Goal: Book appointment/travel/reservation

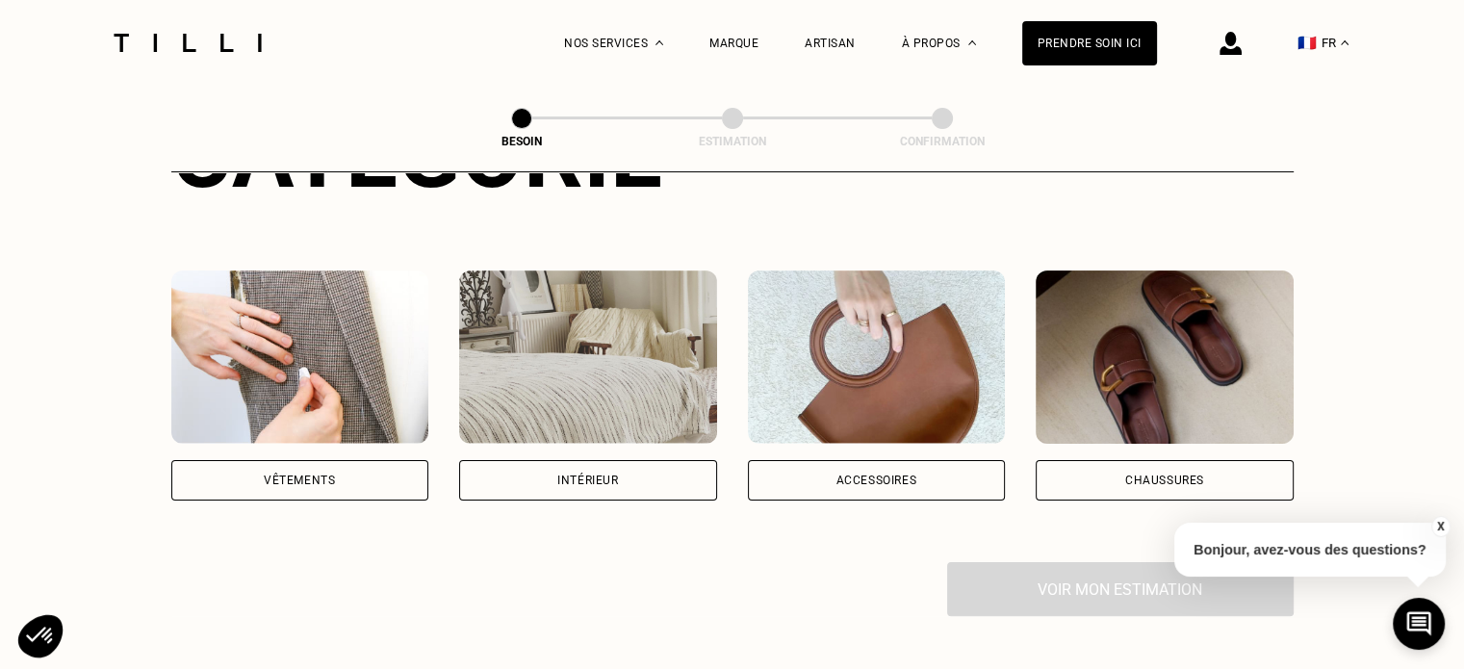
scroll to position [289, 0]
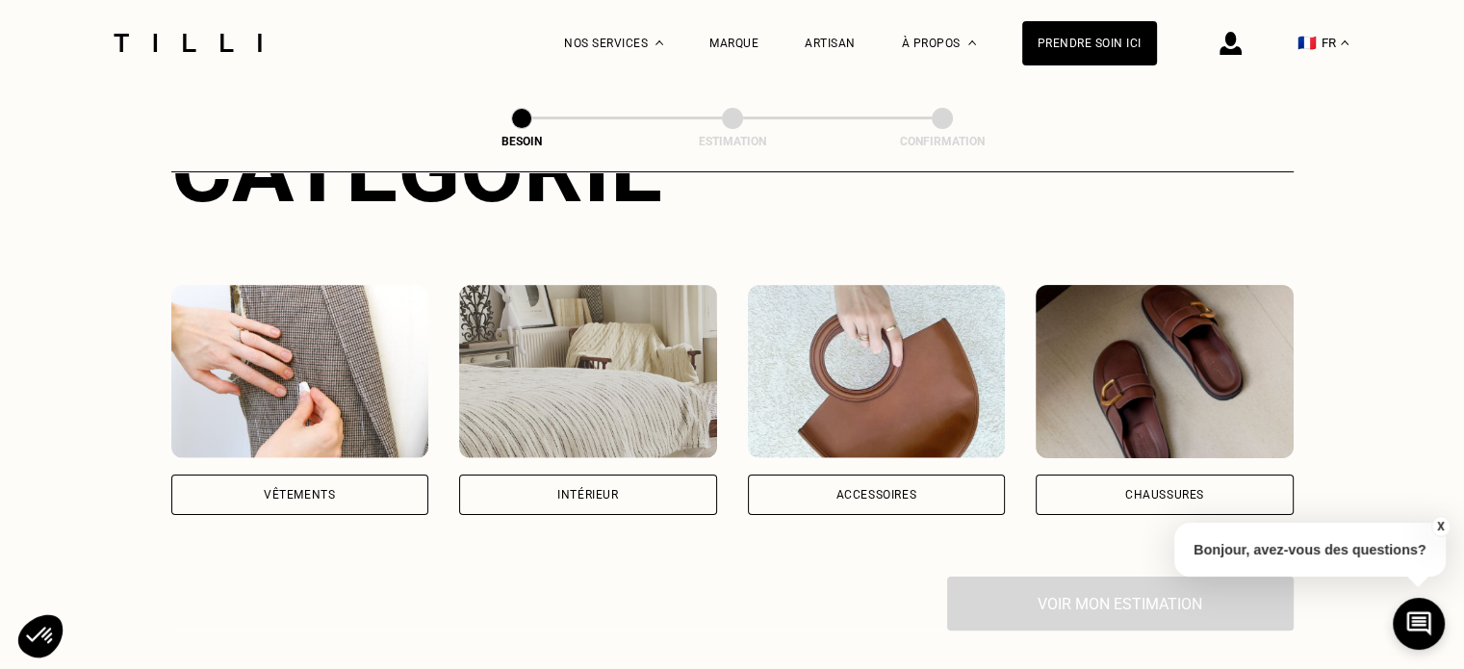
click at [270, 475] on div "Vêtements" at bounding box center [300, 495] width 258 height 40
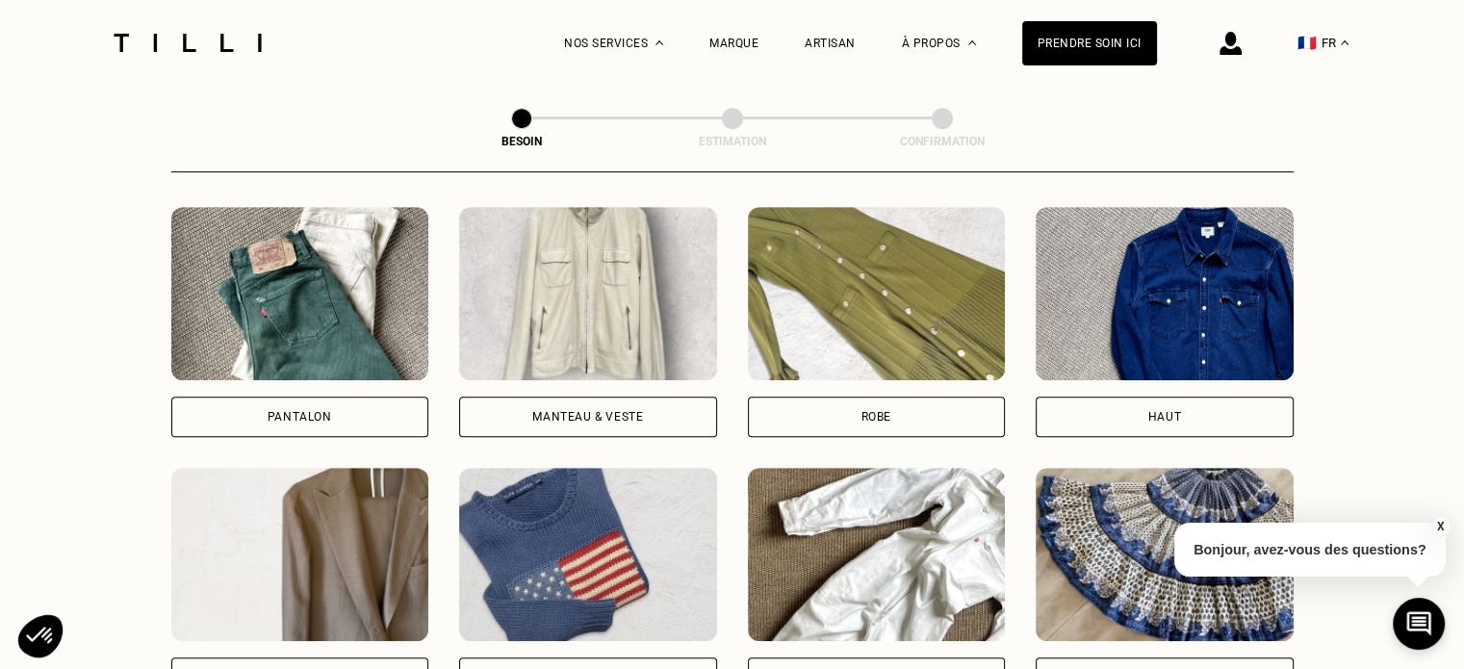
scroll to position [890, 0]
click at [270, 367] on div "Pantalon" at bounding box center [300, 321] width 258 height 230
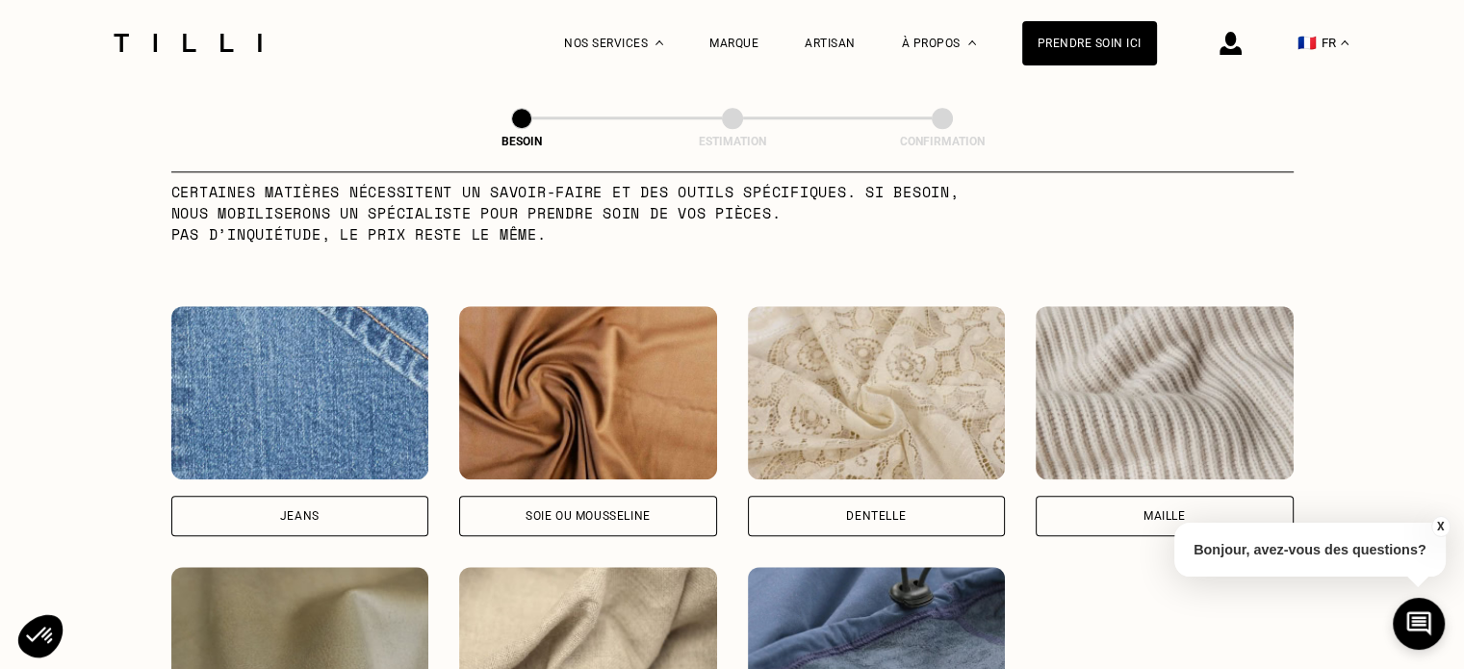
scroll to position [1960, 0]
click at [262, 405] on img at bounding box center [300, 392] width 258 height 173
select select "FR"
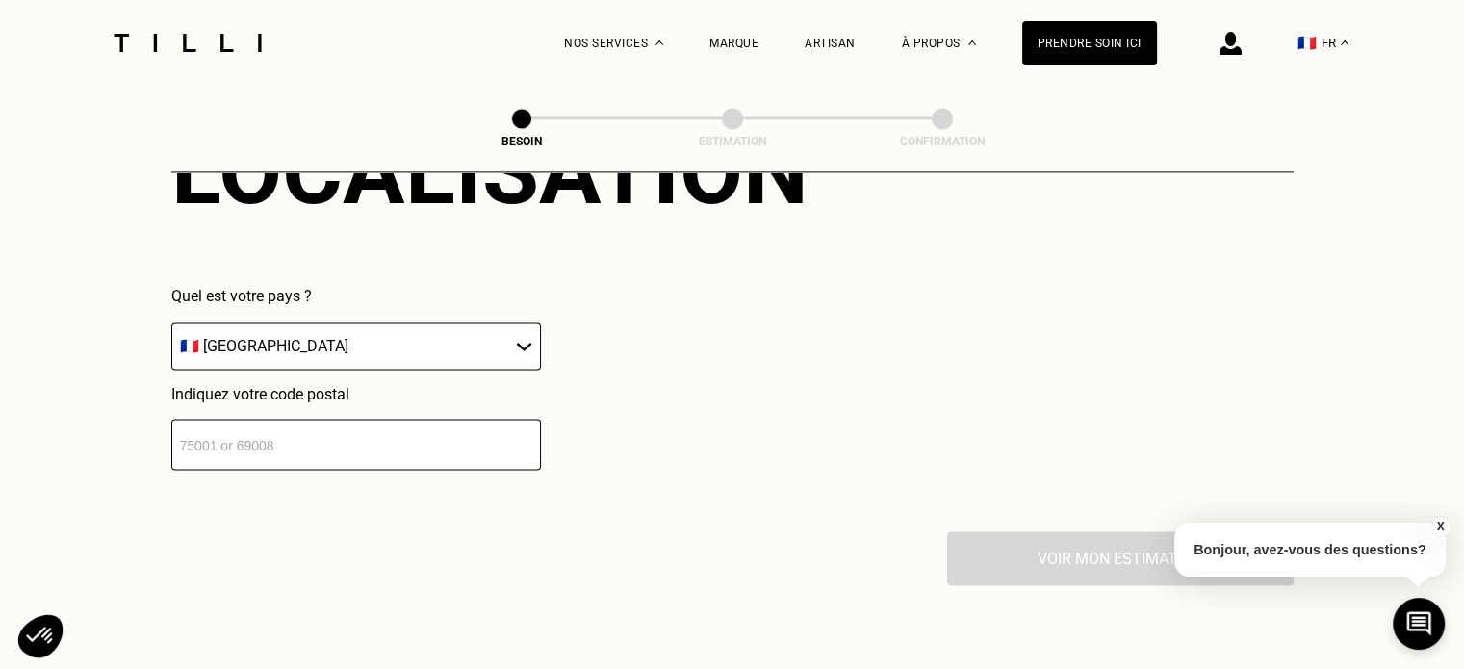
scroll to position [2764, 0]
click at [230, 426] on input "number" at bounding box center [356, 443] width 370 height 51
type input "59800"
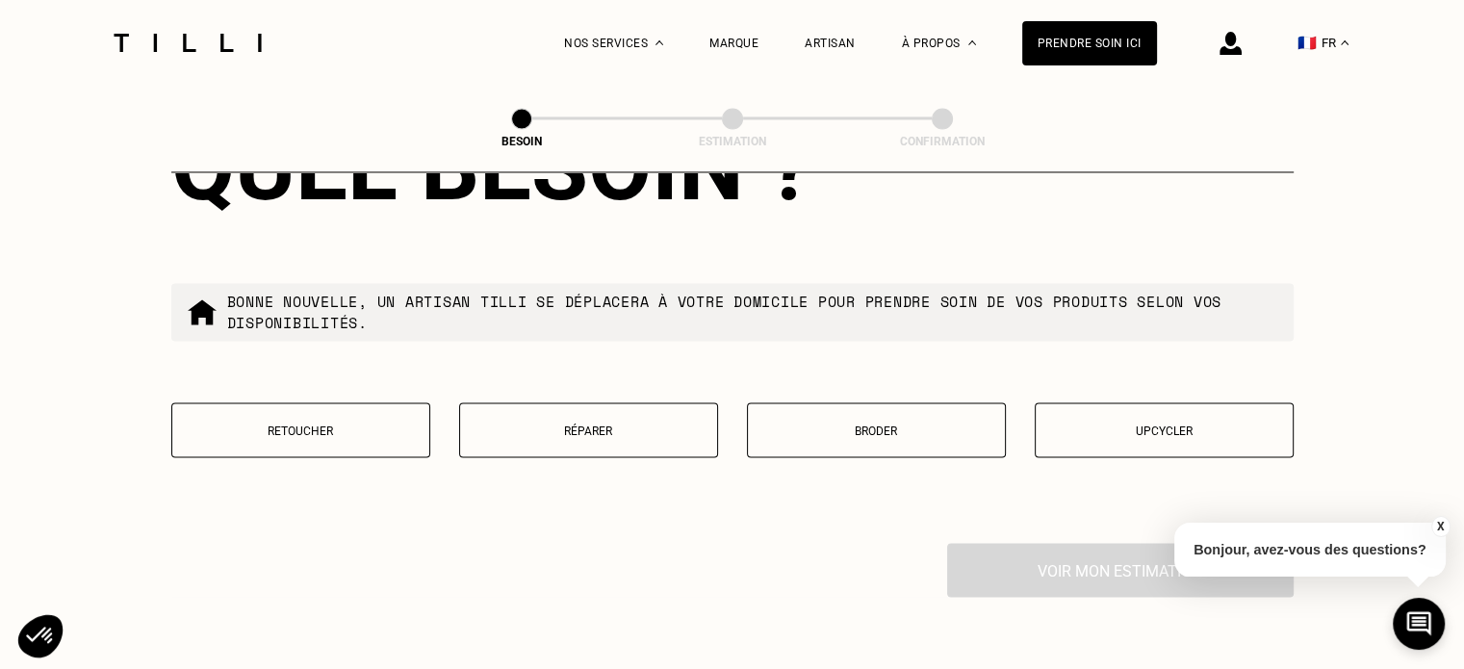
scroll to position [3240, 0]
click at [316, 429] on button "Retoucher" at bounding box center [300, 431] width 259 height 55
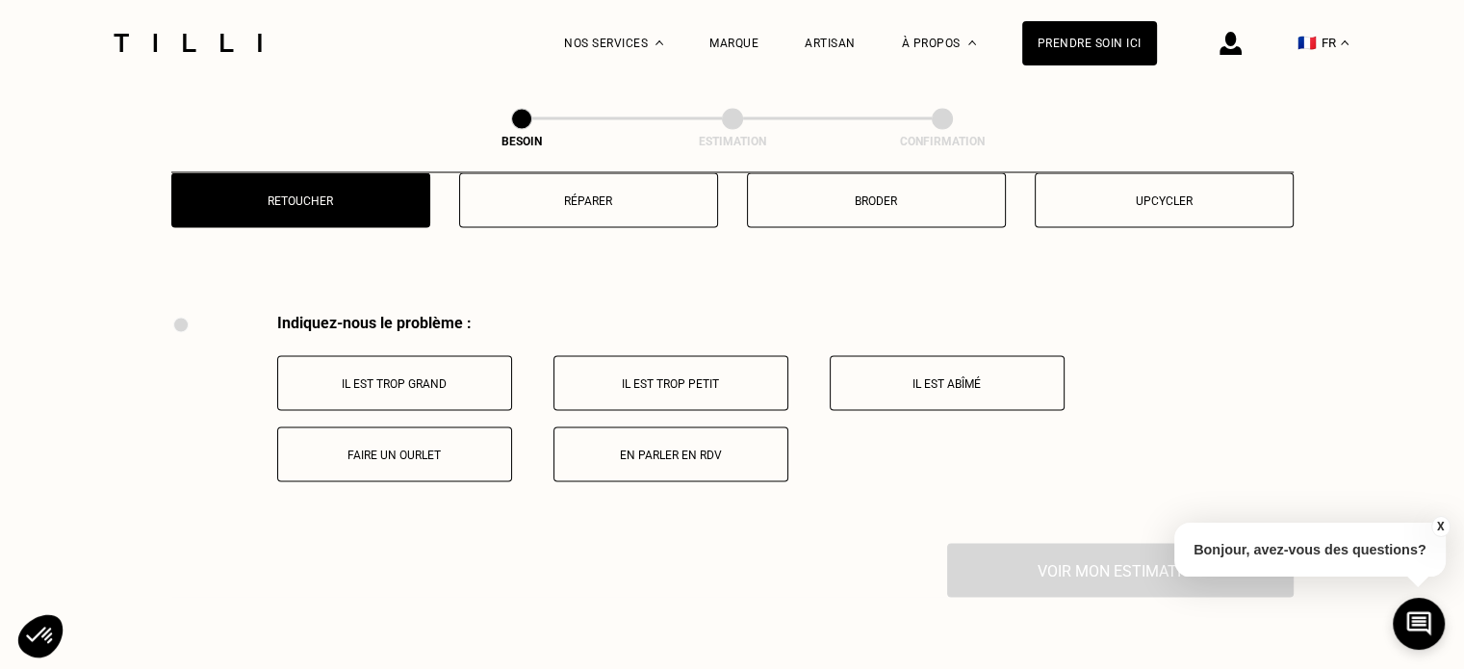
scroll to position [3559, 0]
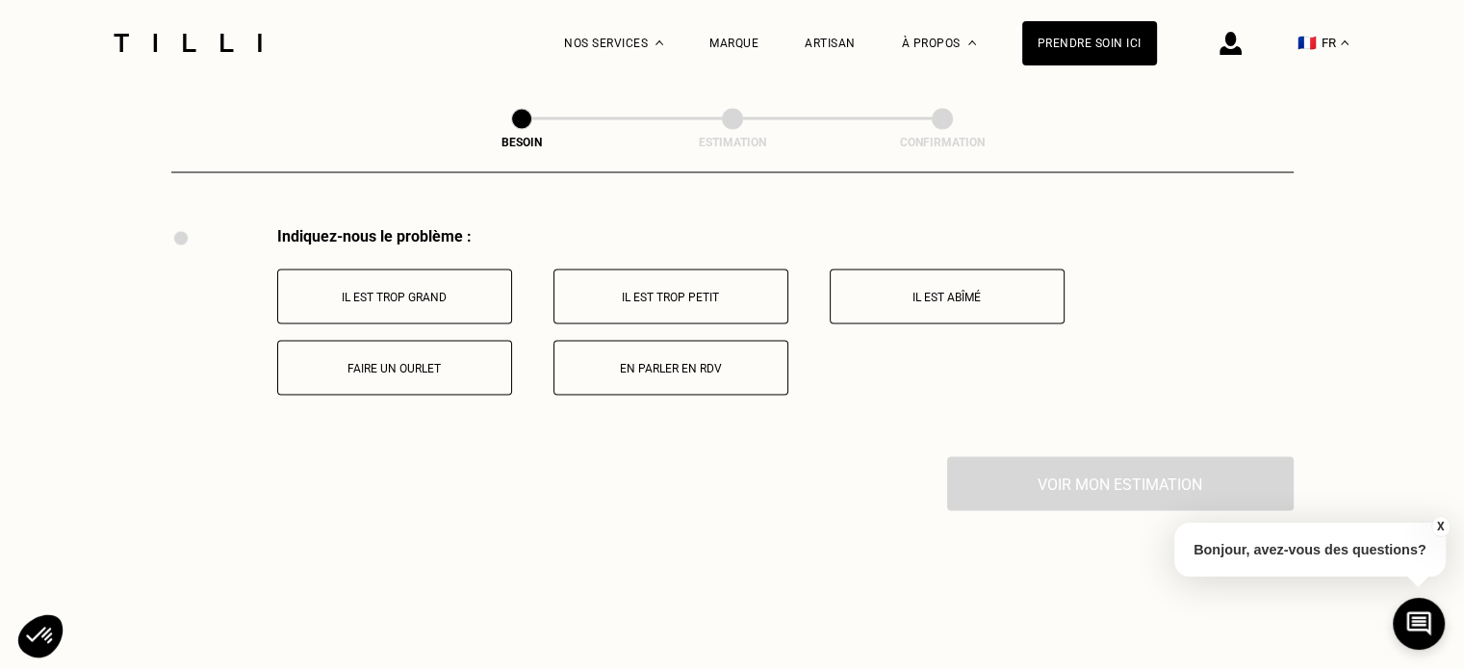
click at [380, 363] on p "Faire un ourlet" at bounding box center [395, 367] width 214 height 13
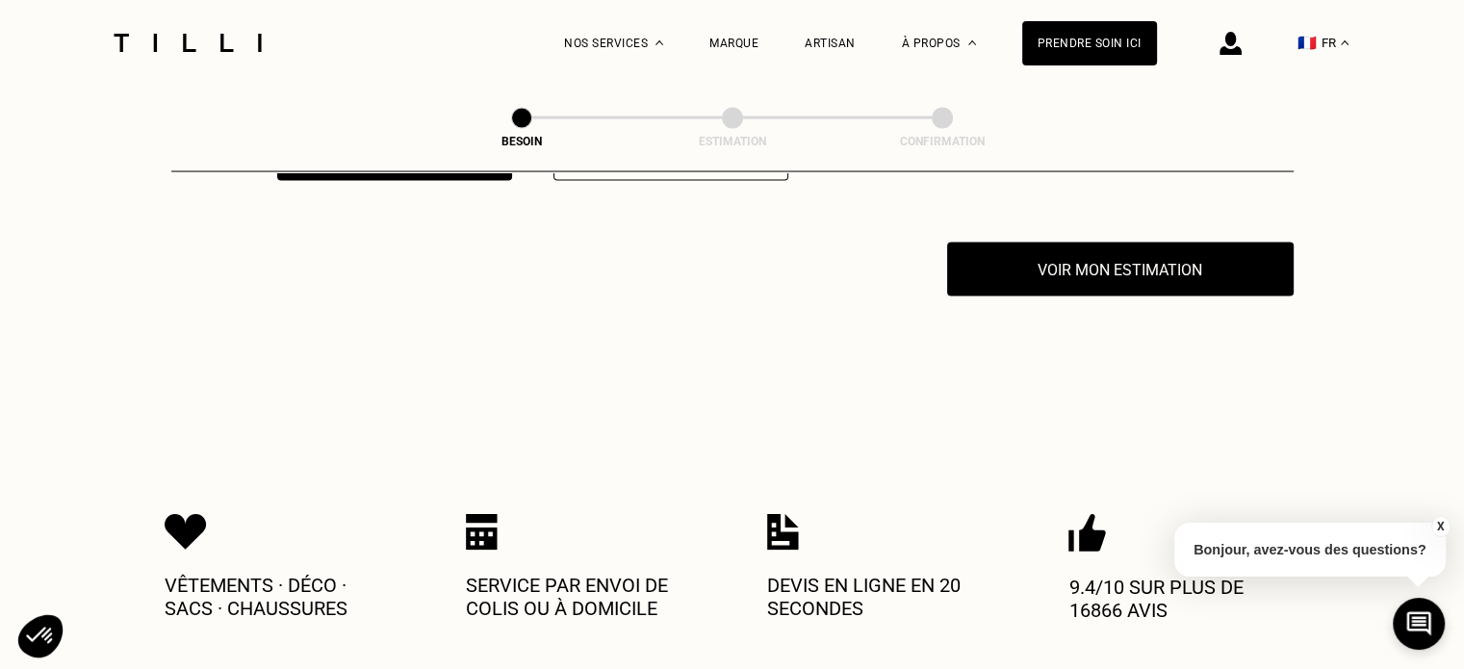
scroll to position [3789, 0]
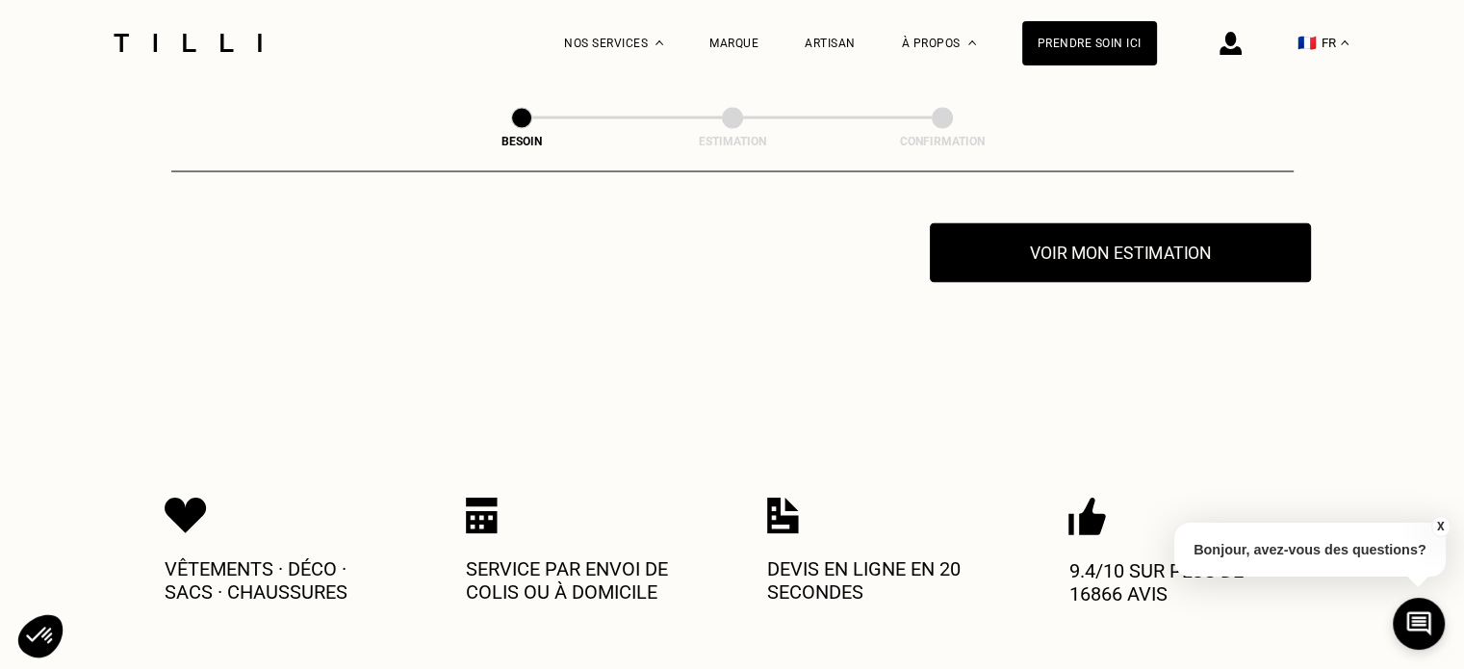
click at [1109, 253] on button "Voir mon estimation" at bounding box center [1120, 253] width 381 height 60
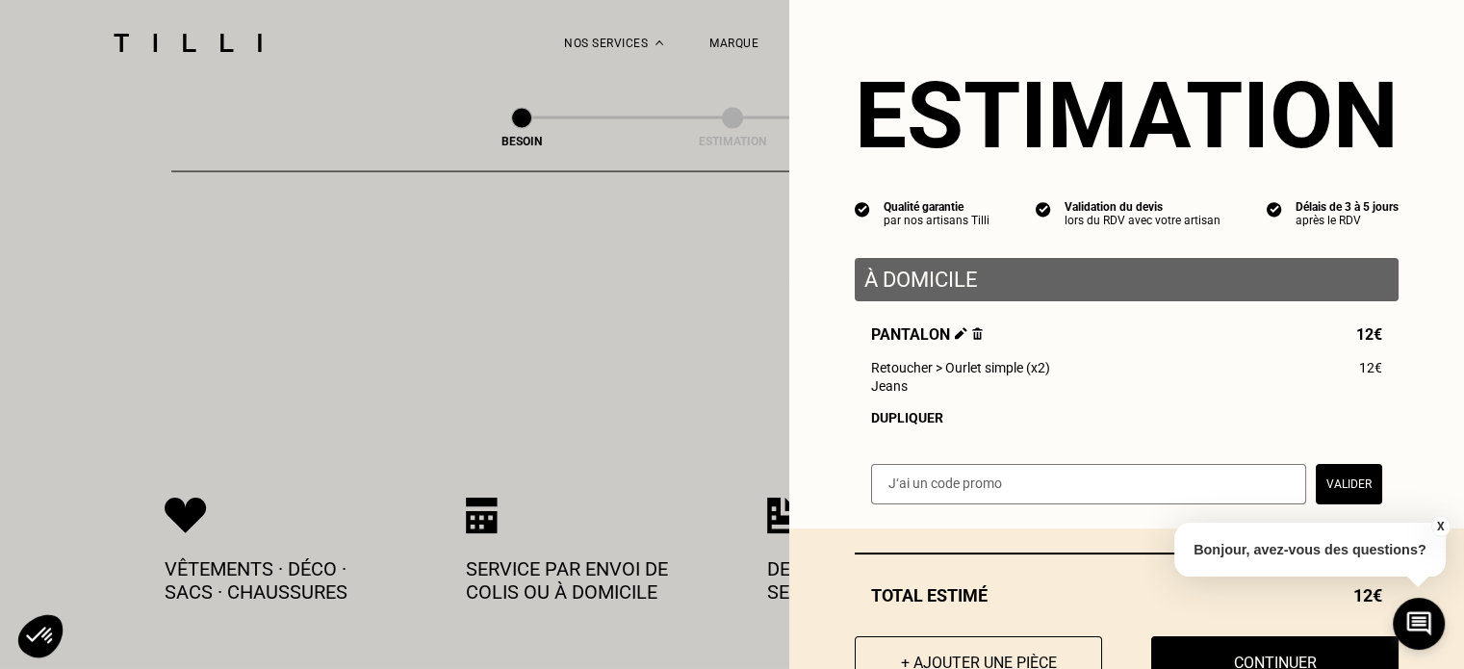
scroll to position [76, 0]
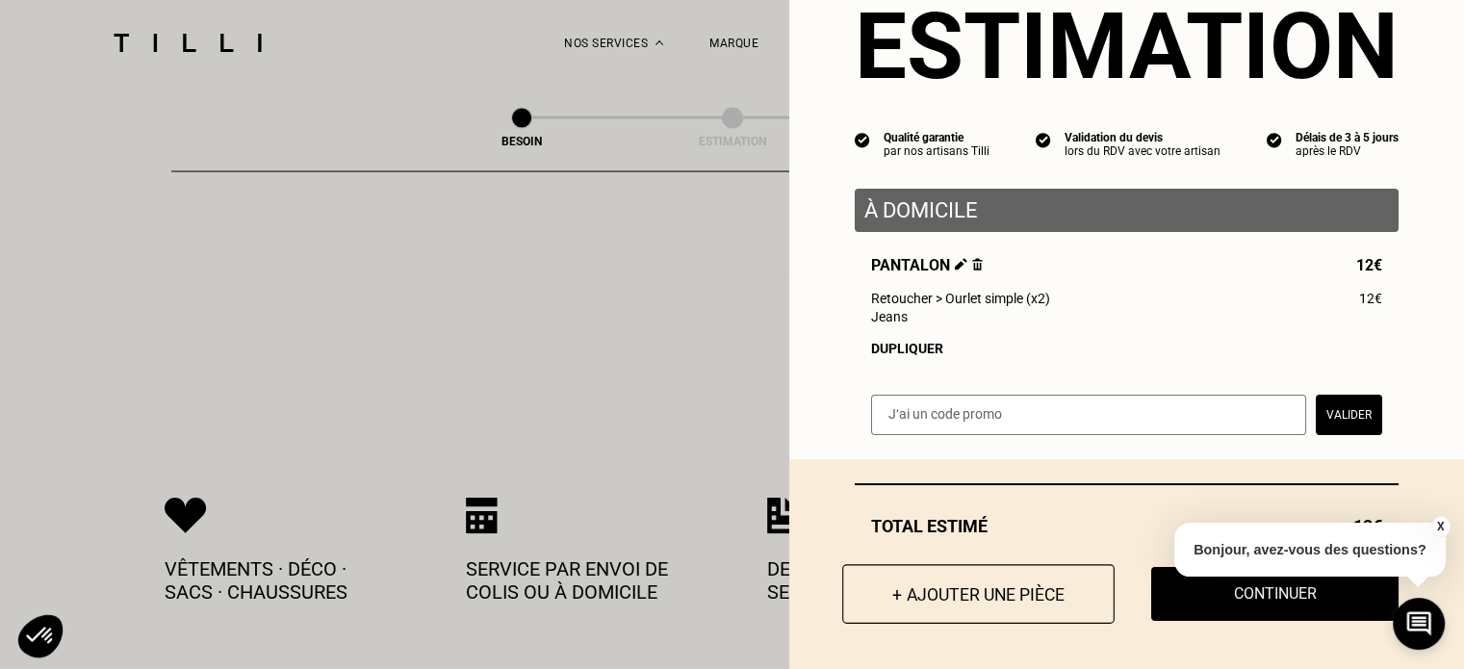
click at [959, 592] on button "+ Ajouter une pièce" at bounding box center [978, 594] width 272 height 60
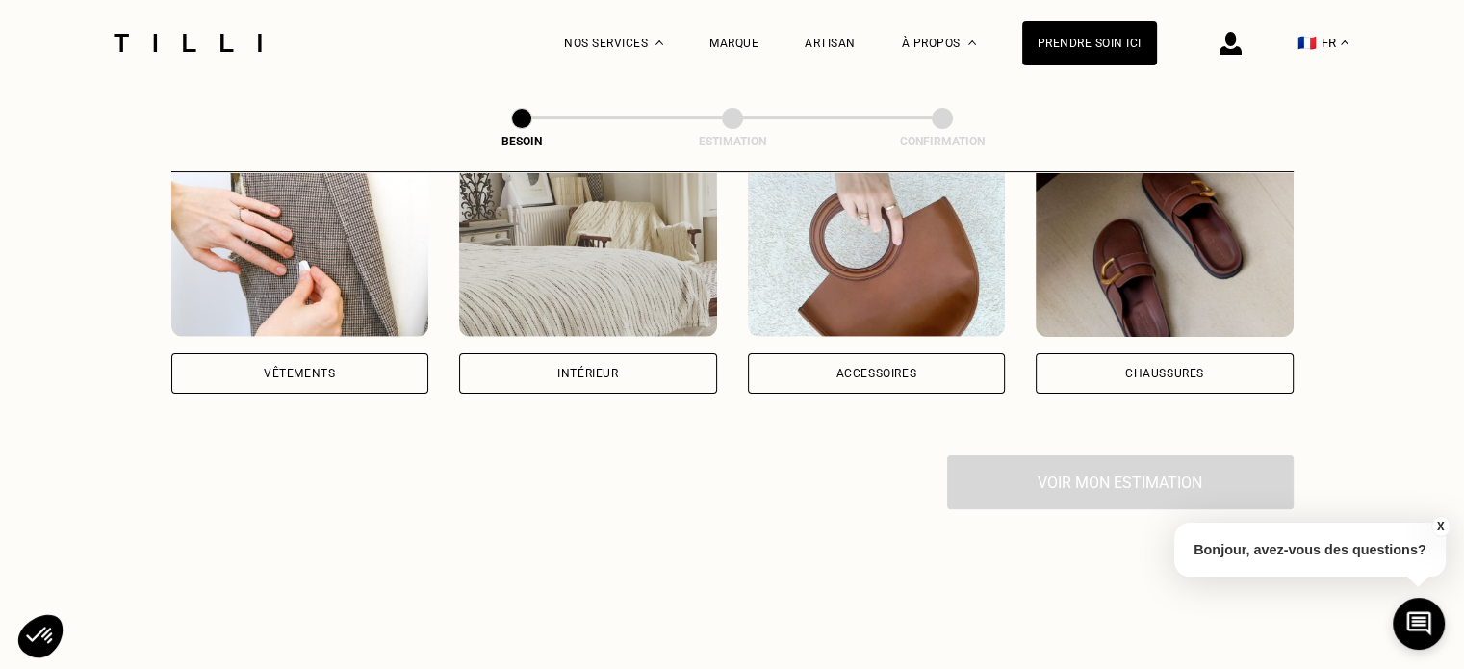
scroll to position [412, 0]
click at [317, 366] on div "Vêtements" at bounding box center [299, 372] width 71 height 12
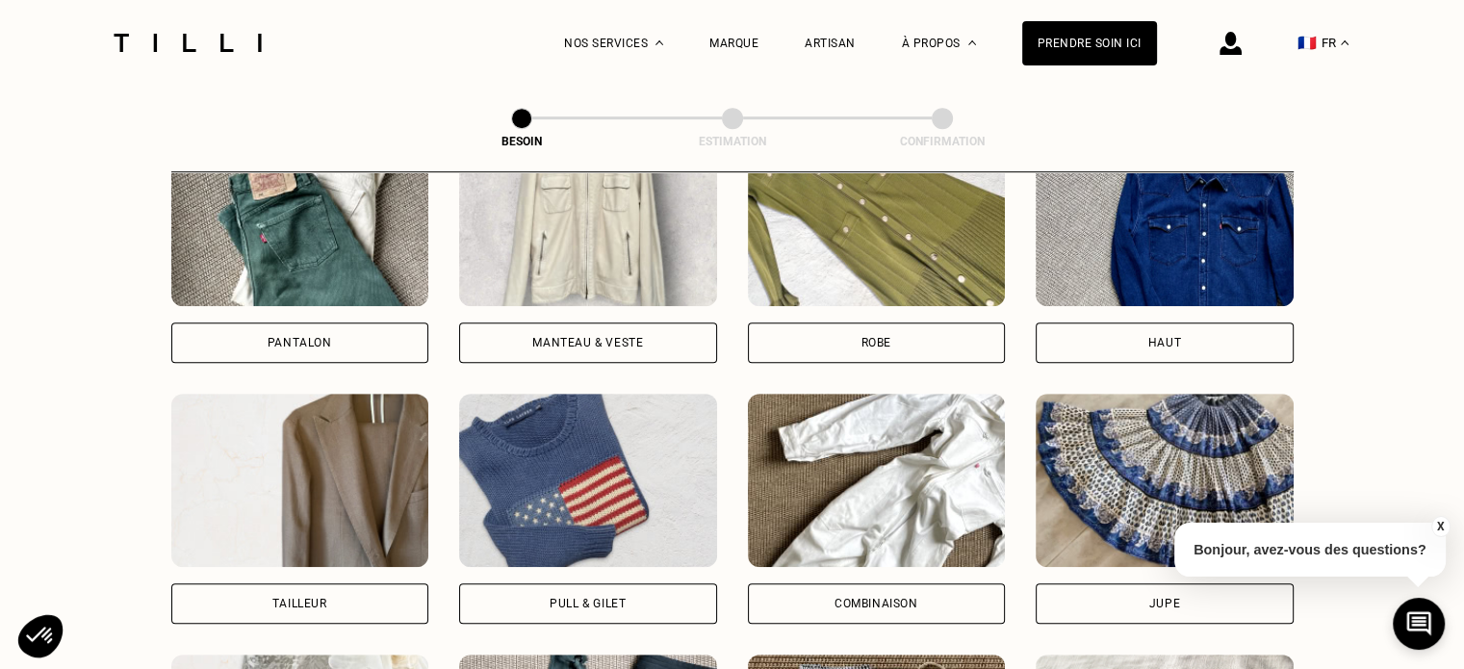
scroll to position [1104, 0]
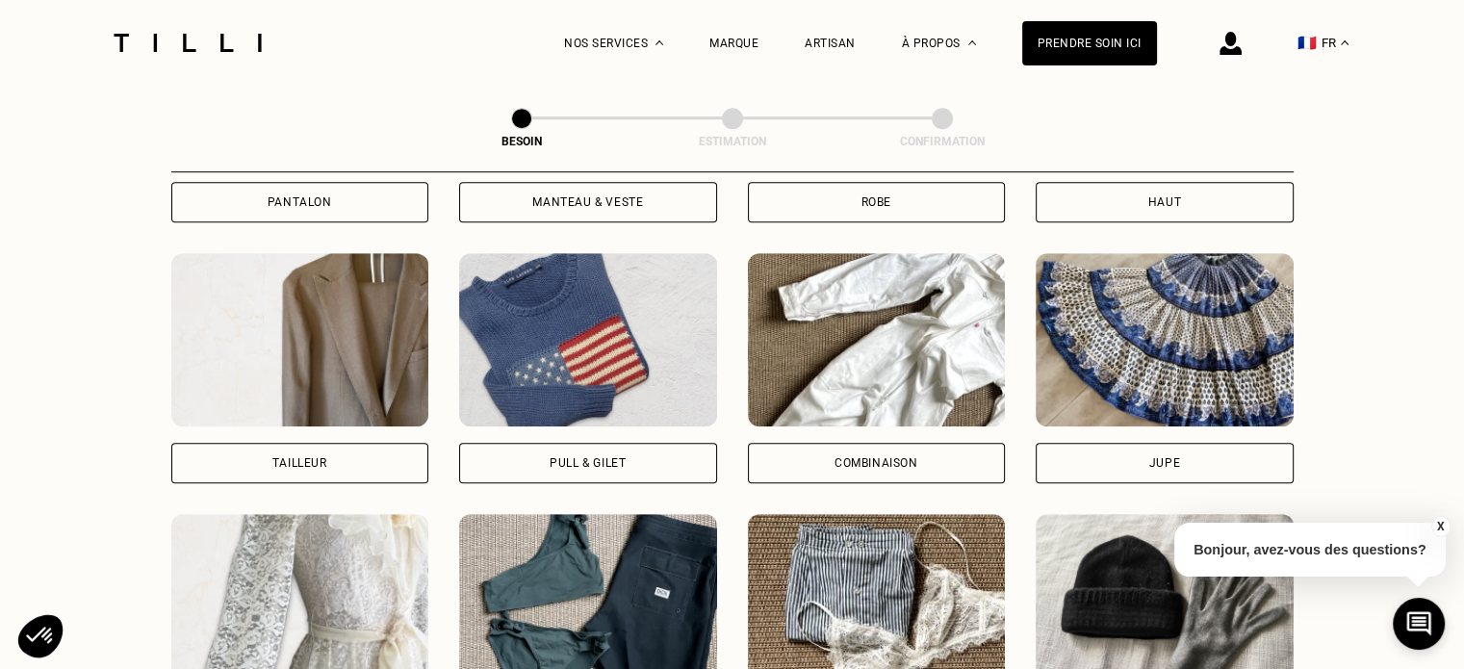
click at [1164, 313] on img at bounding box center [1165, 339] width 258 height 173
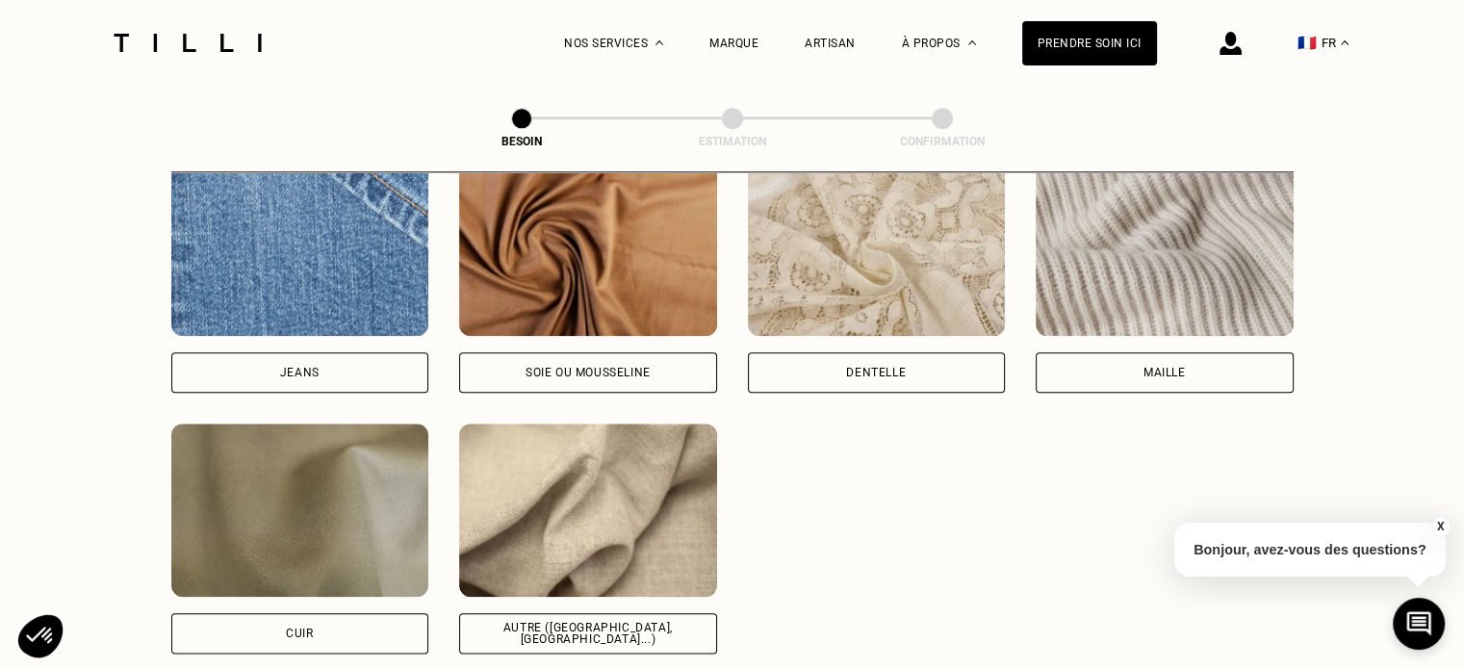
scroll to position [2105, 0]
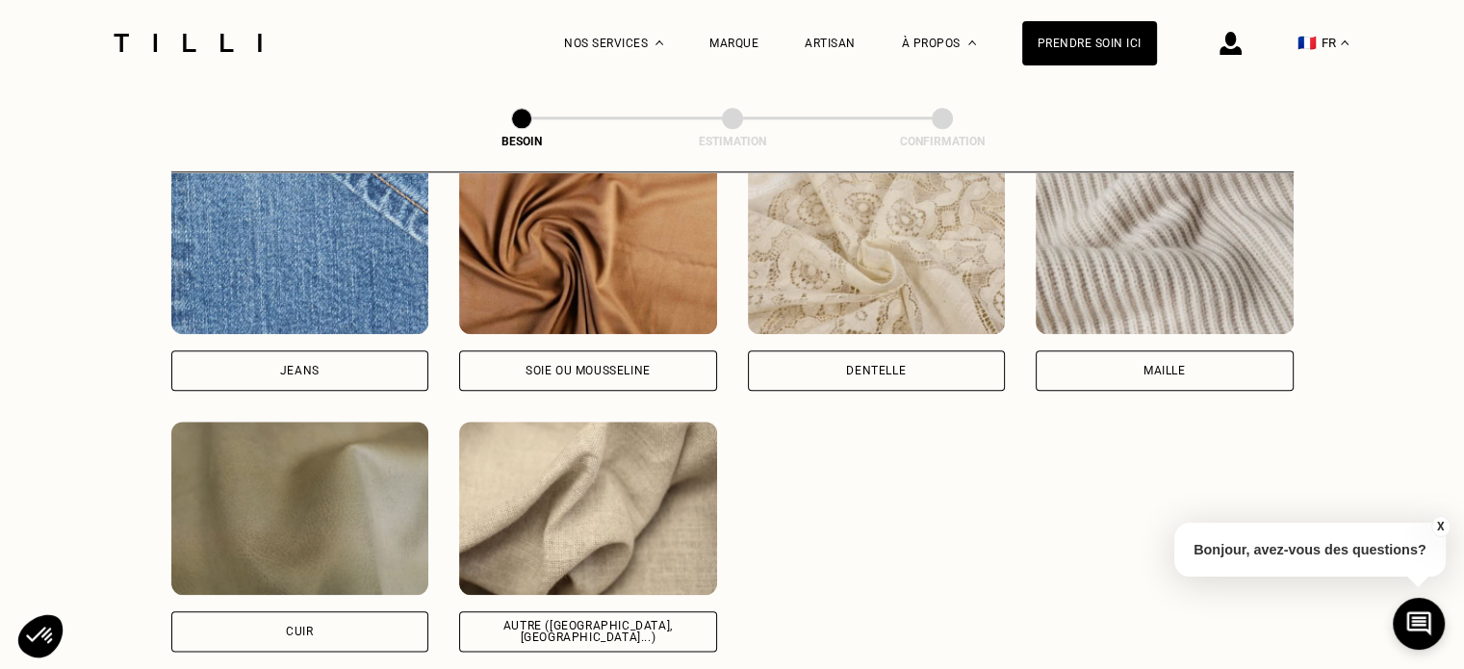
click at [651, 488] on img at bounding box center [588, 508] width 258 height 173
select select "FR"
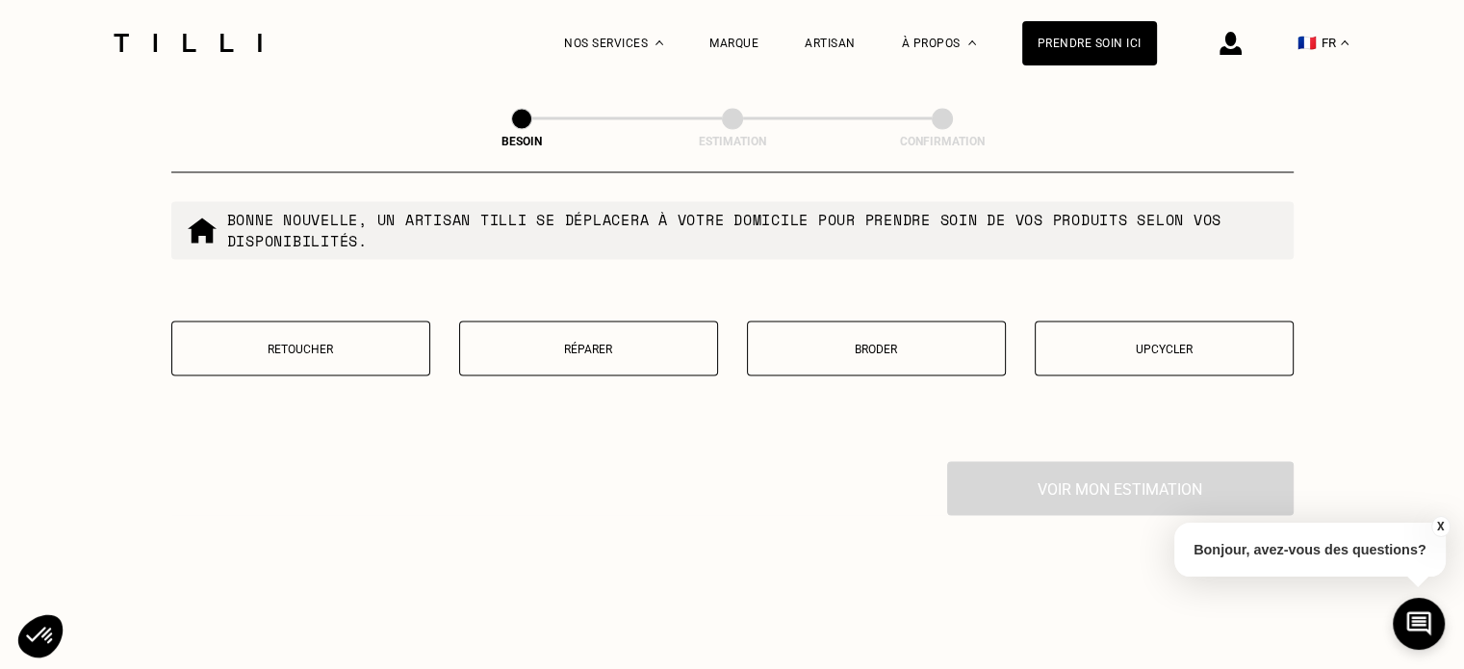
scroll to position [3325, 0]
click at [625, 341] on p "Réparer" at bounding box center [589, 347] width 238 height 13
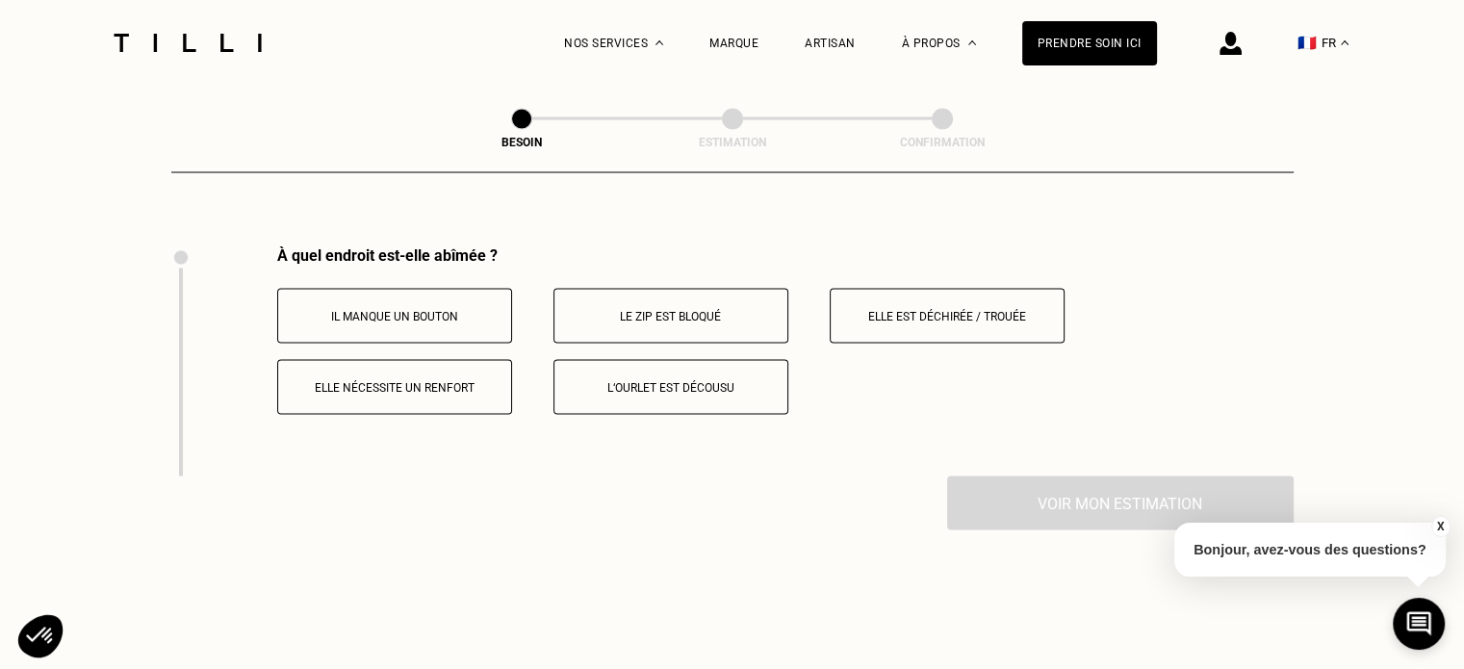
scroll to position [3559, 0]
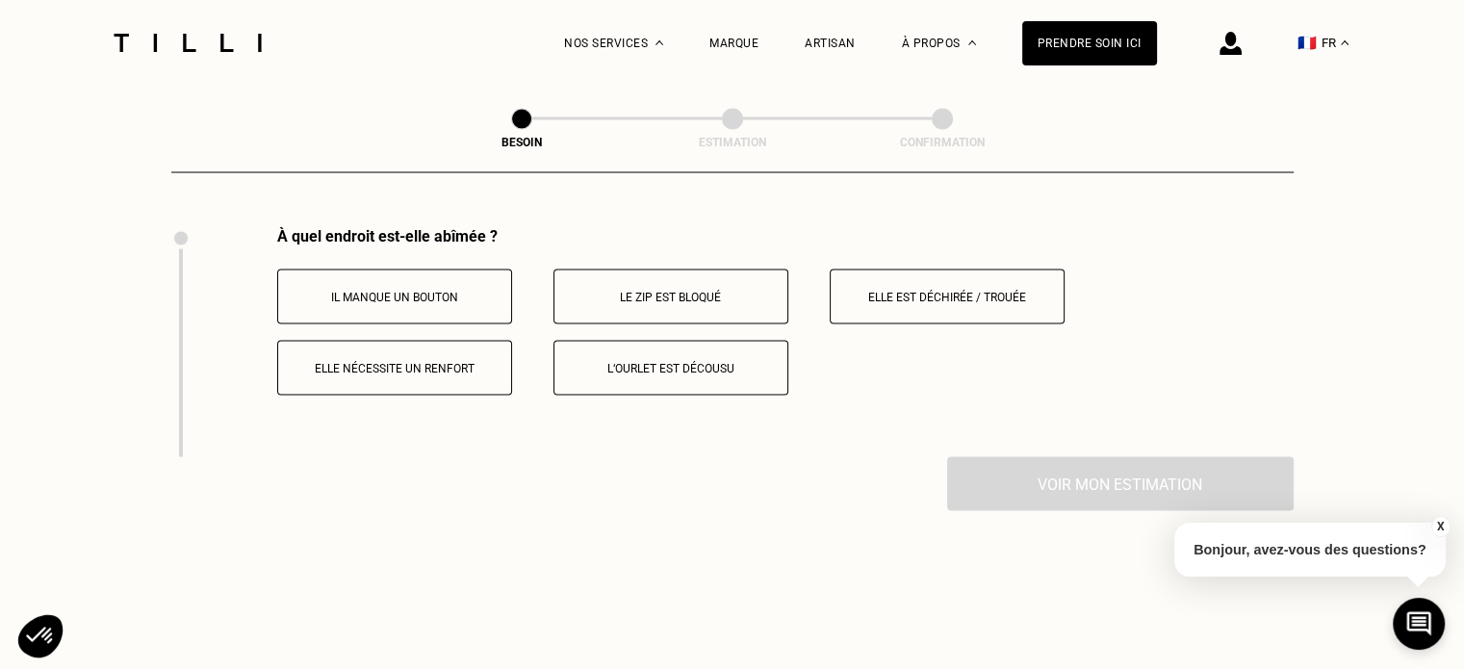
click at [867, 290] on p "Elle est déchirée / trouée" at bounding box center [947, 296] width 214 height 13
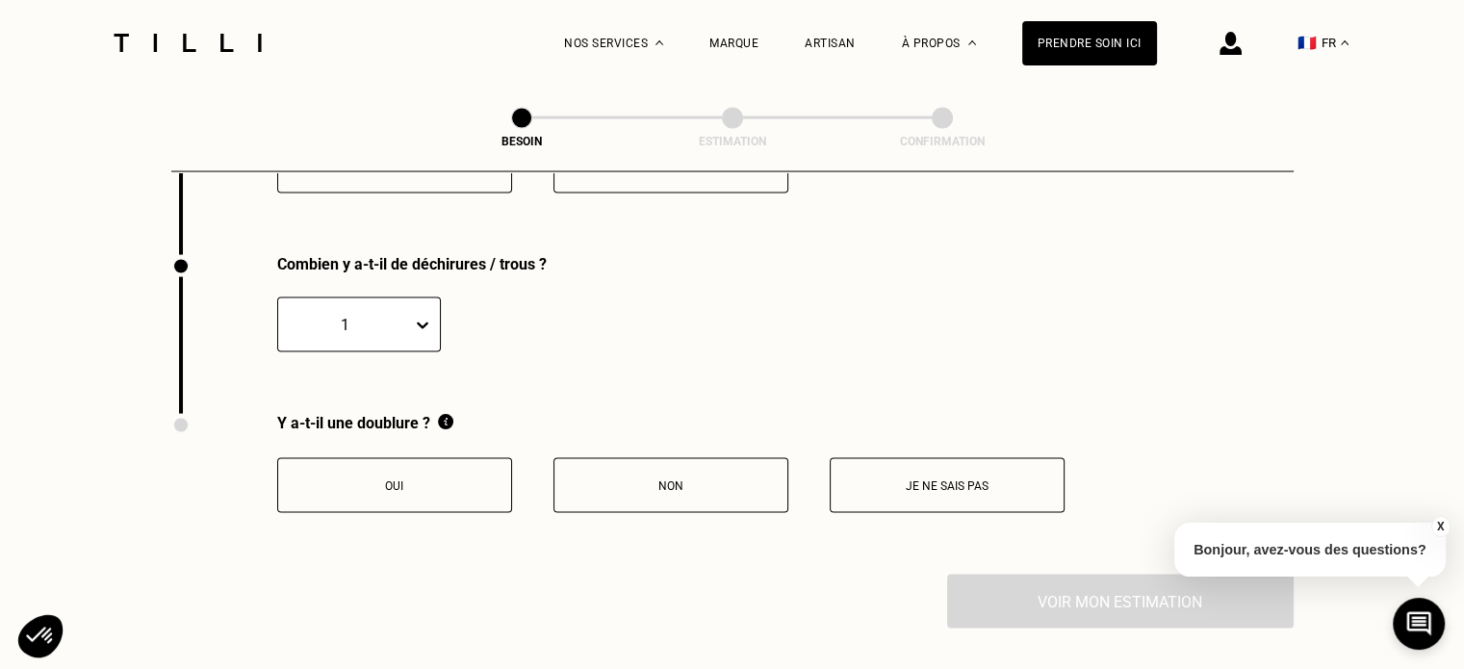
scroll to position [3789, 0]
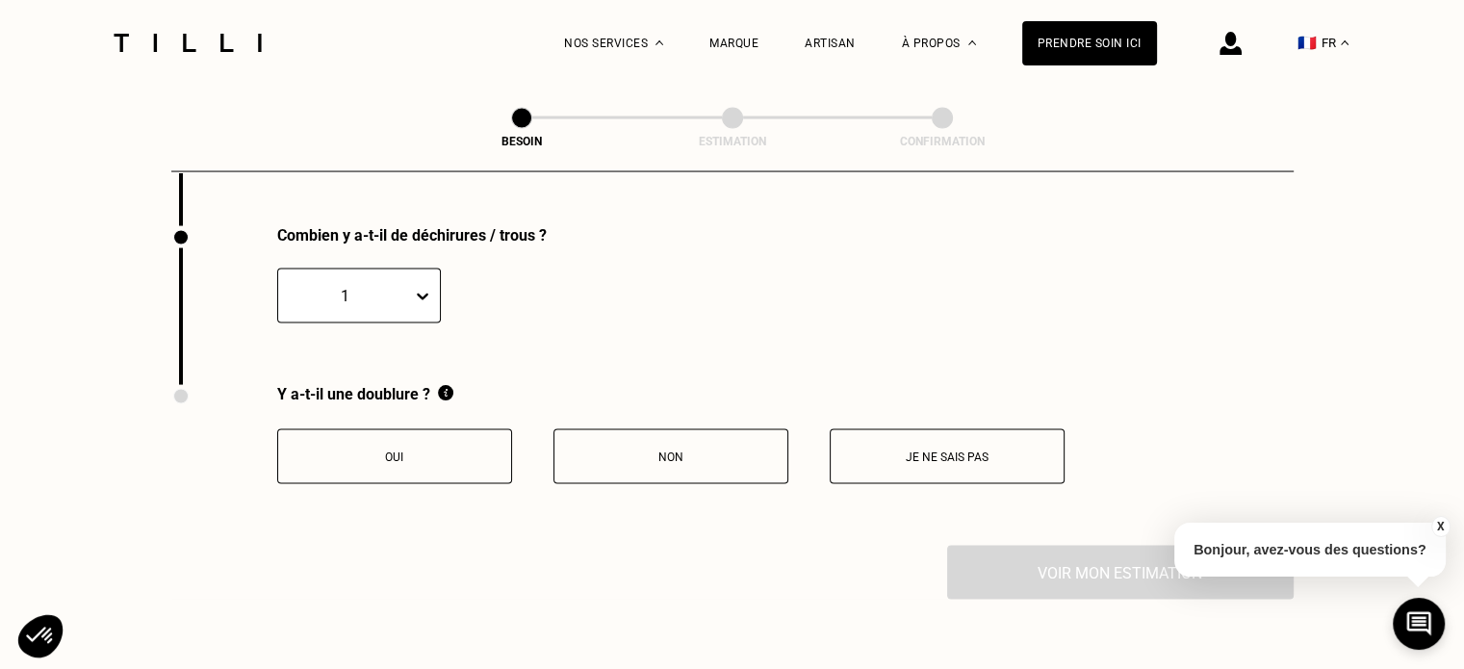
click at [643, 451] on p "Non" at bounding box center [671, 457] width 214 height 13
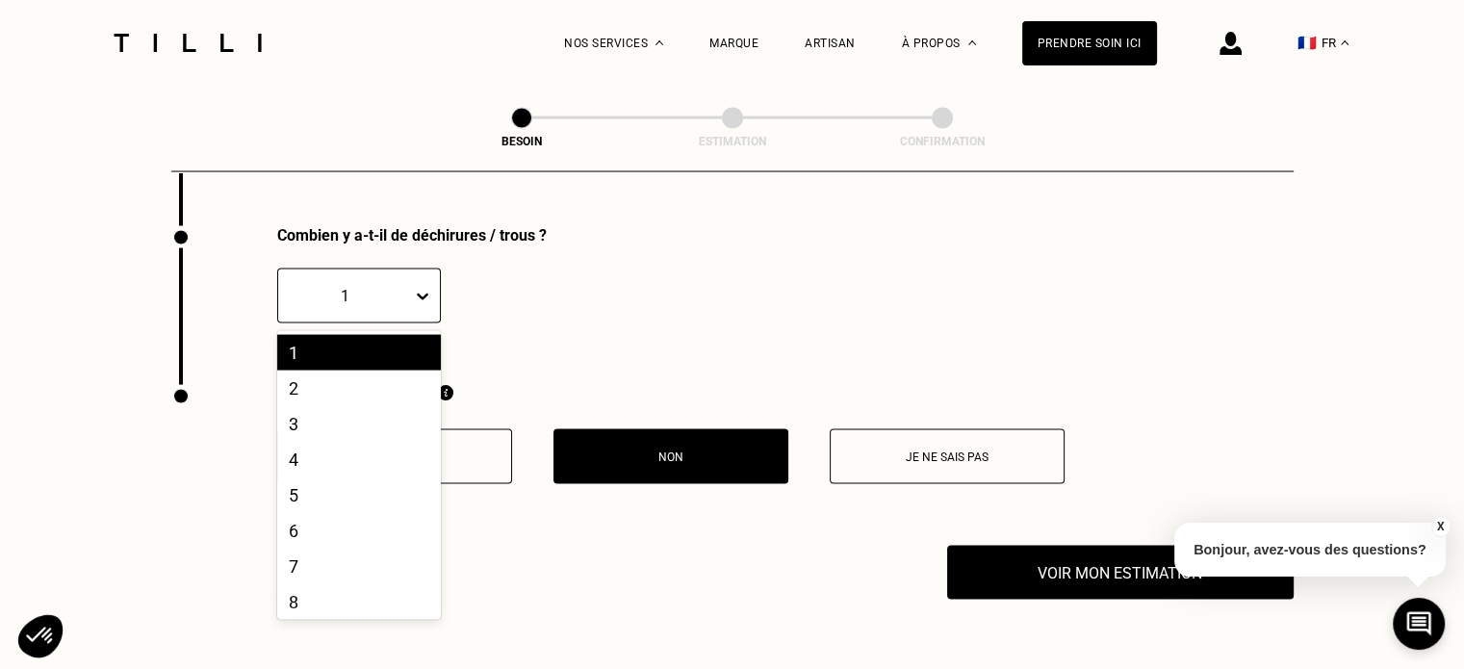
click at [425, 294] on icon at bounding box center [423, 297] width 12 height 7
click at [363, 385] on div "2" at bounding box center [359, 389] width 164 height 36
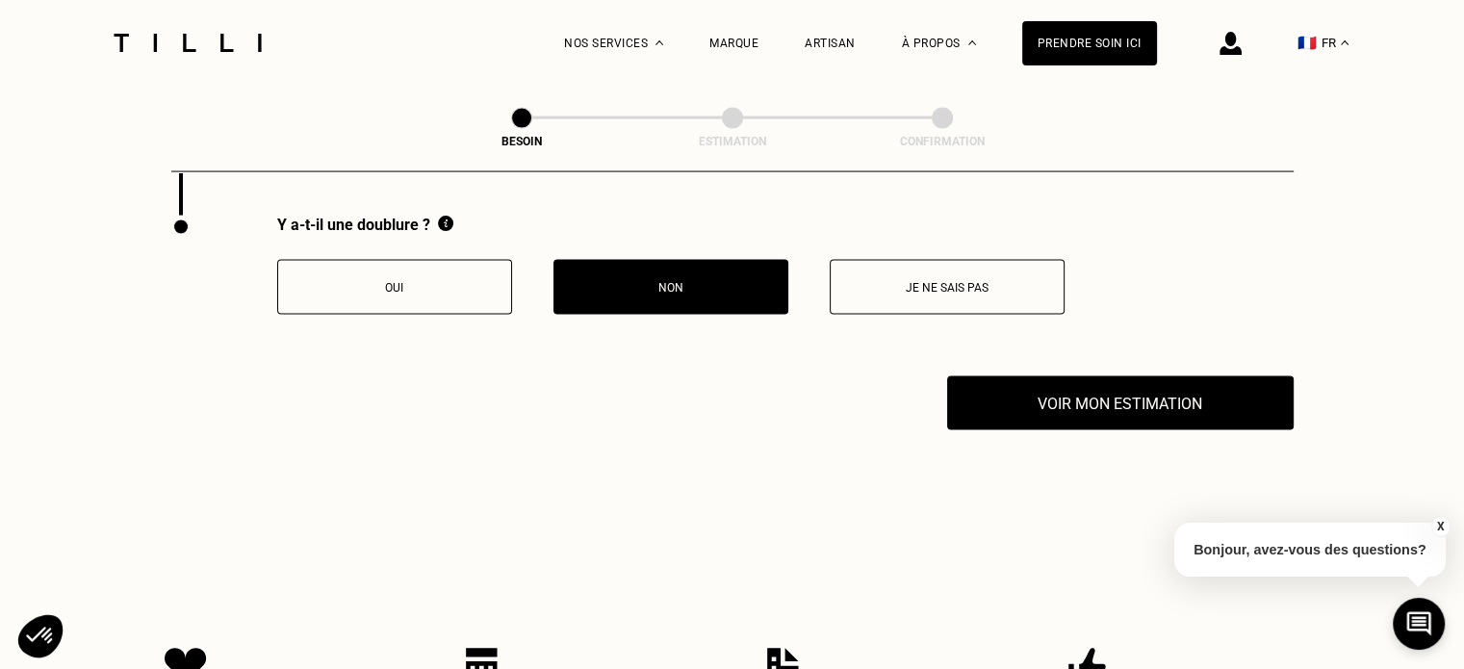
scroll to position [3962, 0]
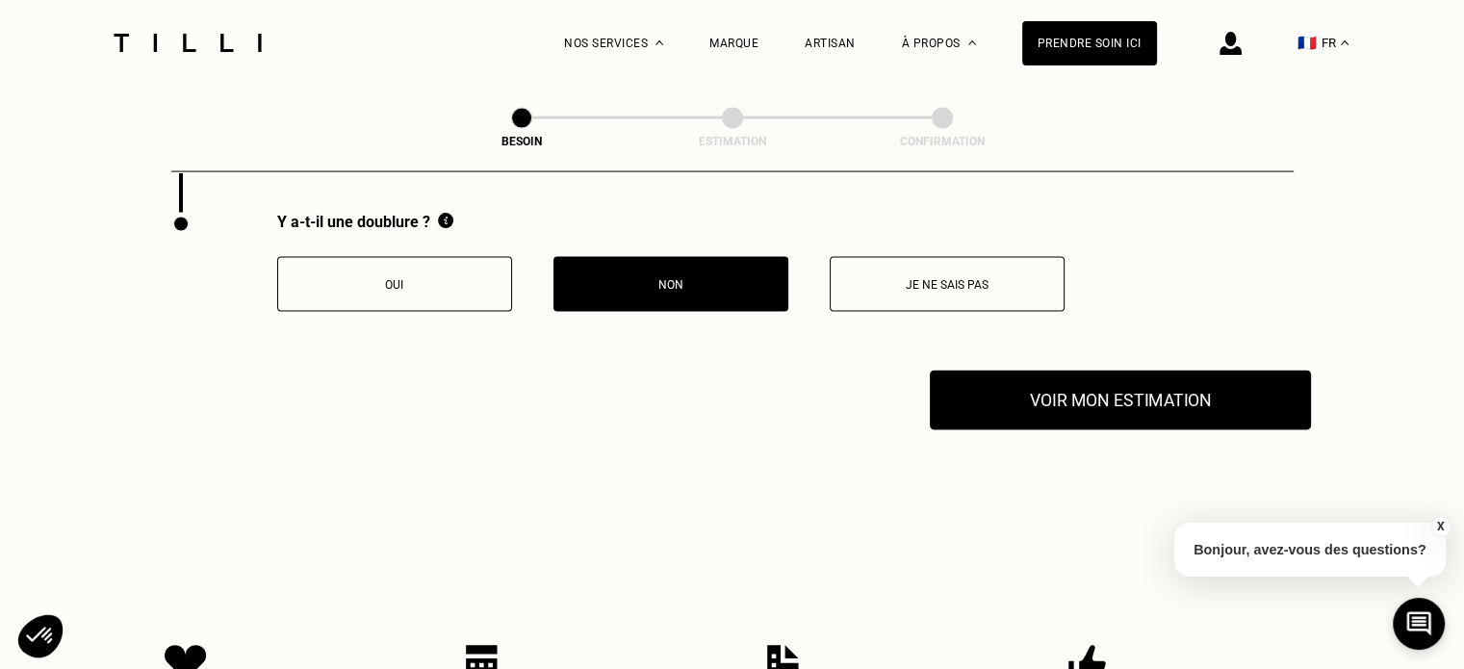
click at [1097, 385] on button "Voir mon estimation" at bounding box center [1120, 401] width 381 height 60
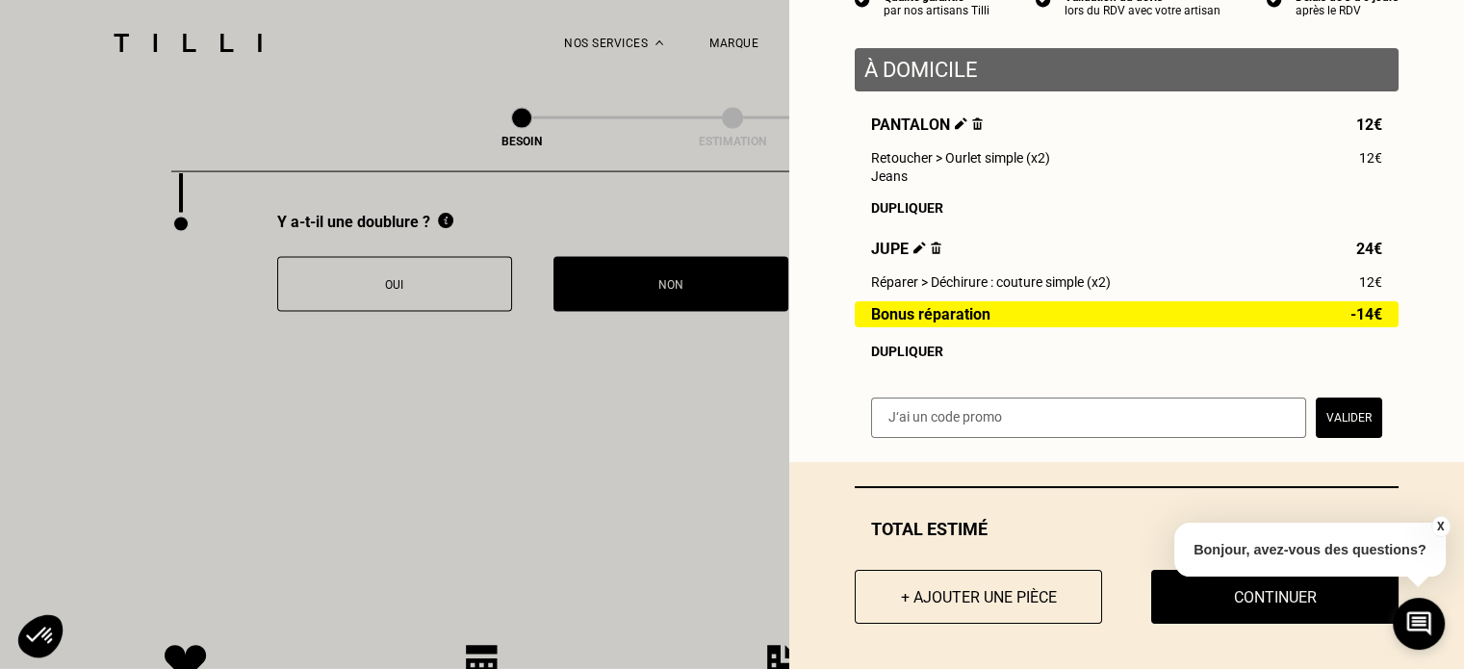
scroll to position [221, 0]
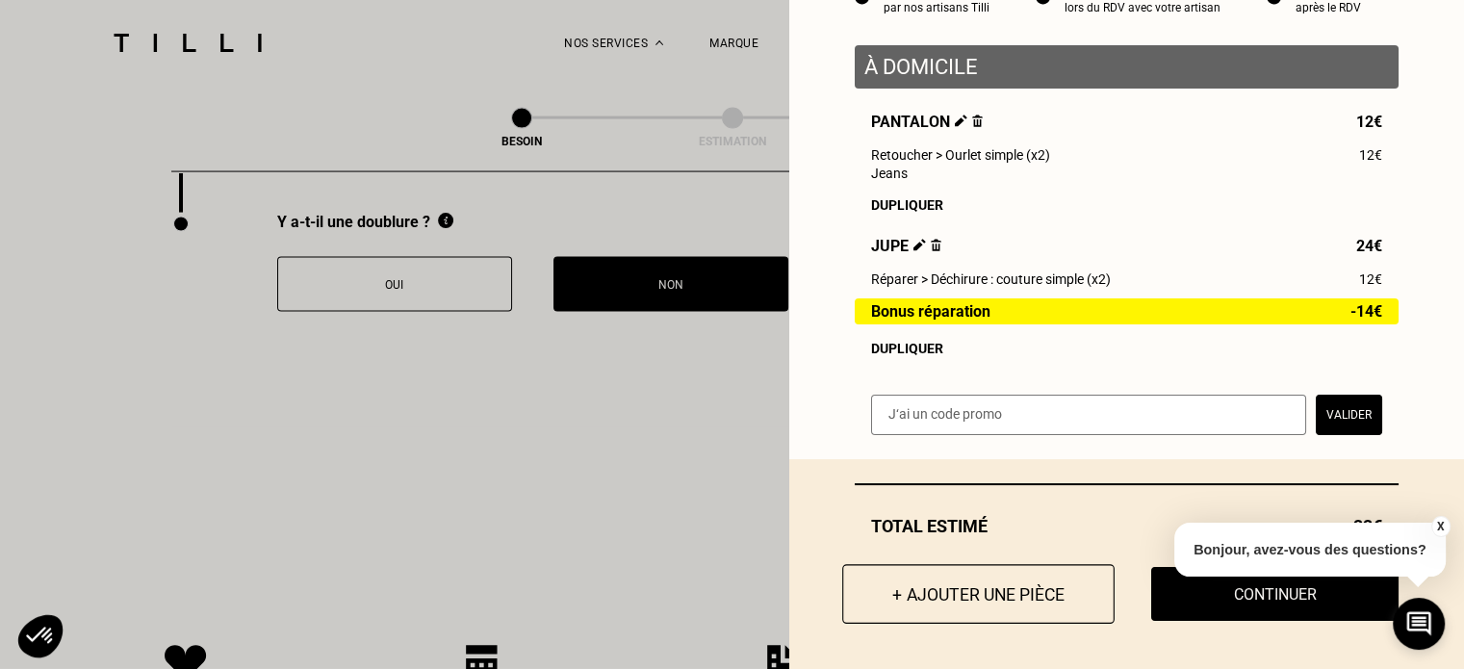
click at [928, 592] on button "+ Ajouter une pièce" at bounding box center [978, 594] width 272 height 60
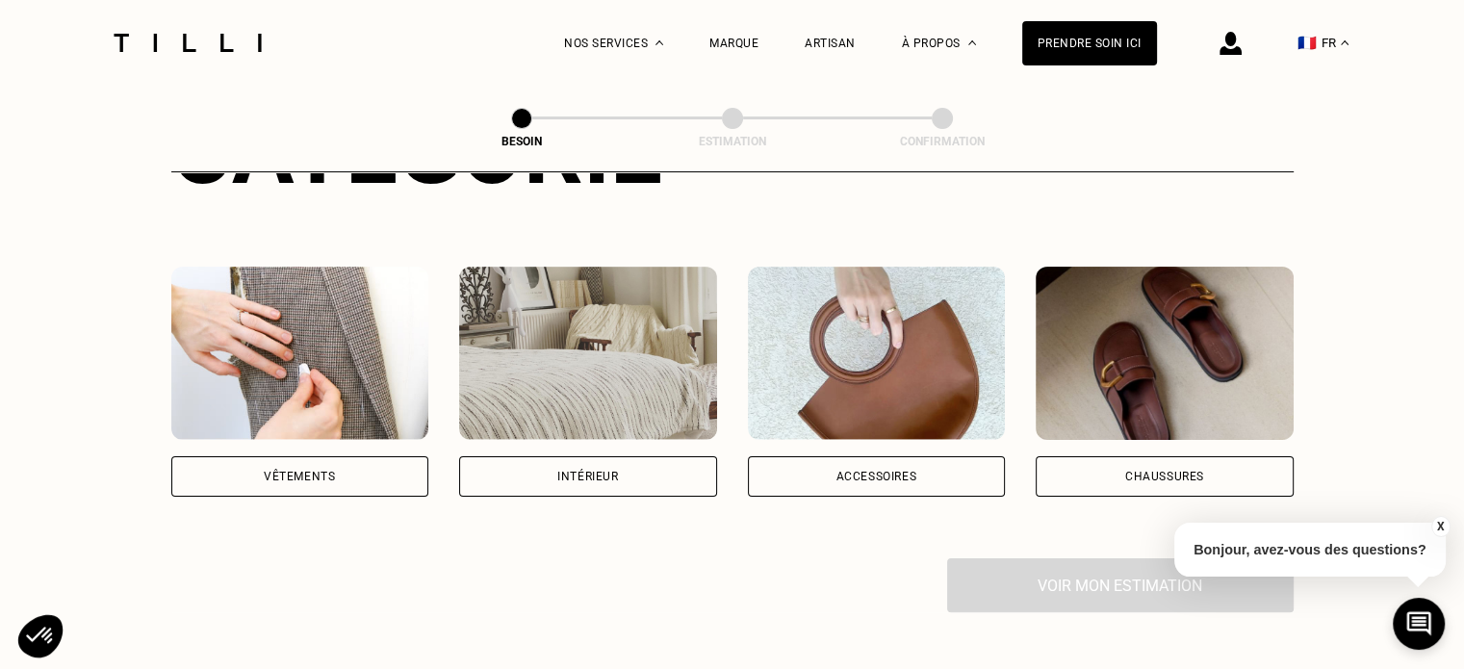
scroll to position [306, 0]
click at [252, 268] on img at bounding box center [300, 354] width 258 height 173
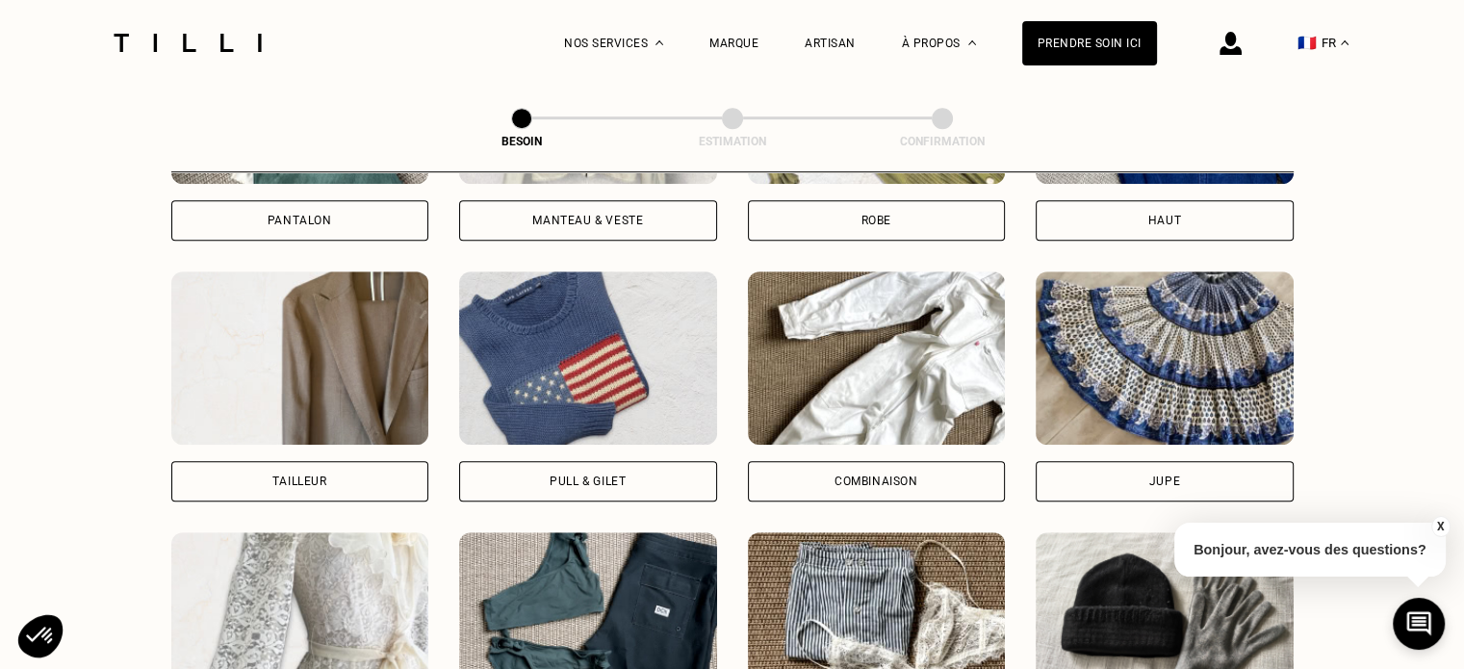
scroll to position [1090, 0]
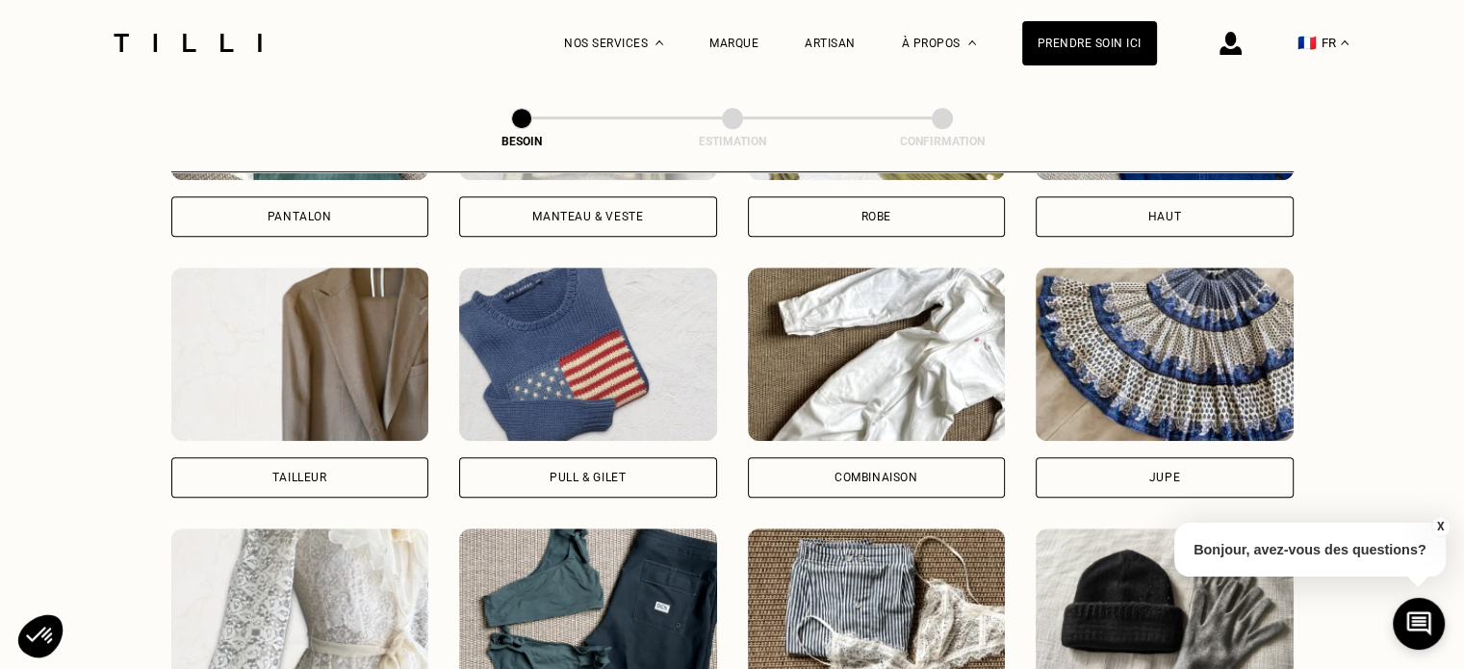
click at [1163, 325] on img at bounding box center [1165, 354] width 258 height 173
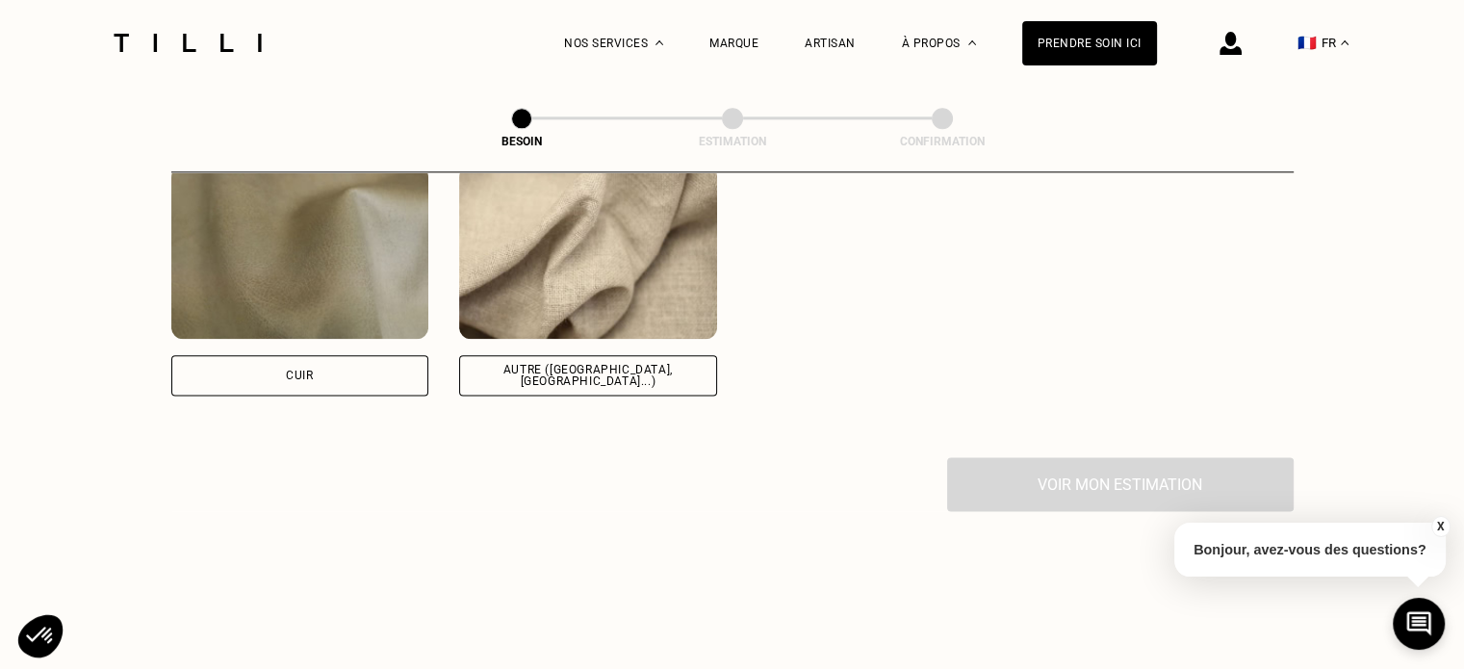
scroll to position [2367, 0]
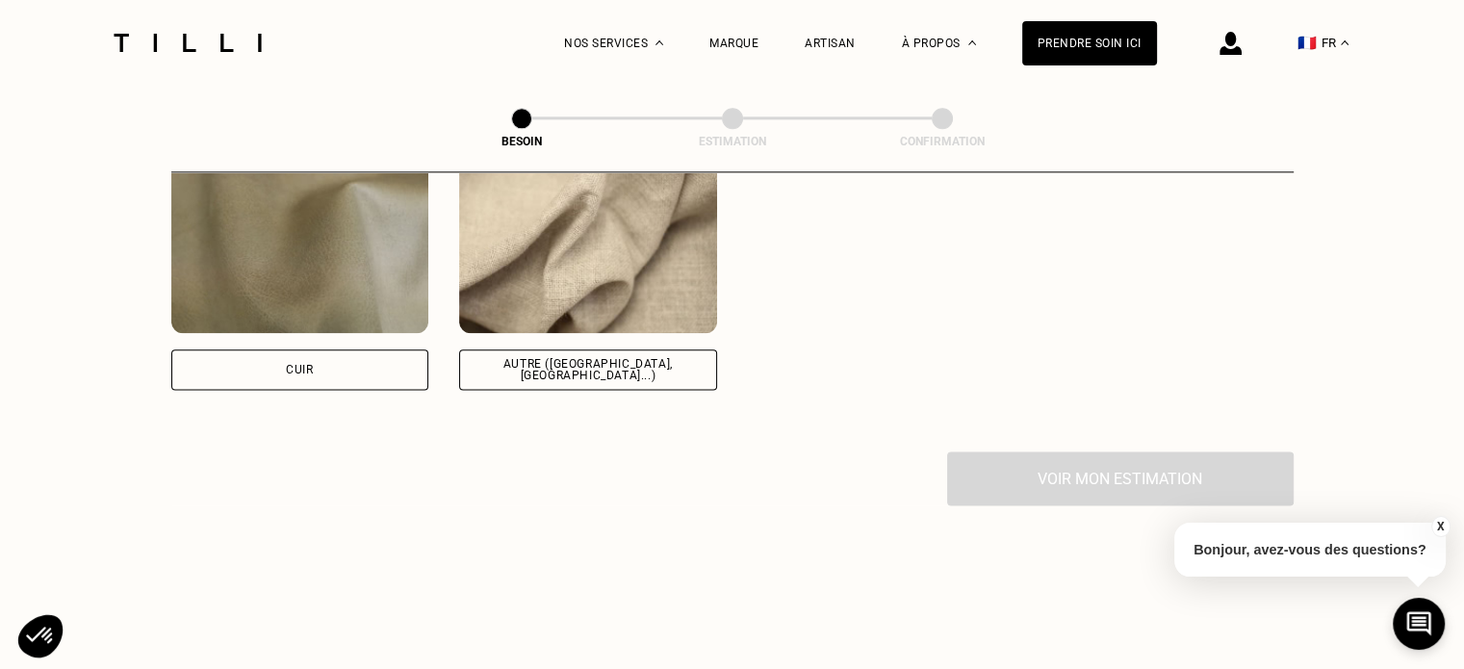
click at [584, 280] on img at bounding box center [588, 246] width 258 height 173
select select "FR"
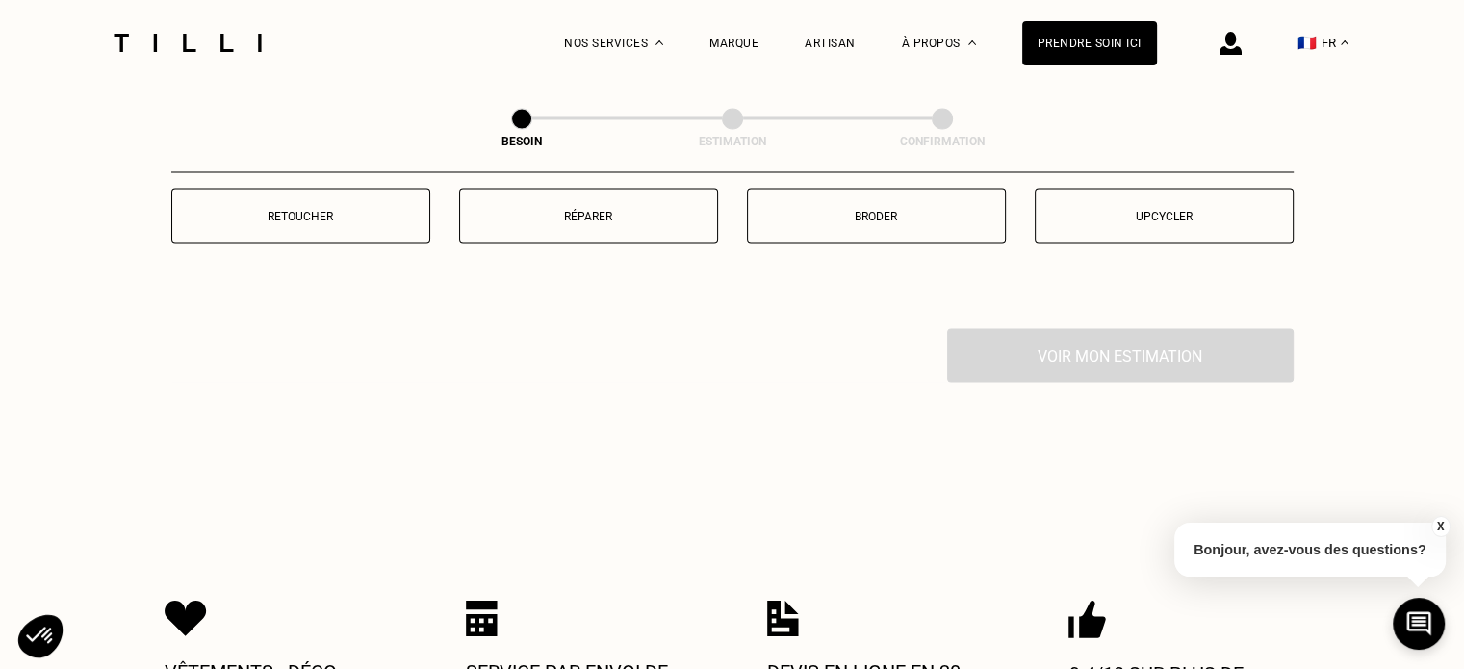
scroll to position [3458, 0]
click at [616, 208] on p "Réparer" at bounding box center [589, 214] width 238 height 13
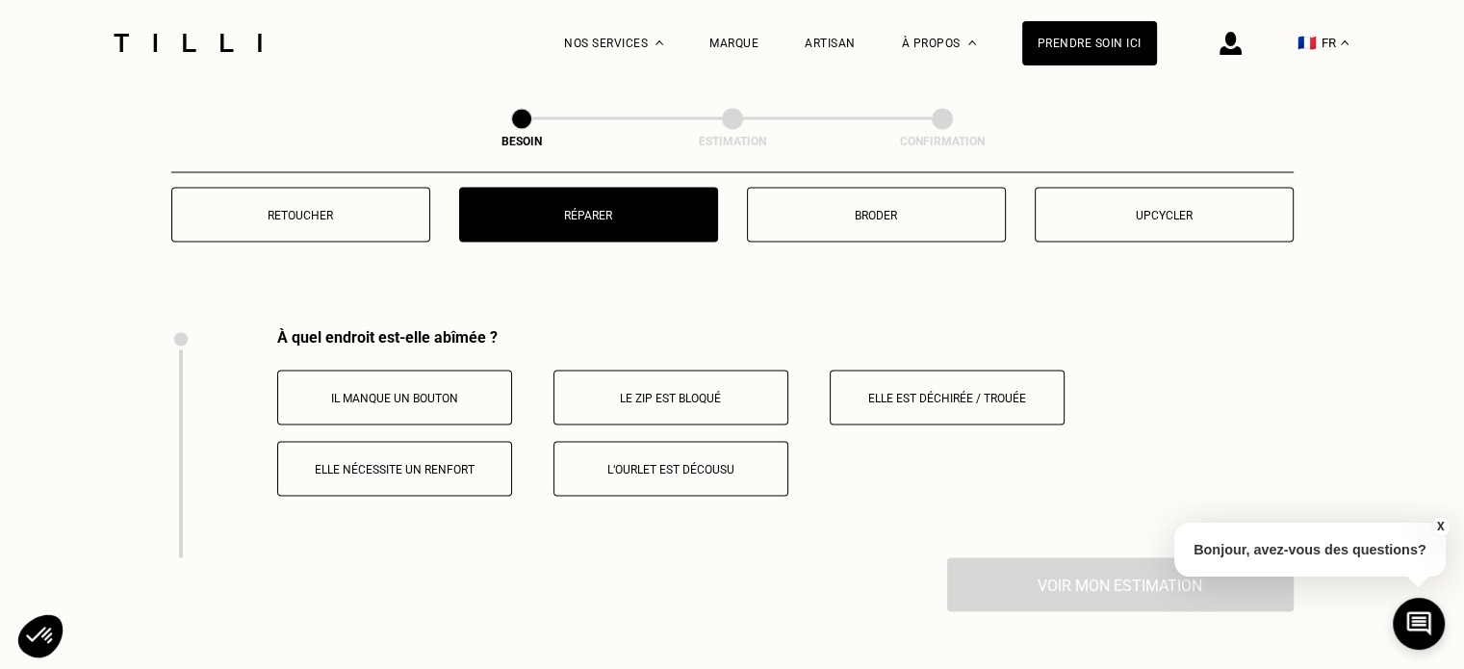
scroll to position [3559, 0]
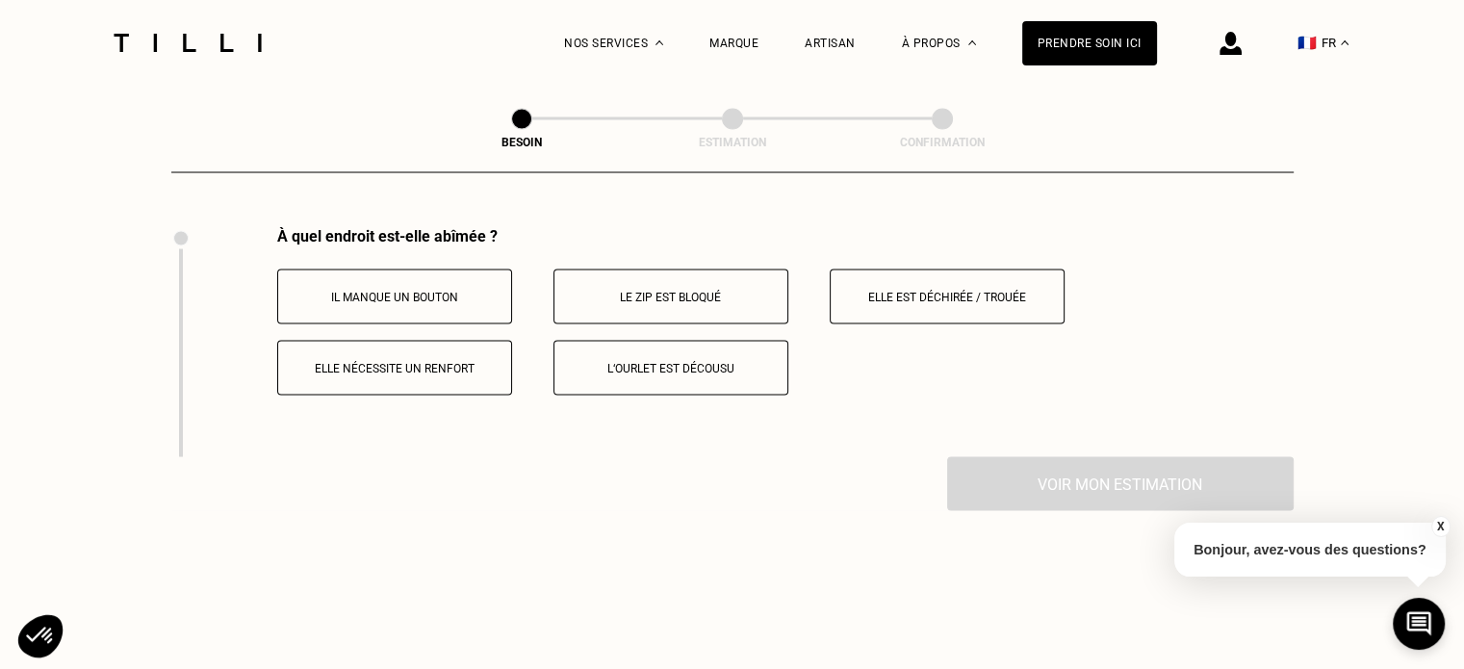
click at [874, 292] on p "Elle est déchirée / trouée" at bounding box center [947, 296] width 214 height 13
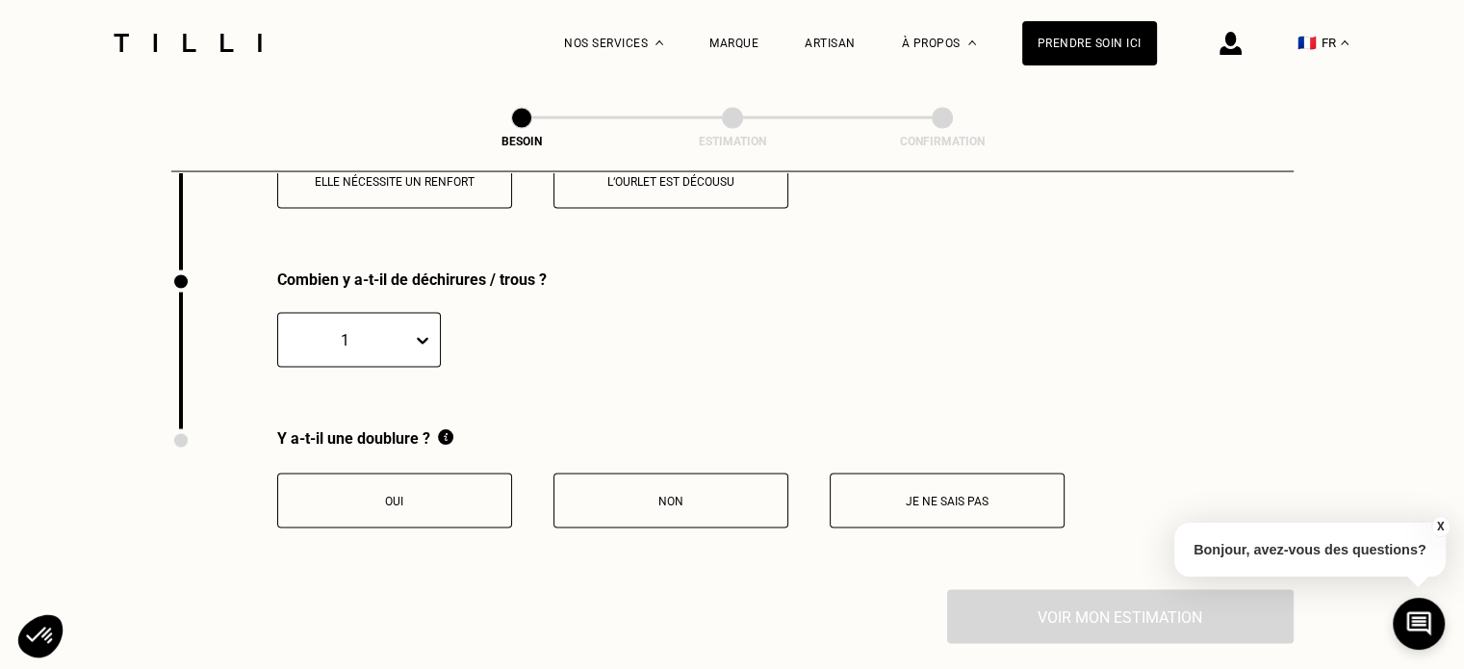
scroll to position [3789, 0]
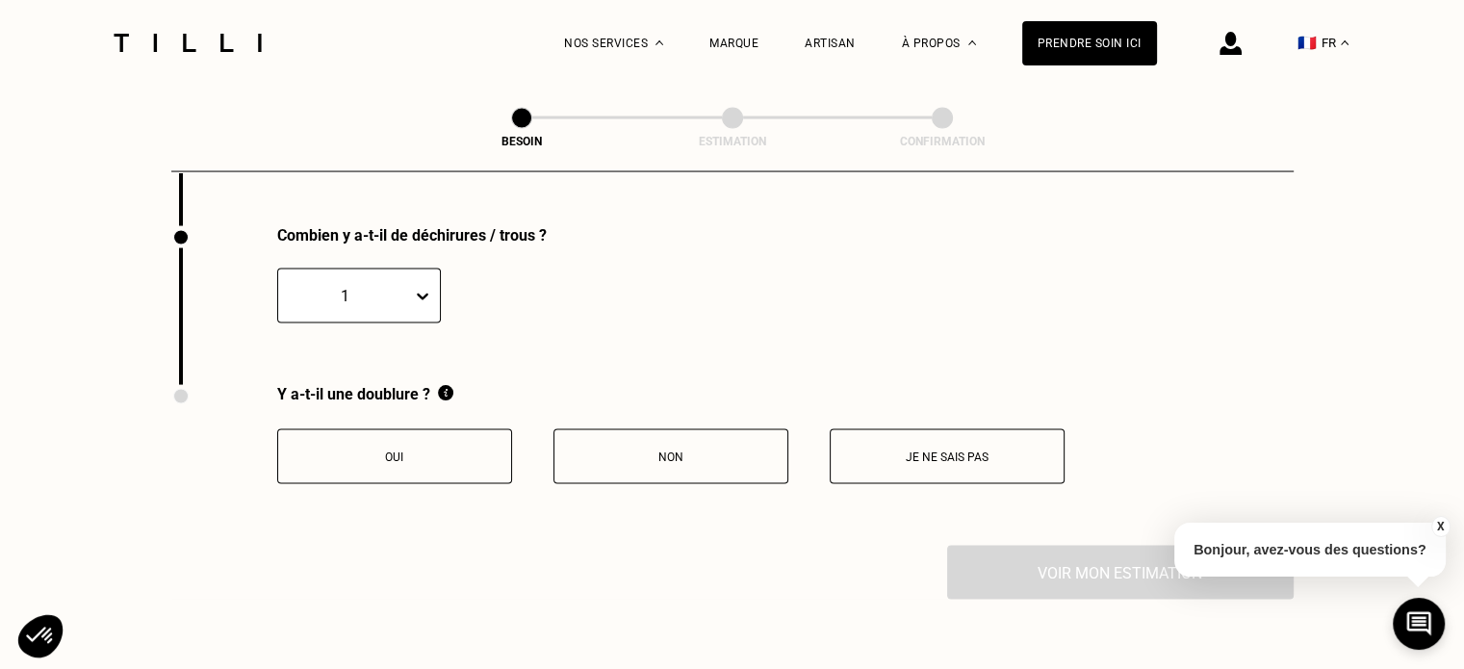
click at [648, 462] on button "Non" at bounding box center [671, 456] width 235 height 55
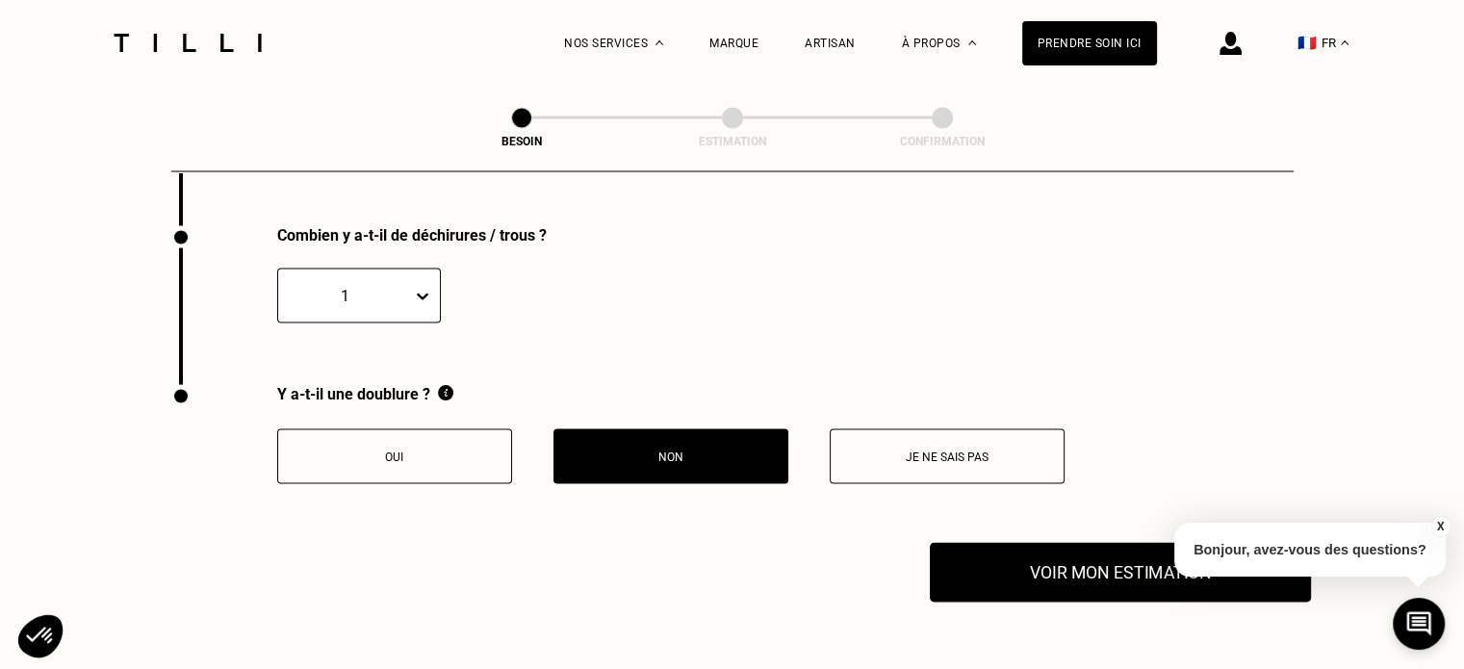
click at [1071, 577] on button "Voir mon estimation" at bounding box center [1120, 573] width 381 height 60
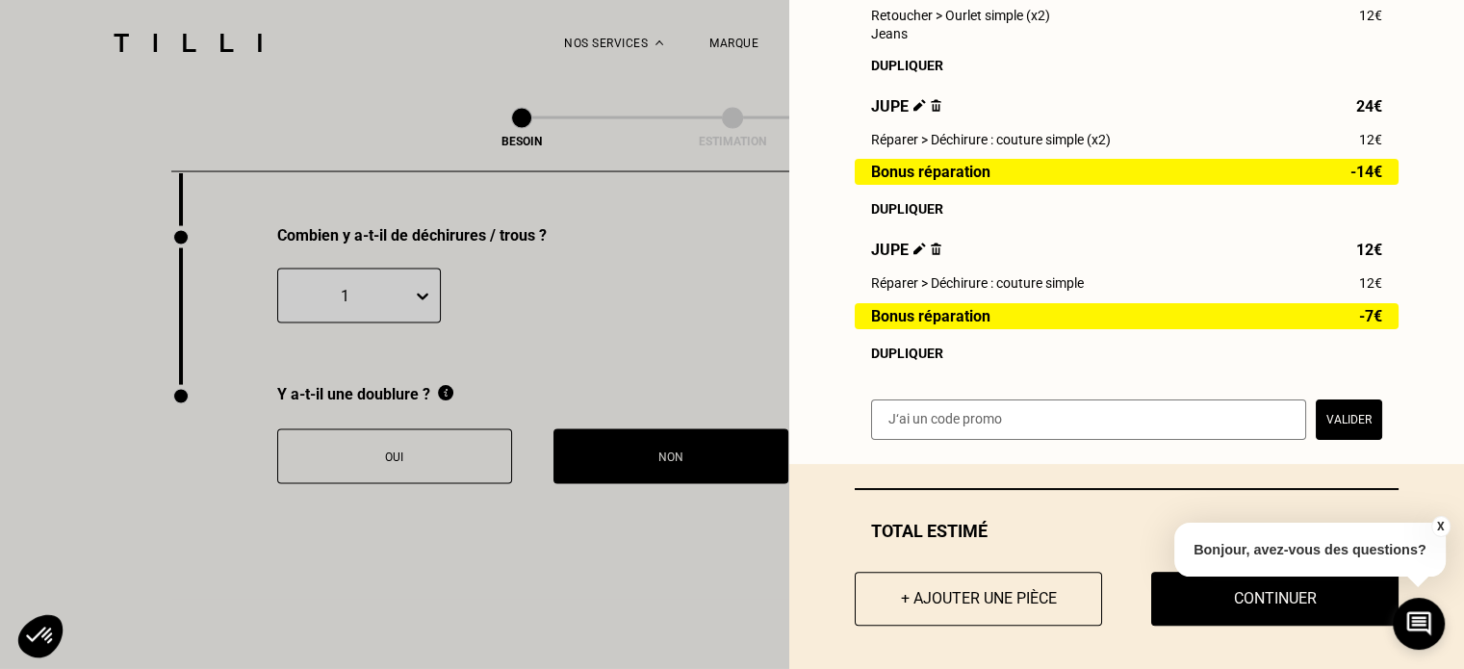
scroll to position [358, 0]
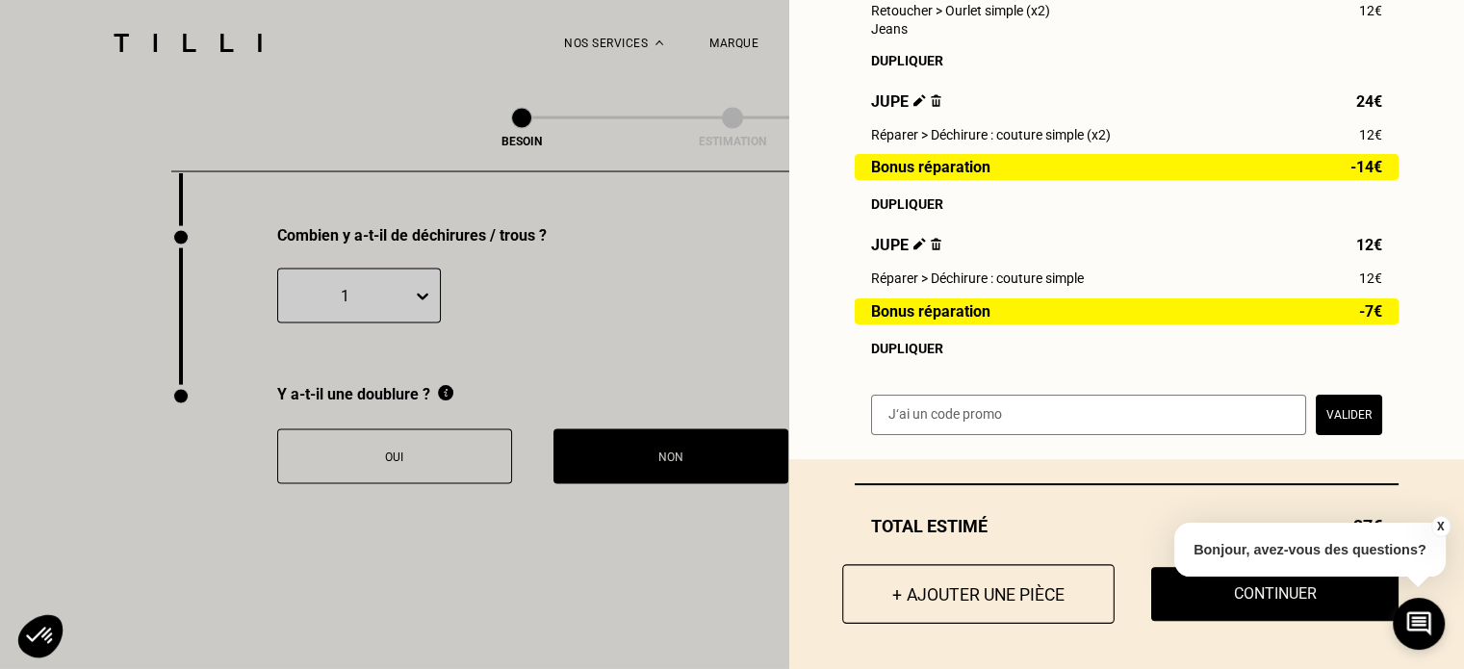
click at [976, 603] on button "+ Ajouter une pièce" at bounding box center [978, 594] width 272 height 60
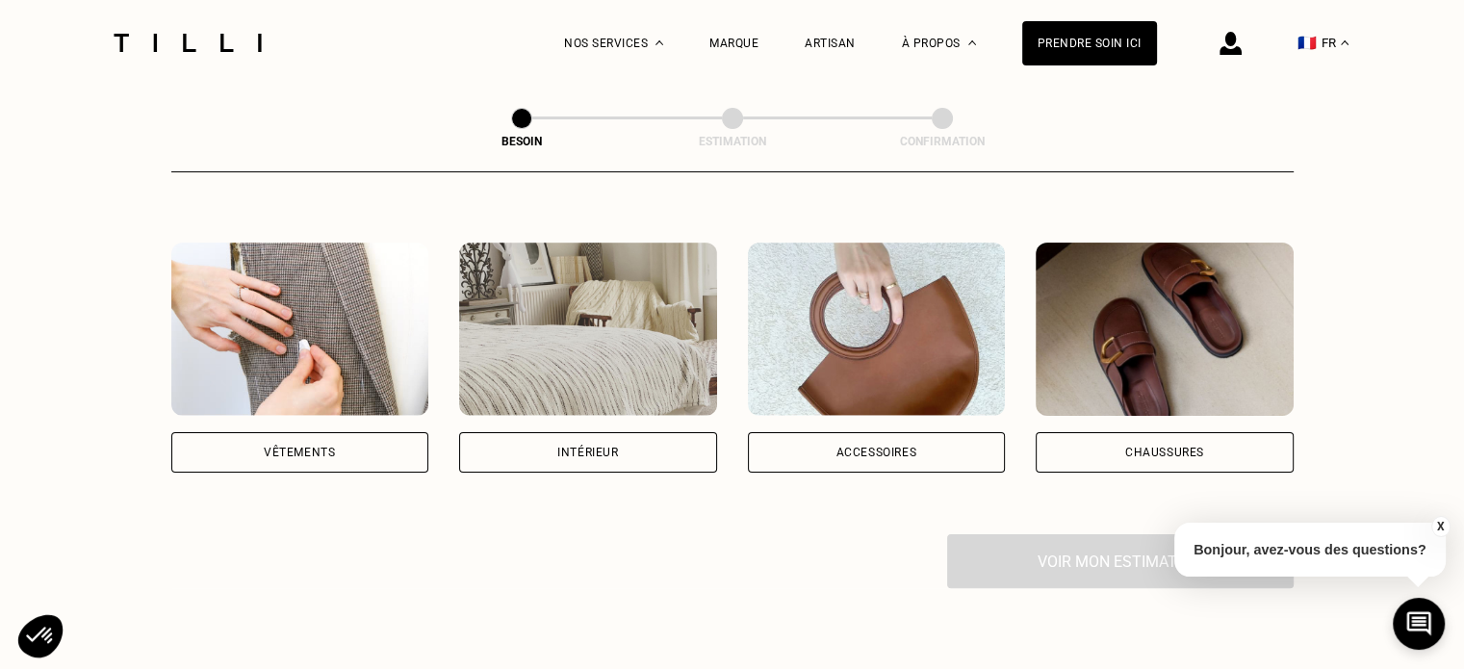
scroll to position [325, 0]
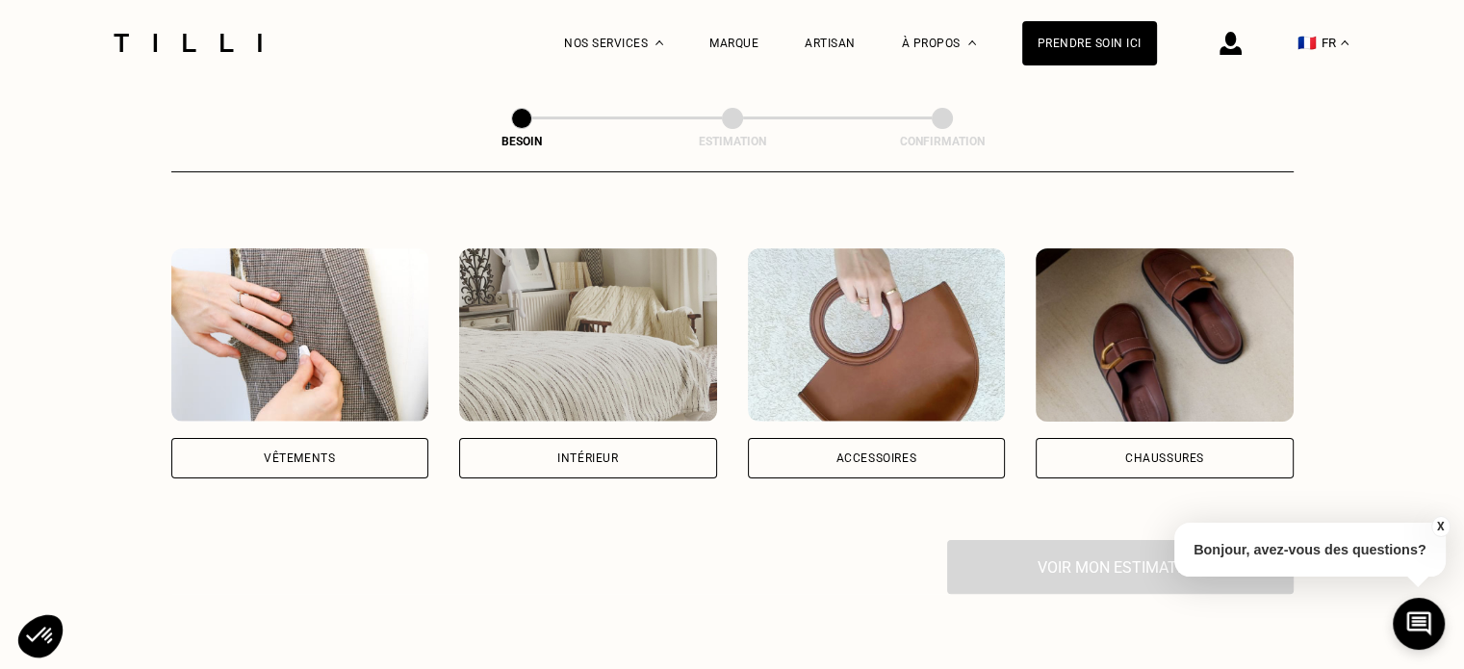
click at [250, 438] on div "Vêtements" at bounding box center [300, 458] width 258 height 40
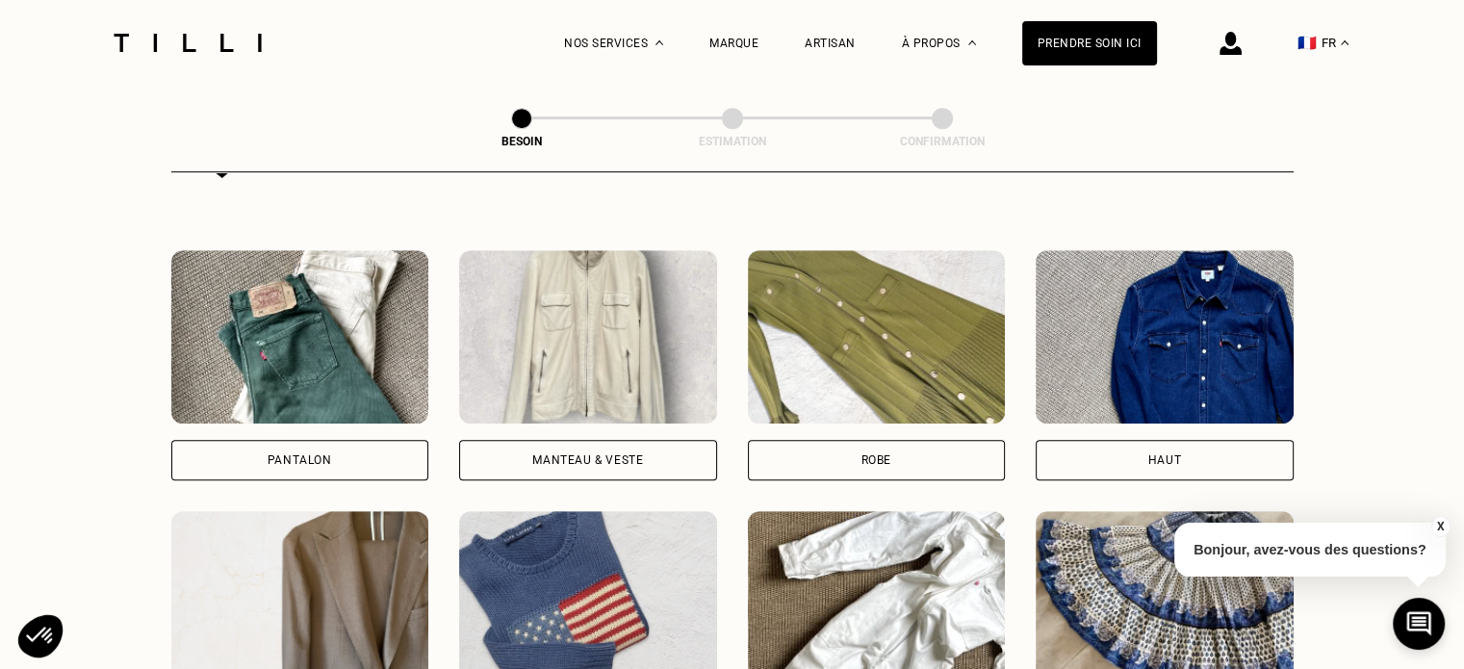
scroll to position [847, 0]
click at [248, 439] on div "Pantalon" at bounding box center [300, 459] width 258 height 40
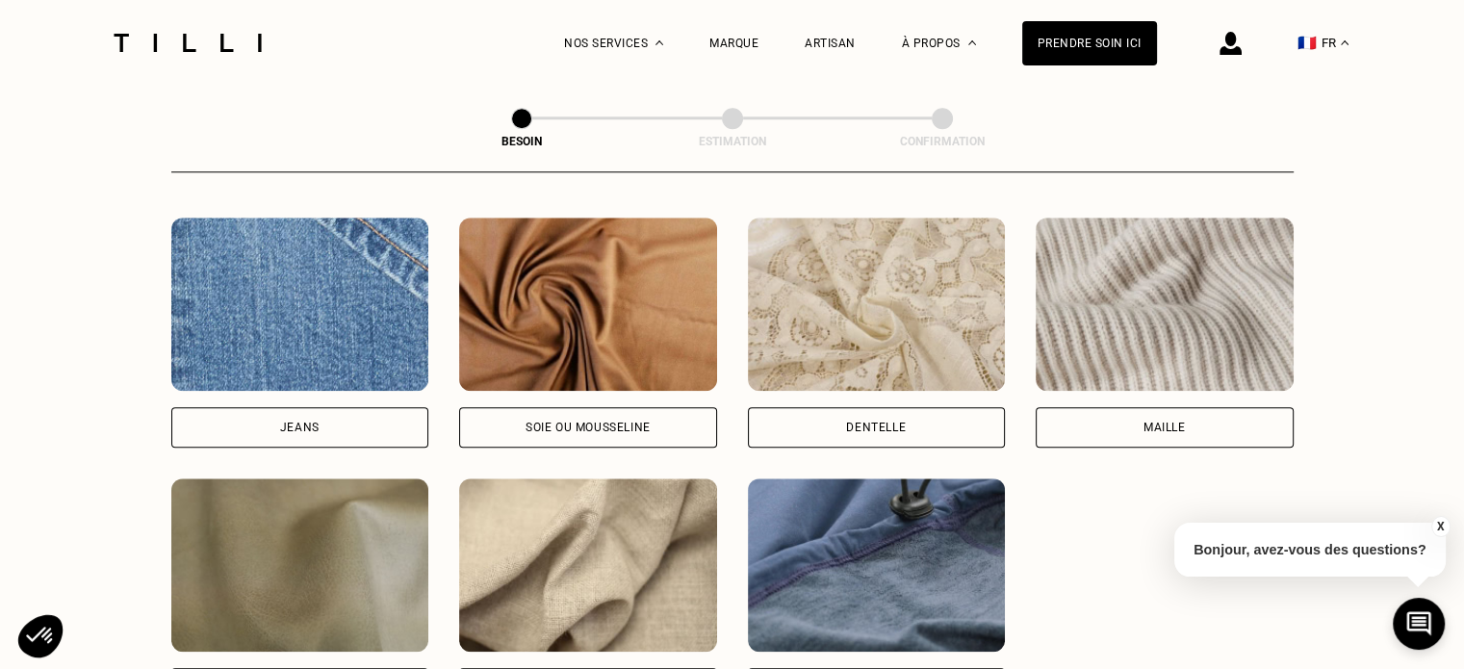
scroll to position [2050, 0]
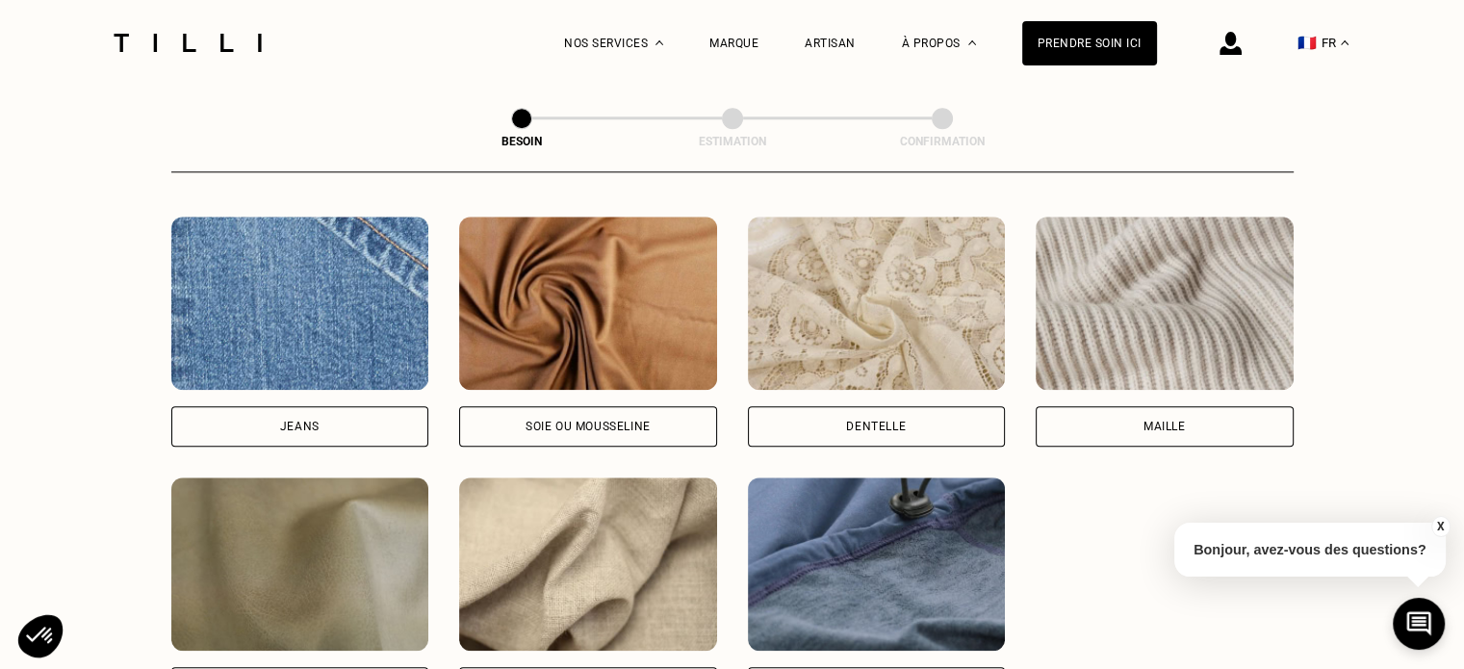
click at [243, 416] on div "Jeans" at bounding box center [300, 426] width 258 height 40
select select "FR"
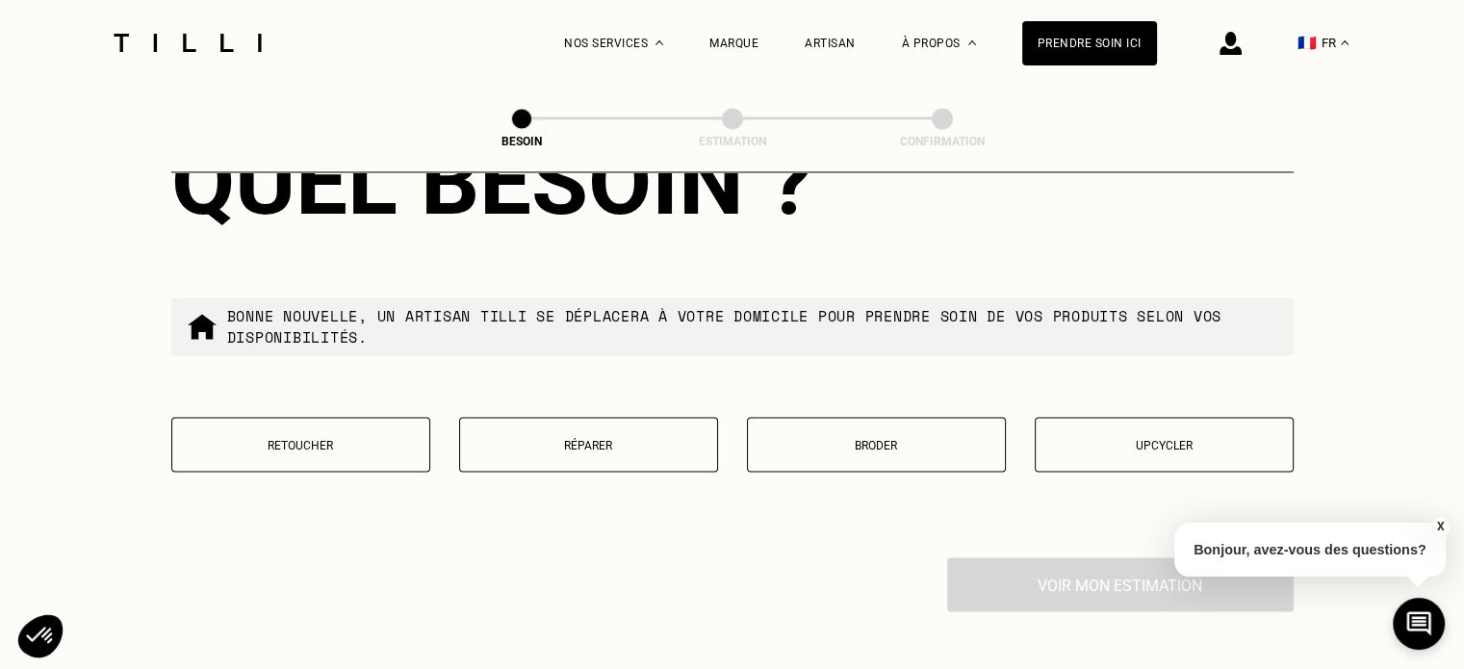
scroll to position [3232, 0]
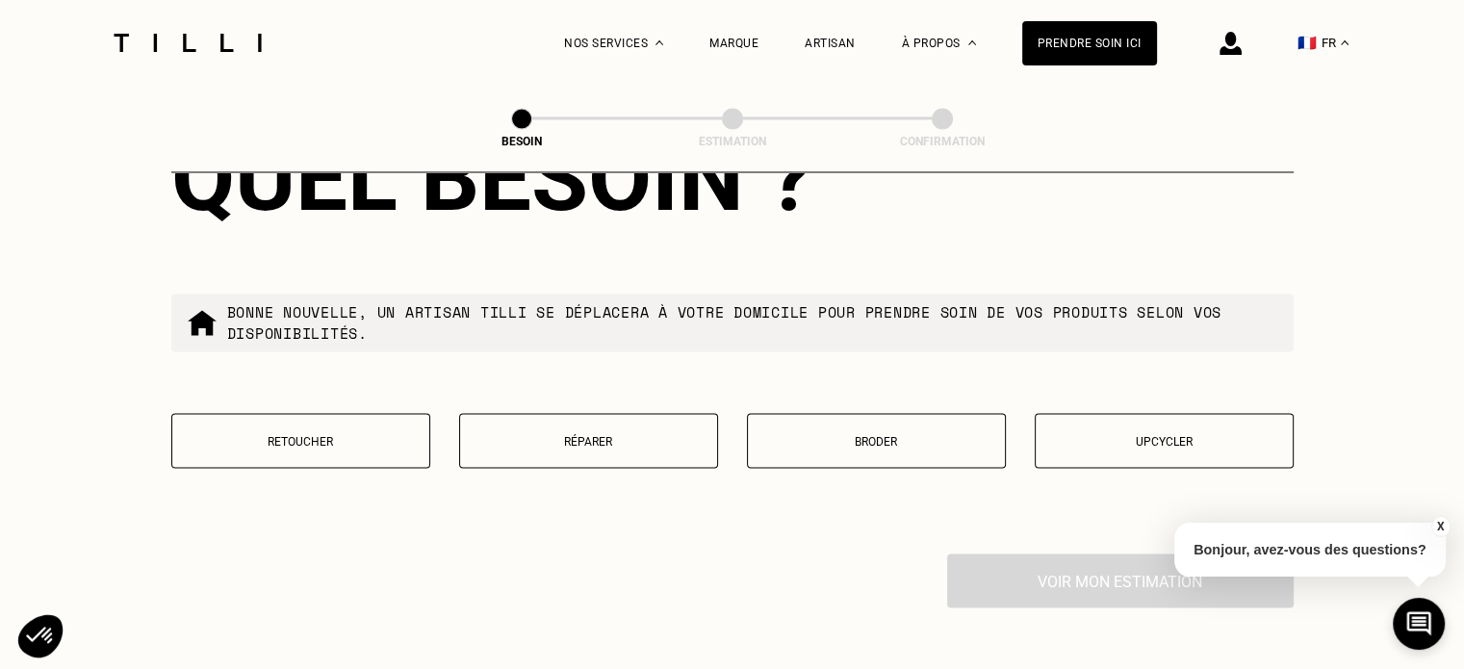
click at [586, 442] on button "Réparer" at bounding box center [588, 440] width 259 height 55
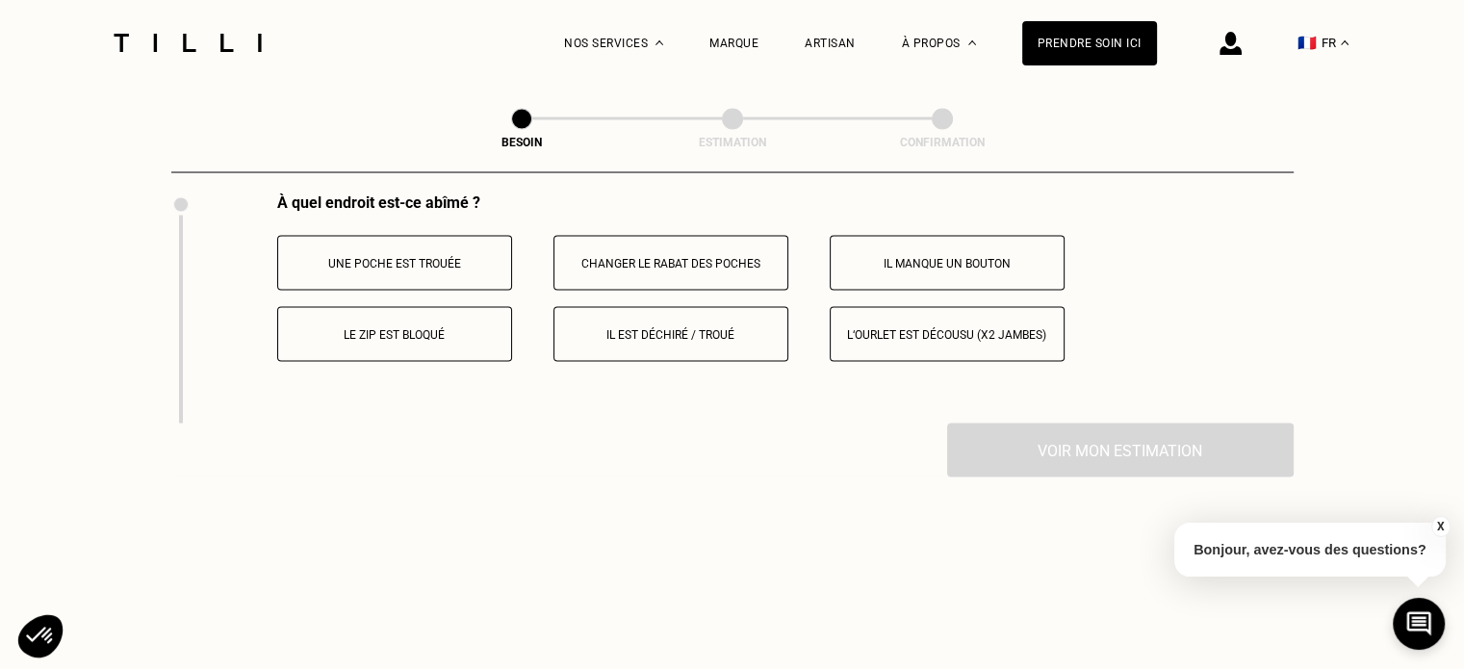
scroll to position [3594, 0]
click at [942, 255] on p "Il manque un bouton" at bounding box center [947, 261] width 214 height 13
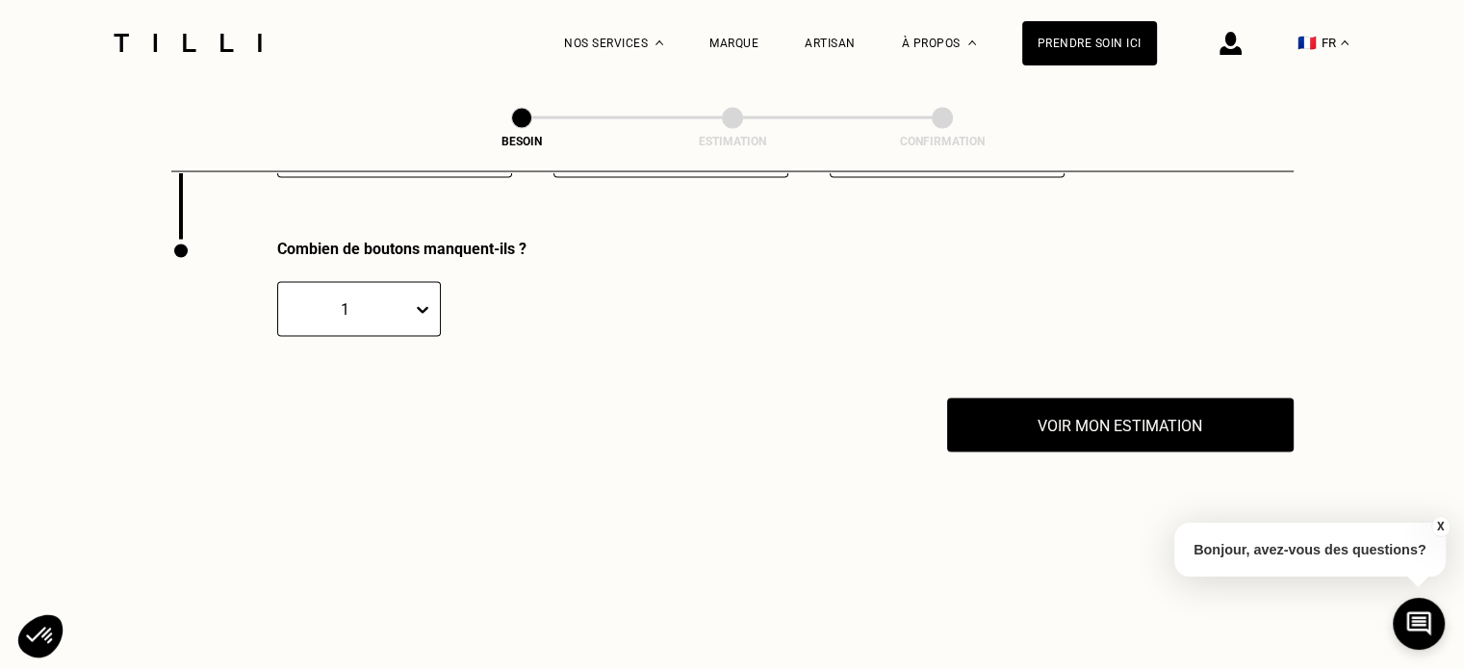
scroll to position [3789, 0]
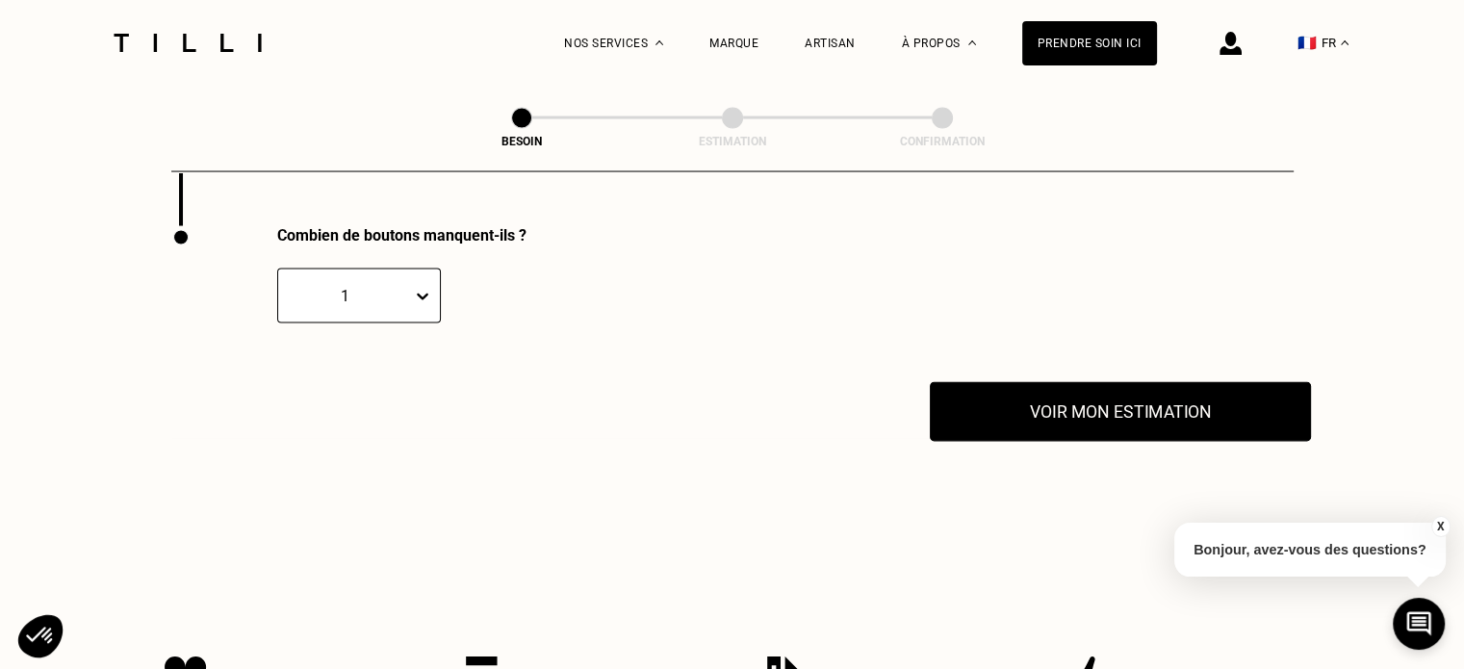
click at [1080, 403] on button "Voir mon estimation" at bounding box center [1120, 412] width 381 height 60
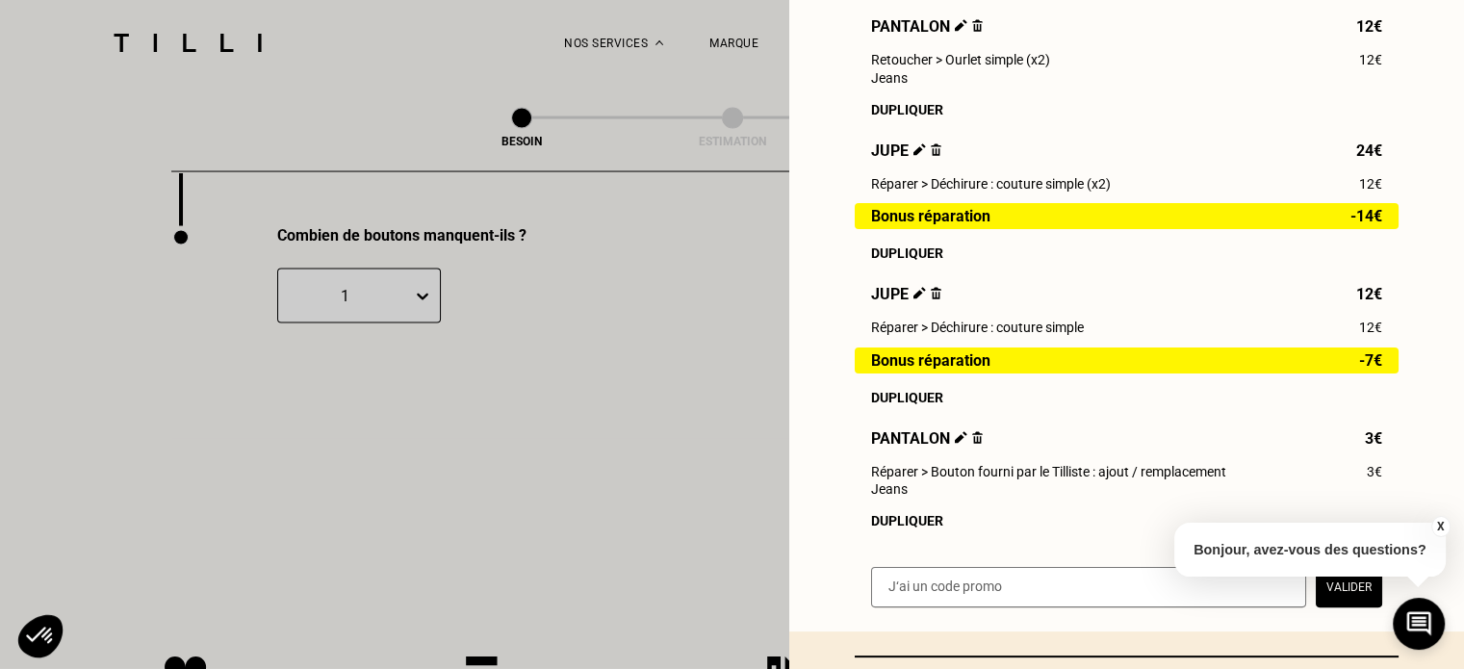
scroll to position [493, 0]
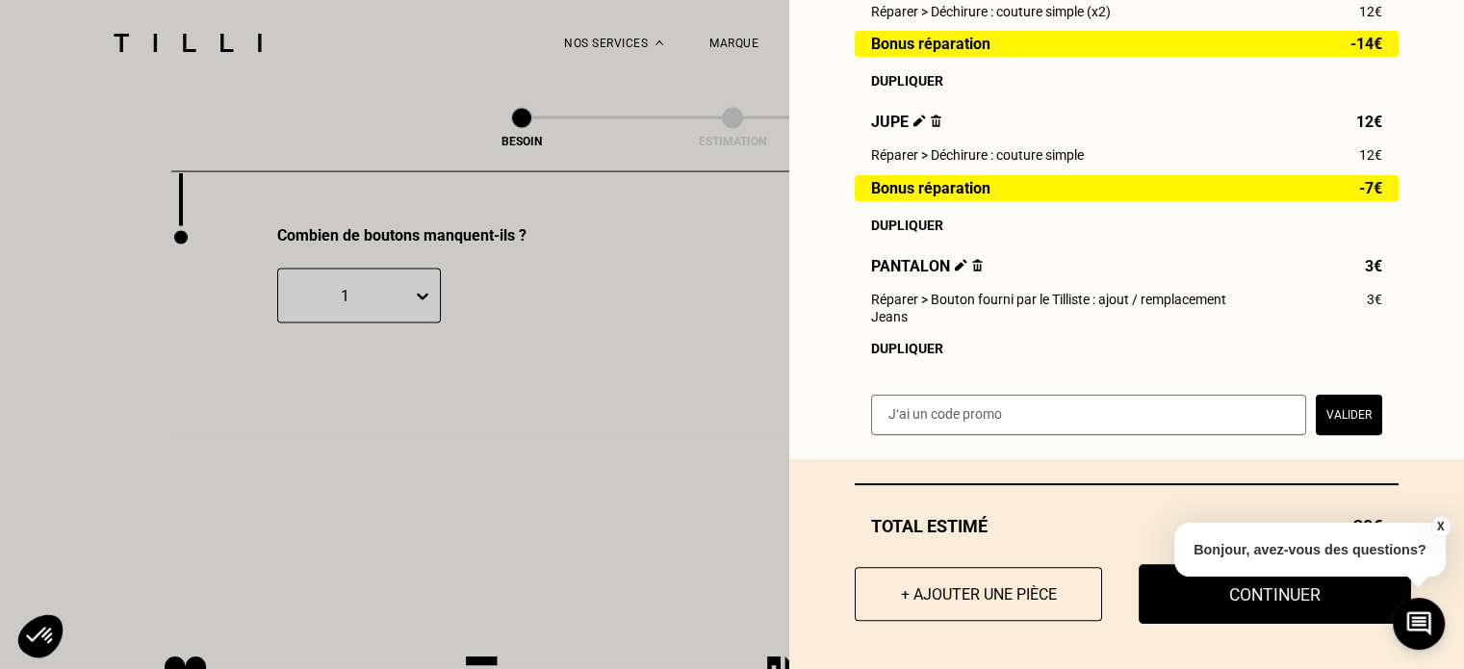
click at [1209, 597] on button "Continuer" at bounding box center [1275, 594] width 272 height 60
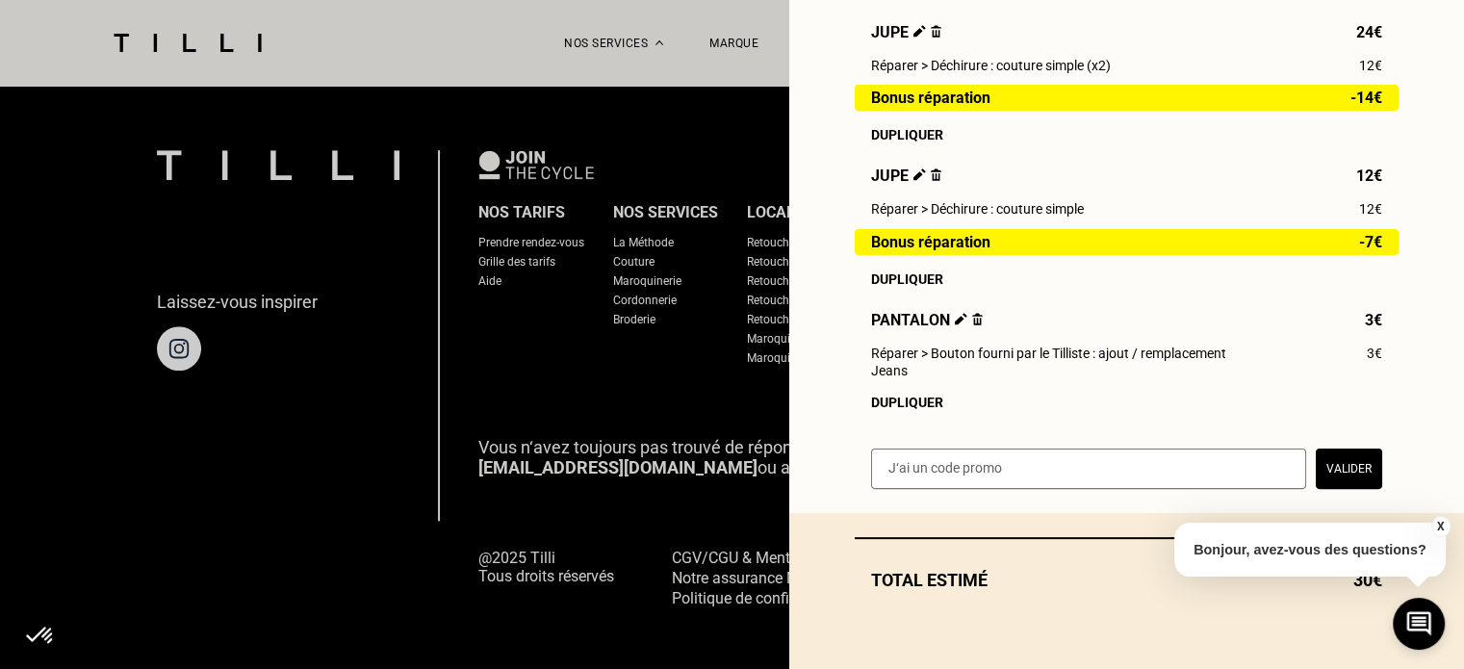
scroll to position [439, 0]
select select "FR"
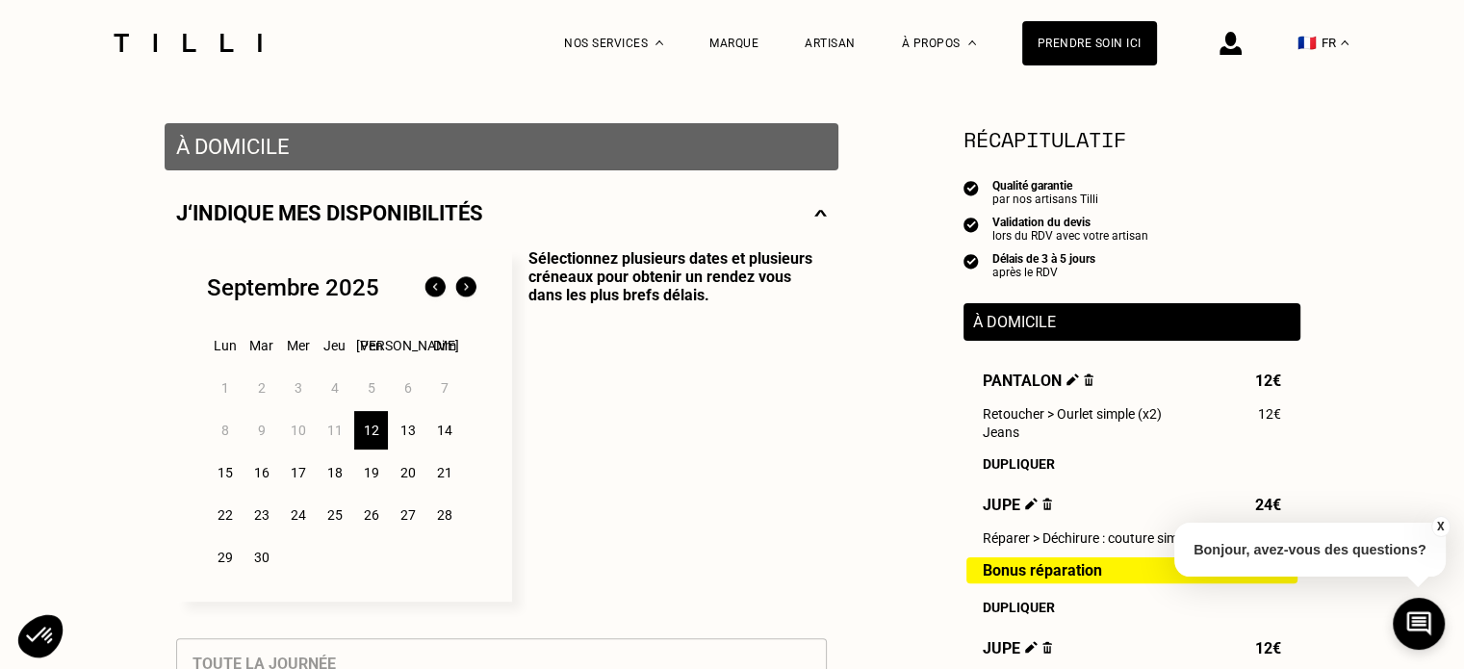
scroll to position [343, 0]
click at [371, 430] on div "12" at bounding box center [371, 430] width 34 height 39
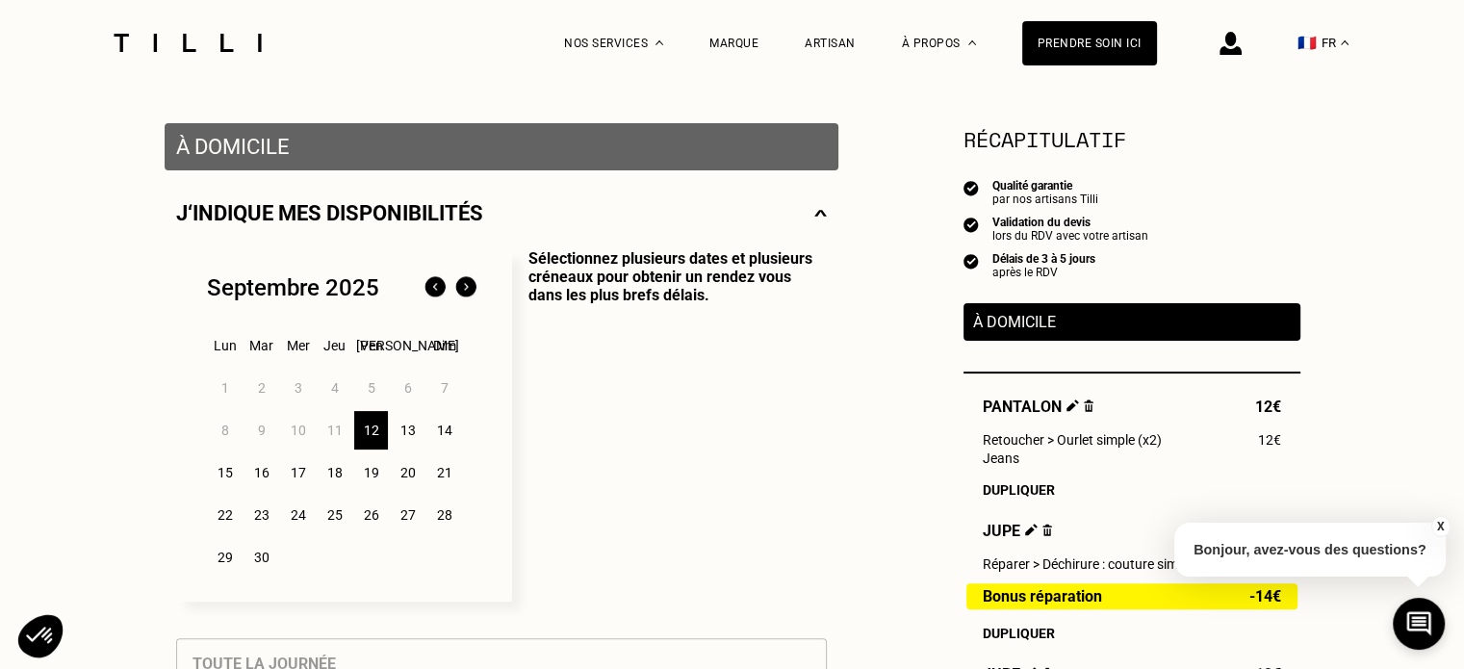
scroll to position [928, 0]
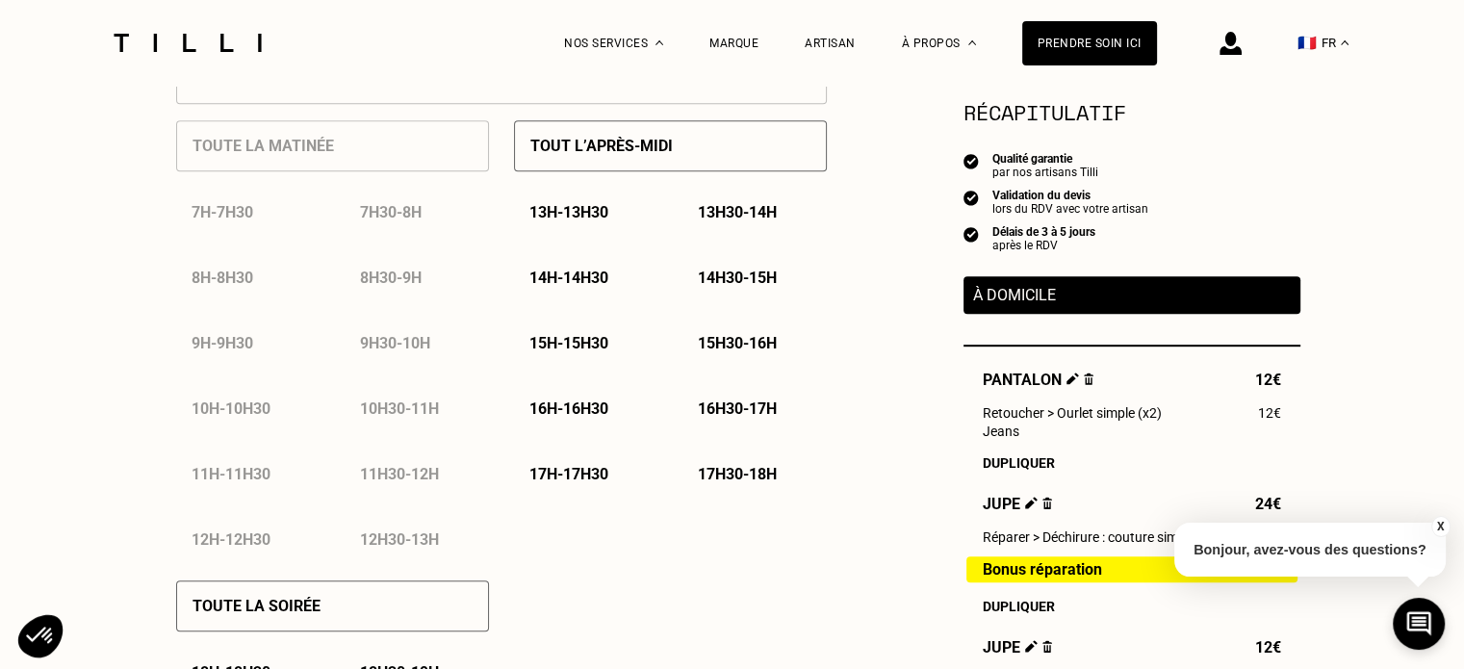
click at [593, 280] on p "14h - 14h30" at bounding box center [568, 278] width 79 height 18
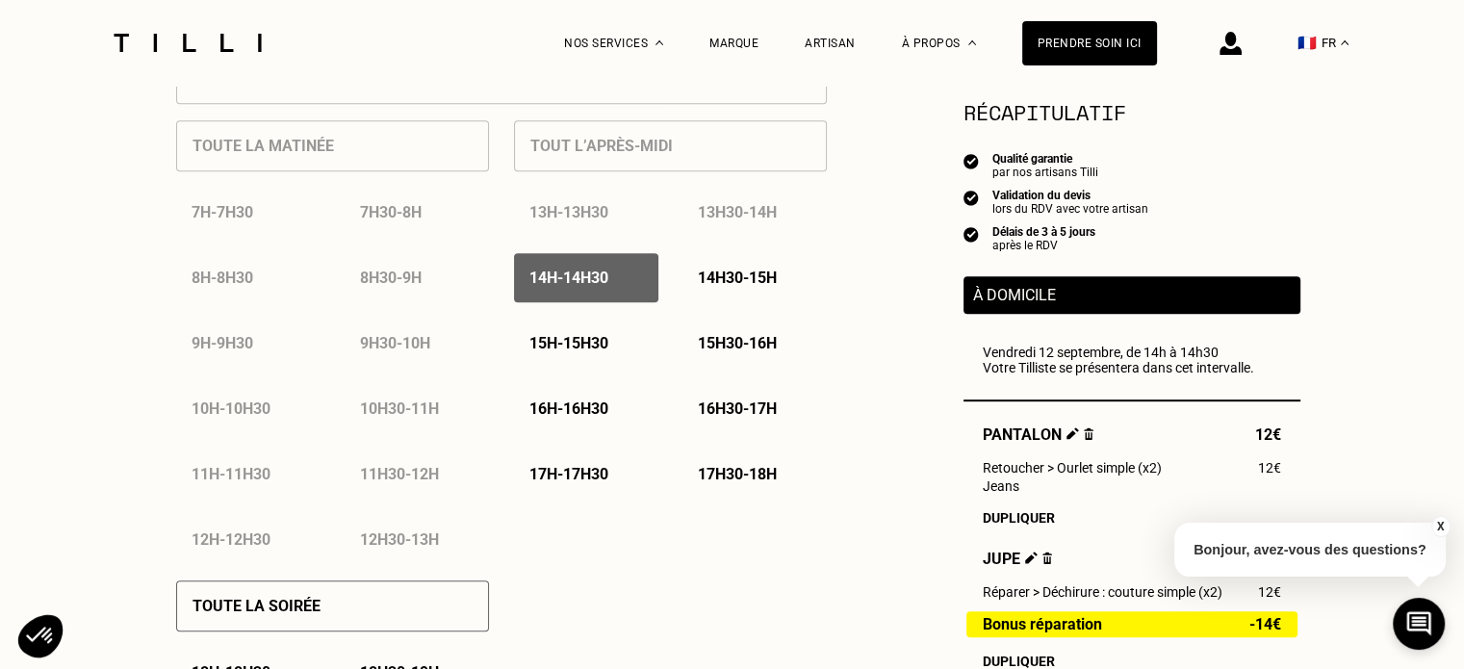
click at [722, 287] on p "14h30 - 15h" at bounding box center [737, 278] width 79 height 18
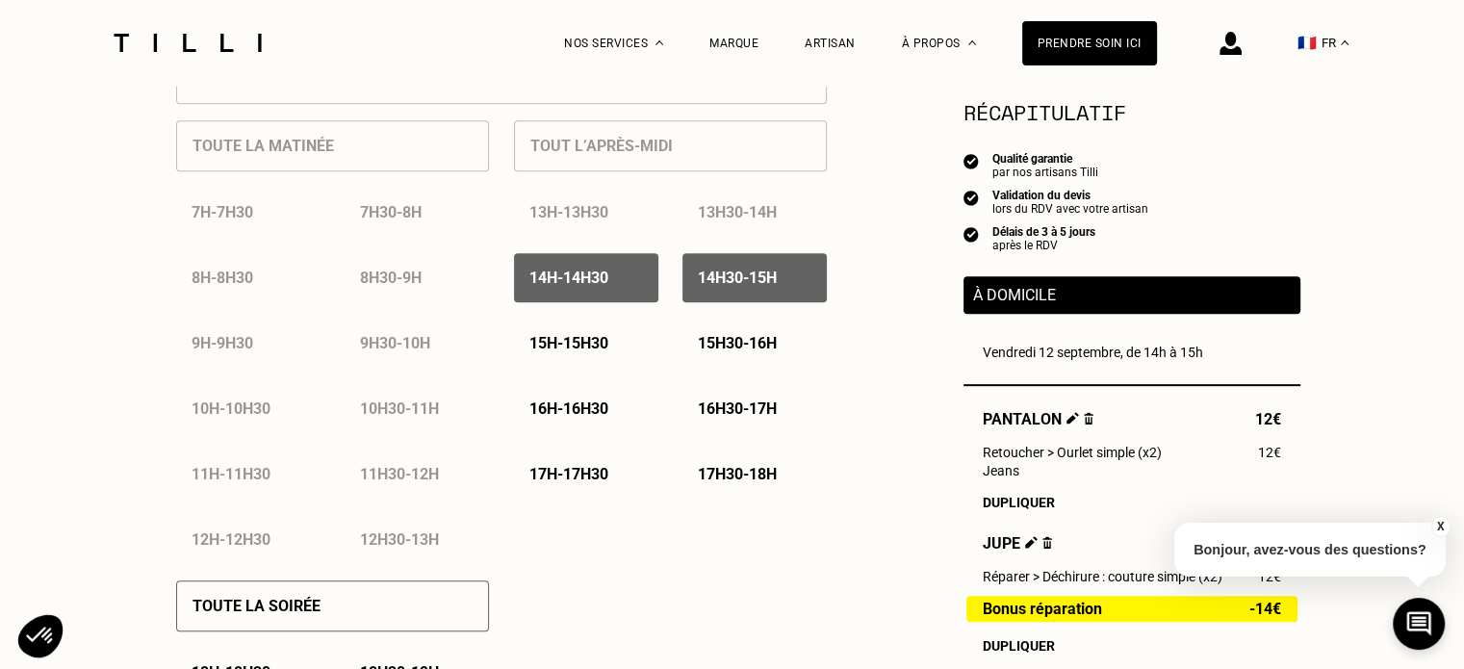
click at [595, 352] on p "15h - 15h30" at bounding box center [568, 343] width 79 height 18
click at [701, 359] on div "15h30 - 16h" at bounding box center [755, 343] width 144 height 49
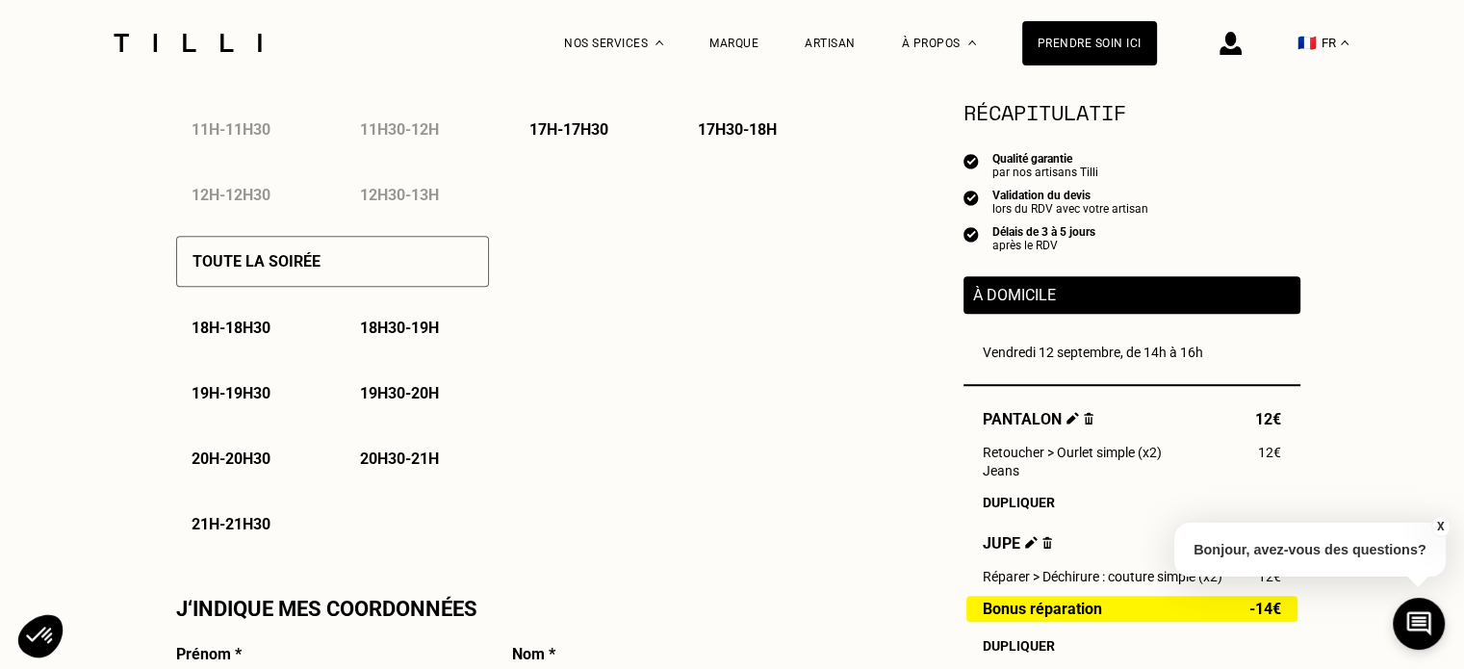
scroll to position [1274, 0]
click at [266, 331] on p "18h - 18h30" at bounding box center [231, 327] width 79 height 18
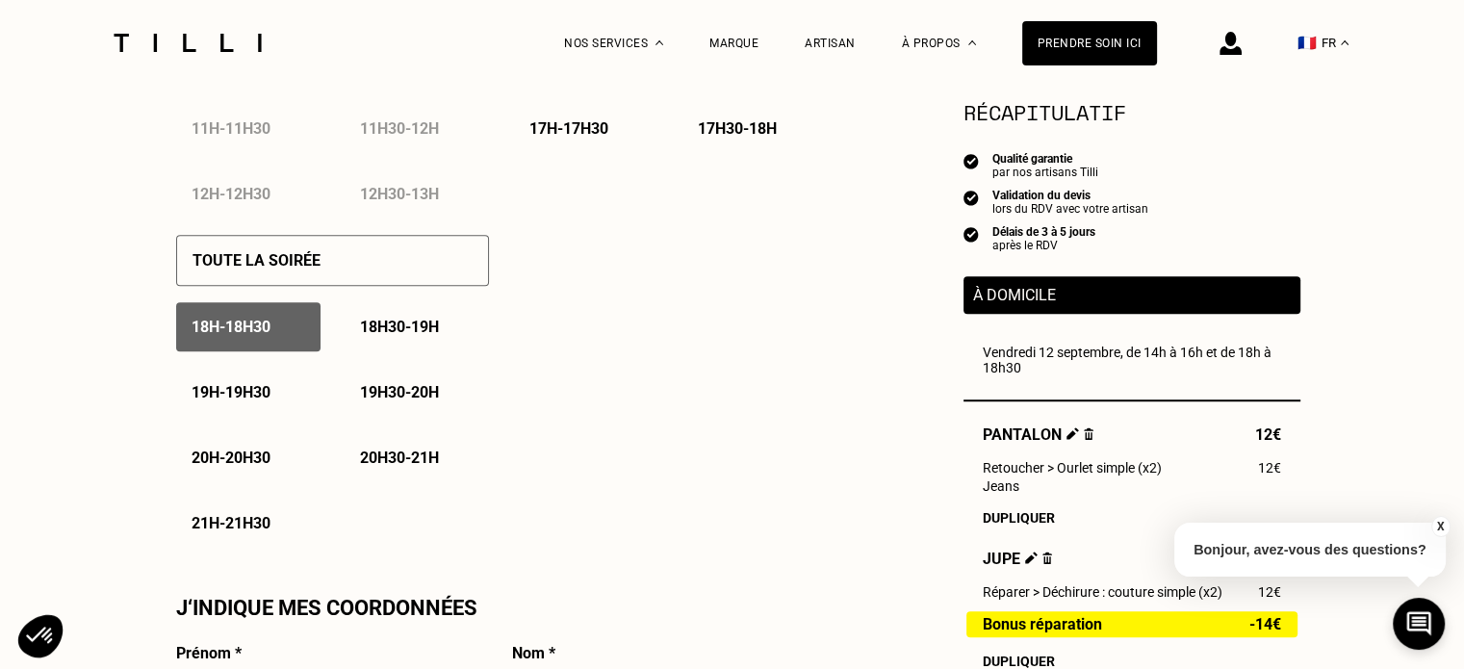
click at [382, 334] on p "18h30 - 19h" at bounding box center [399, 327] width 79 height 18
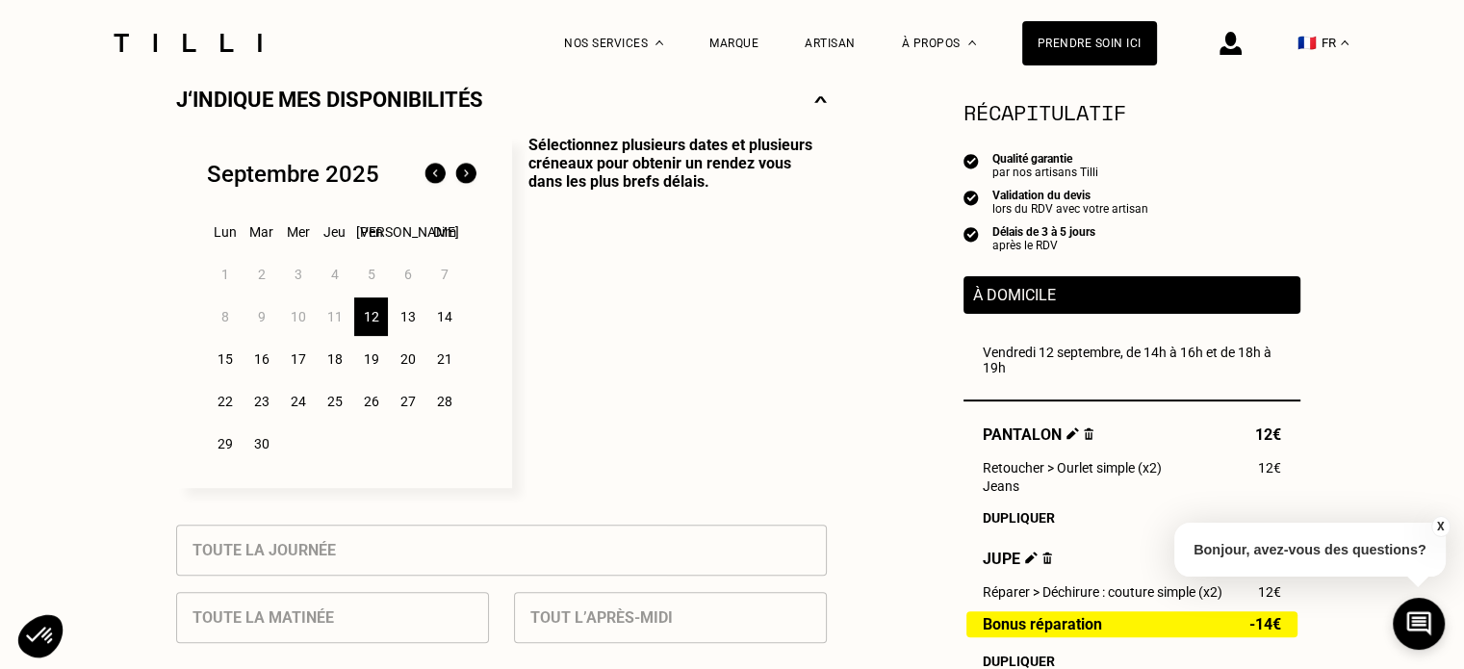
scroll to position [447, 0]
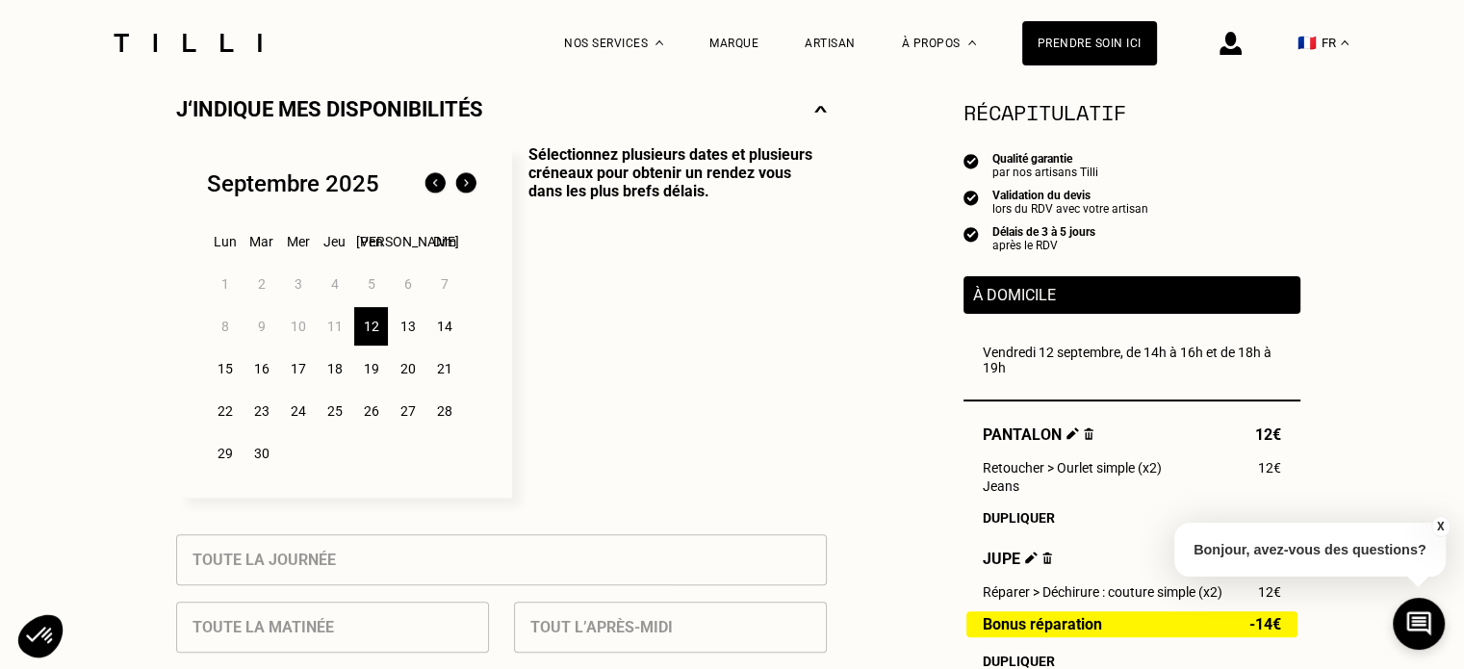
click at [414, 330] on div "13" at bounding box center [408, 326] width 34 height 39
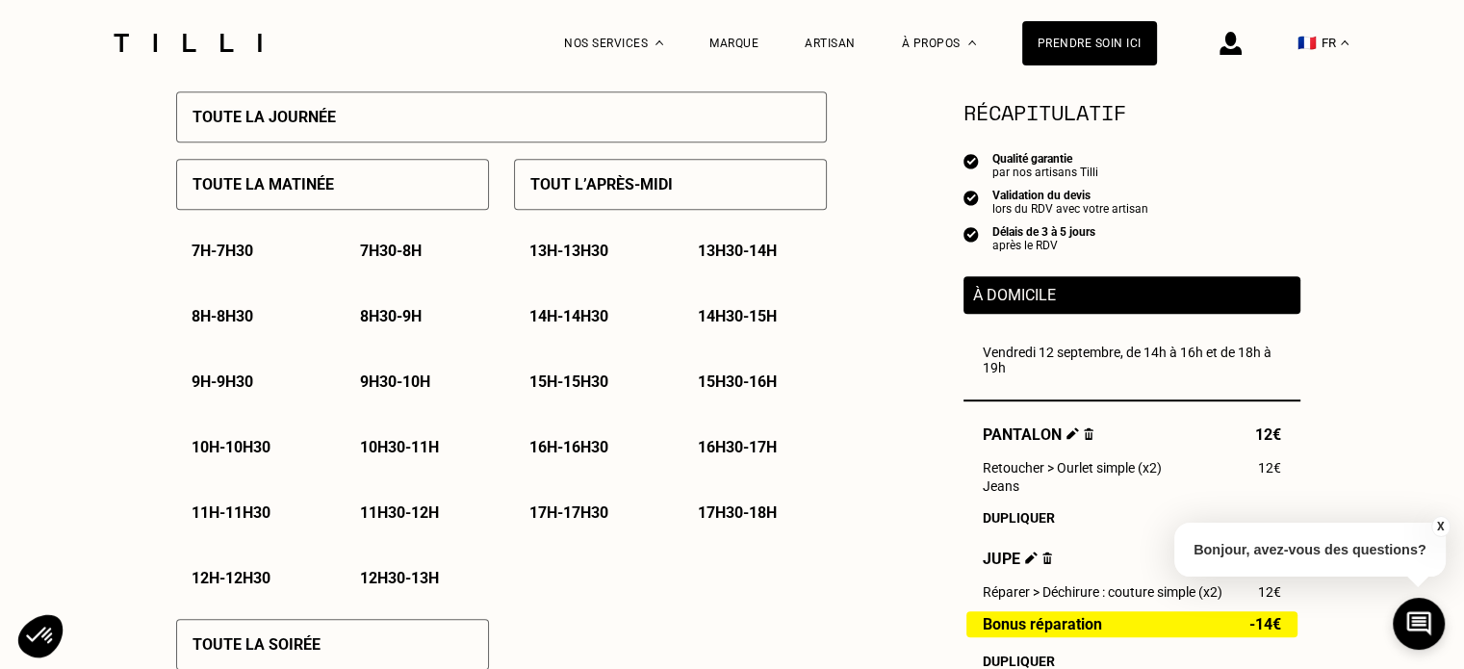
scroll to position [889, 0]
click at [302, 194] on p "Toute la matinée" at bounding box center [264, 185] width 142 height 18
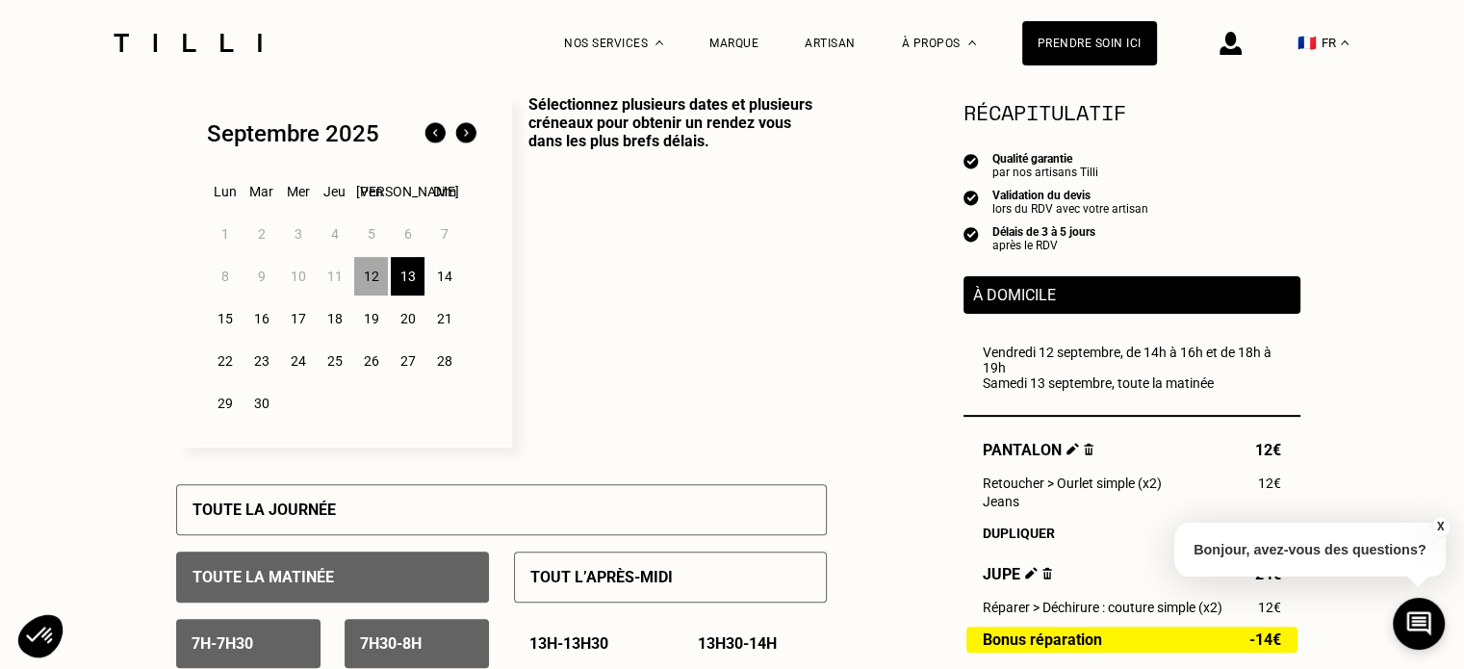
scroll to position [497, 0]
click at [221, 319] on div "15" at bounding box center [225, 318] width 34 height 39
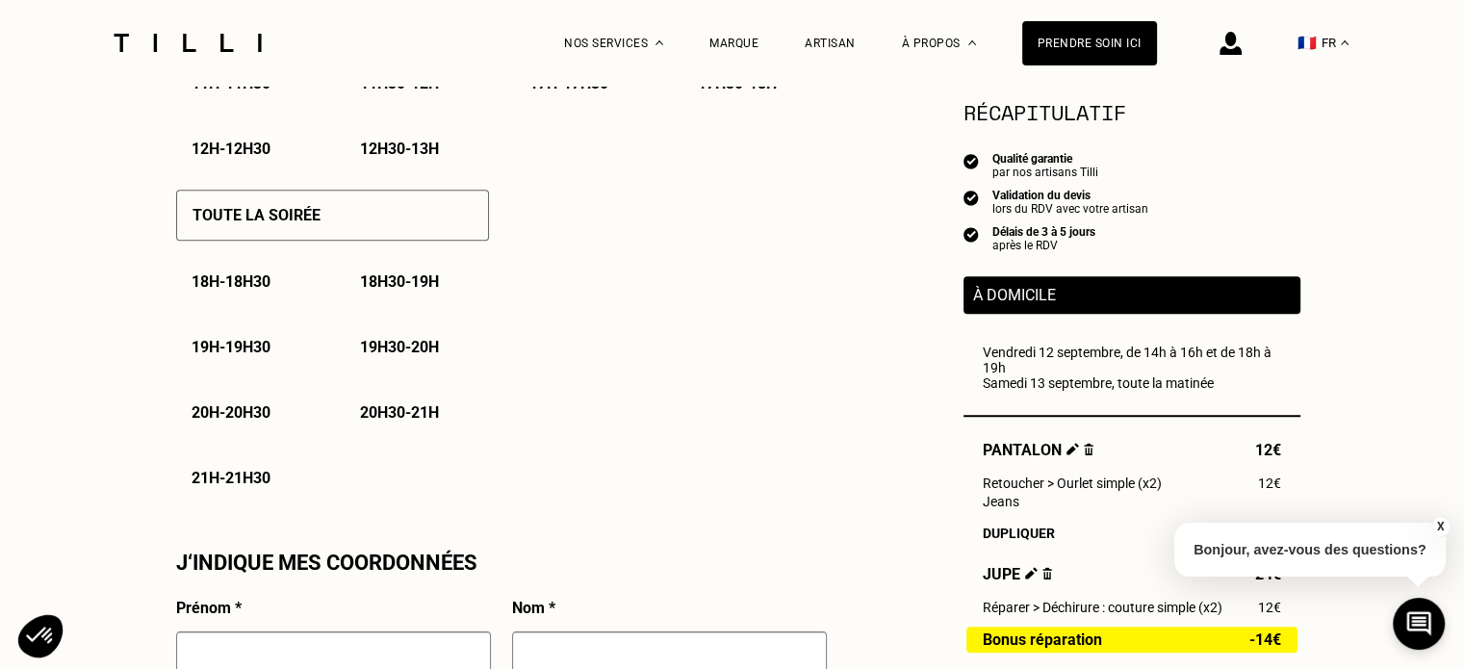
scroll to position [1321, 0]
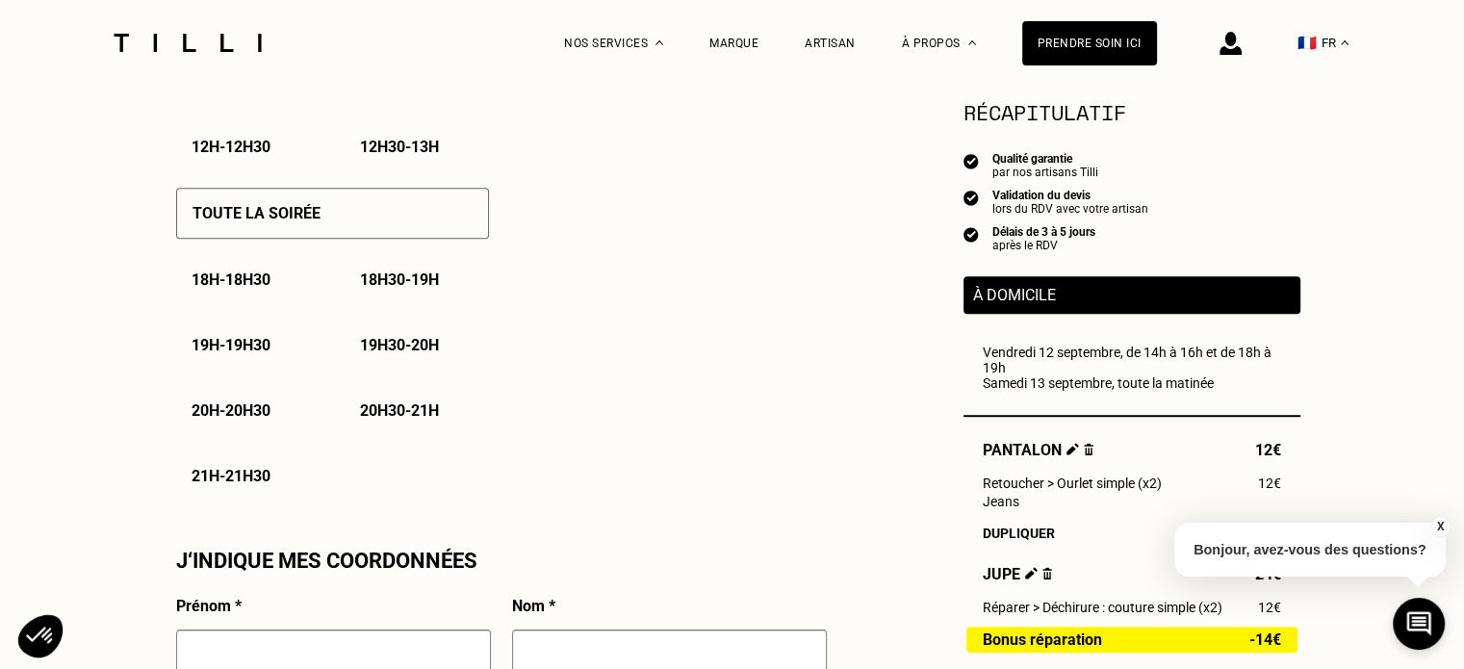
click at [408, 271] on div "18h30 - 19h" at bounding box center [417, 279] width 144 height 49
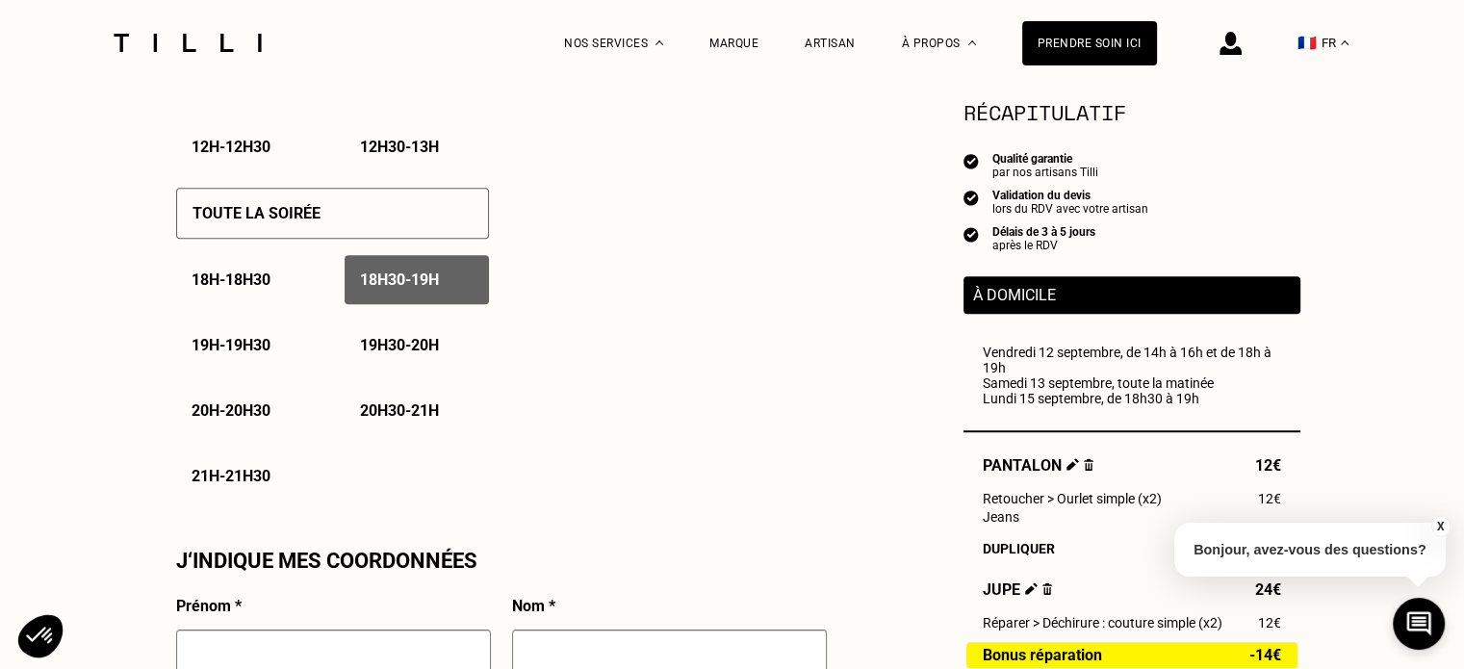
click at [257, 349] on p "19h - 19h30" at bounding box center [231, 345] width 79 height 18
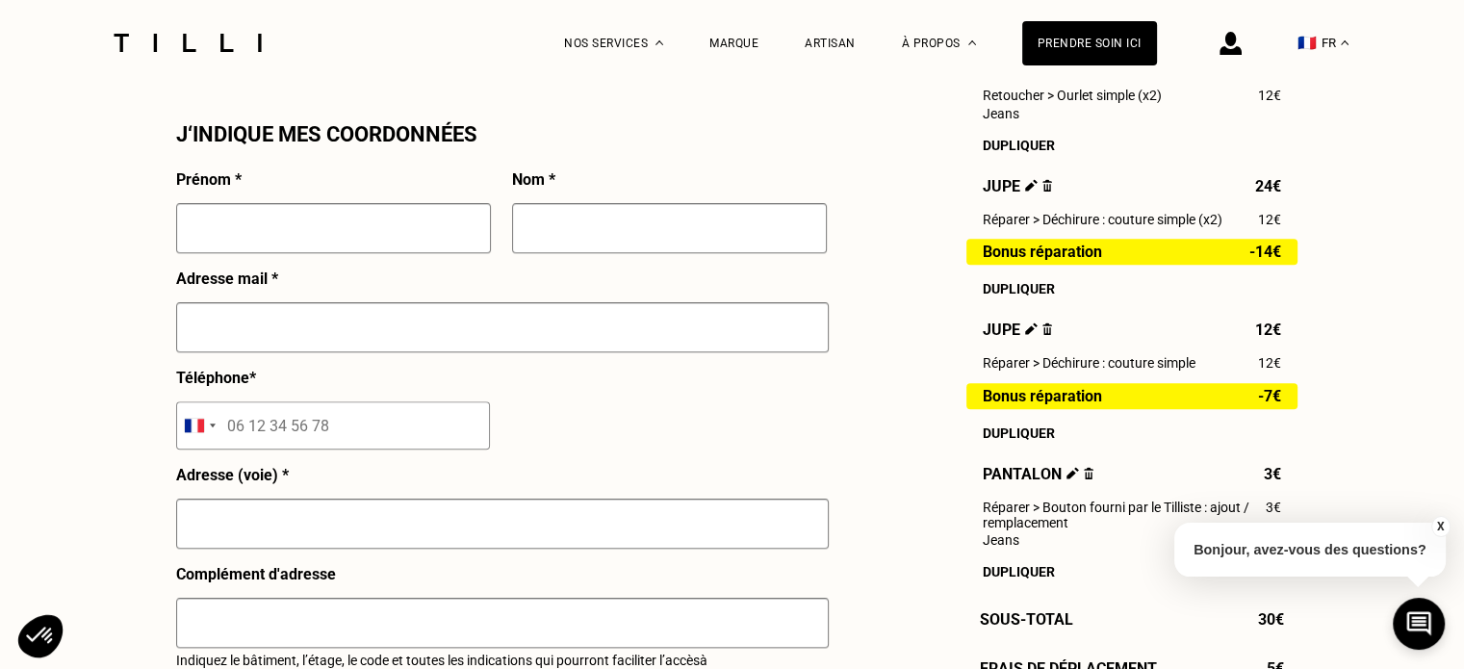
scroll to position [1748, 0]
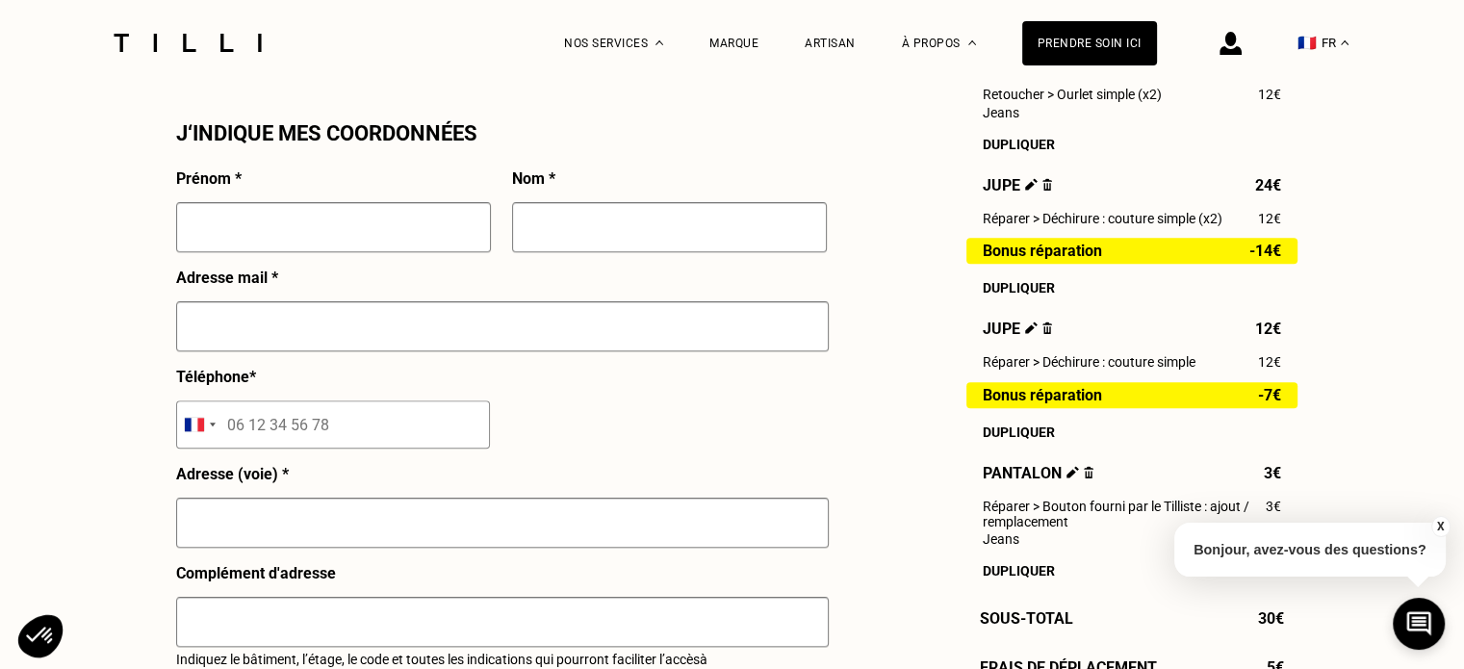
click at [408, 246] on input "text" at bounding box center [333, 227] width 315 height 50
type input "[PERSON_NAME]"
type input "RAPENEAU"
type input "[EMAIL_ADDRESS][DOMAIN_NAME]"
type input "06 83 08 12 80"
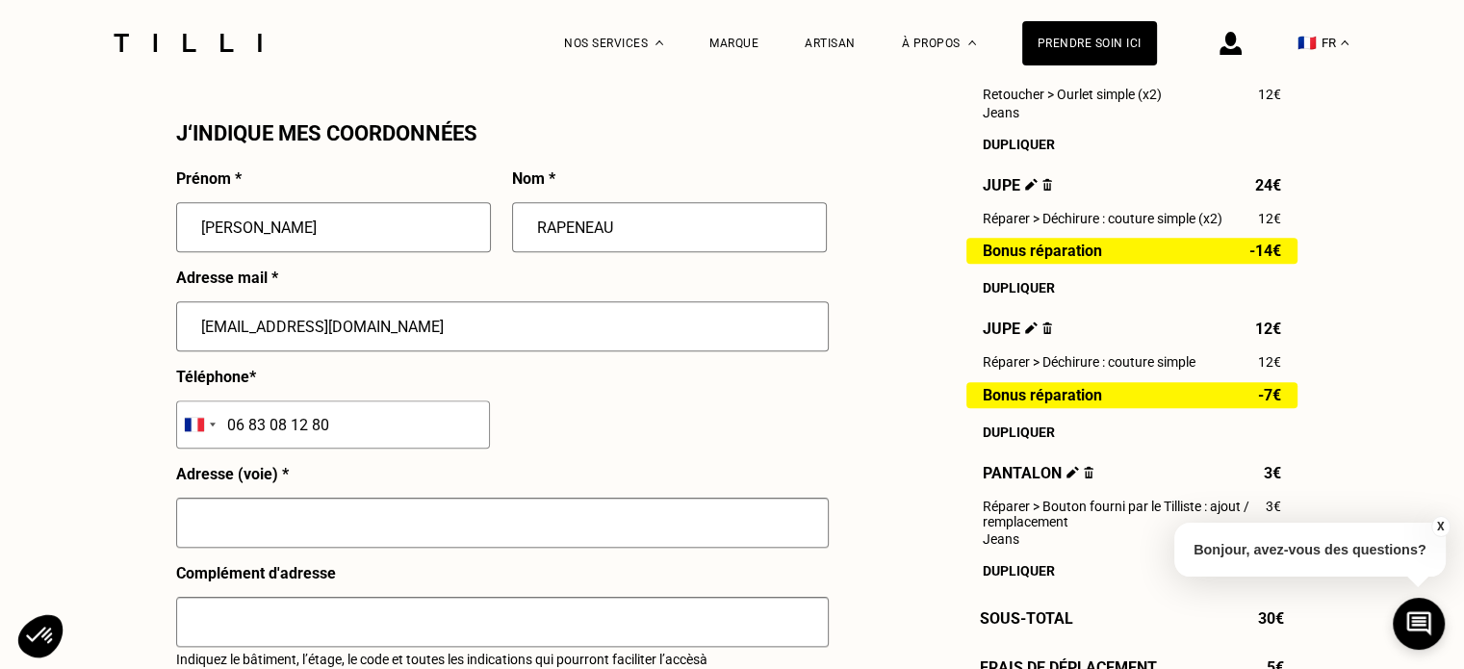
type input "[STREET_ADDRESS]"
type input "LILLE"
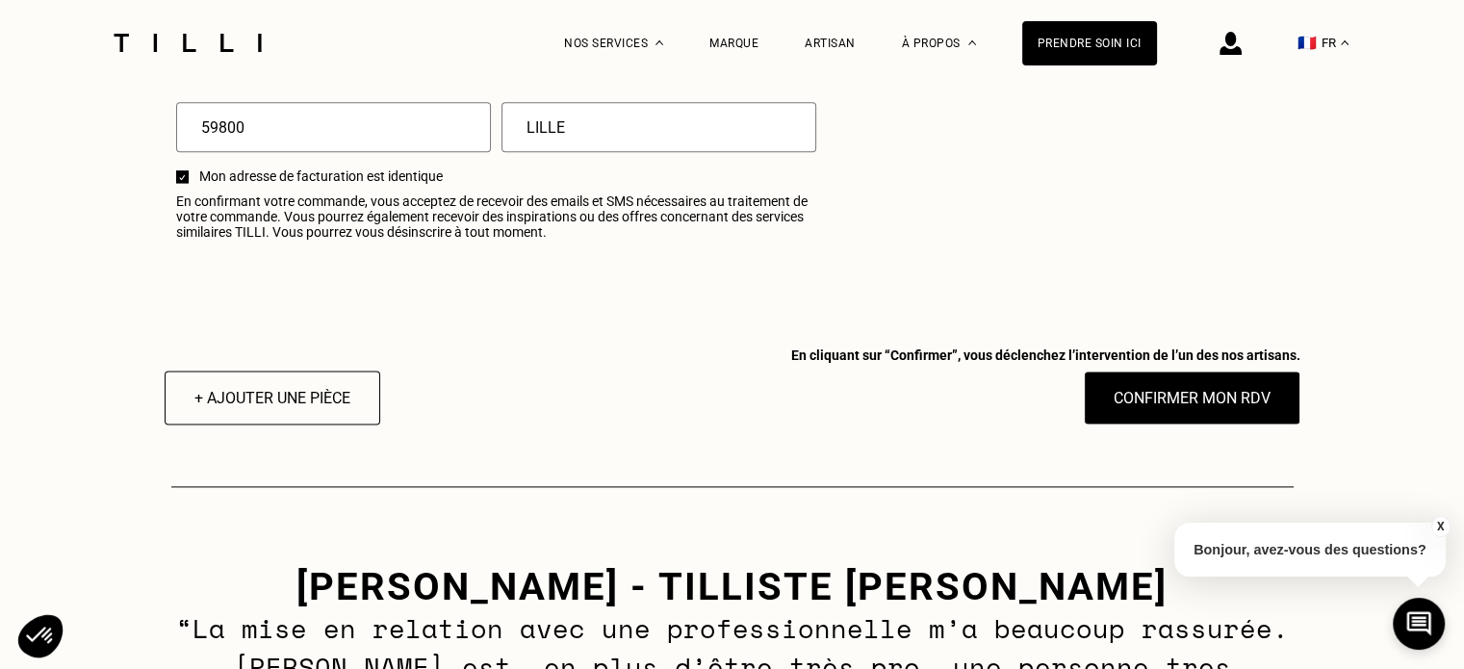
scroll to position [2472, 0]
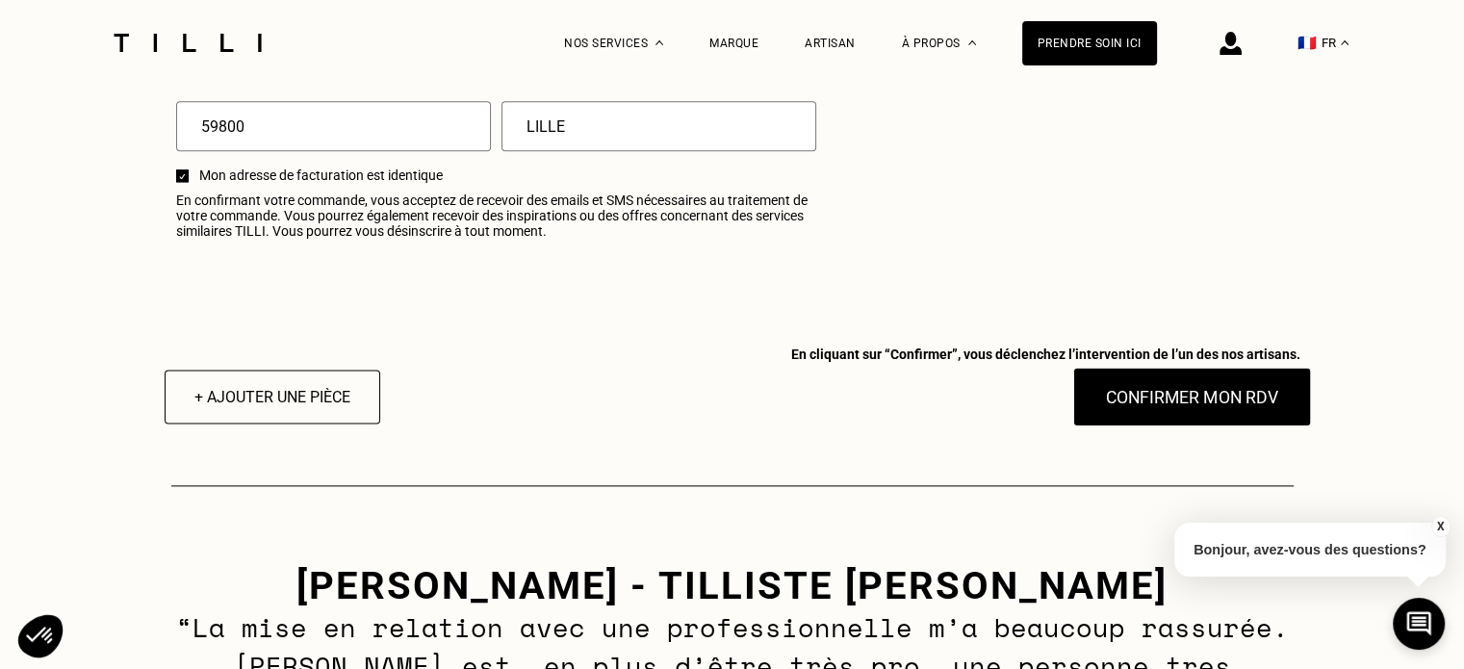
click at [1194, 410] on button "Confirmer mon RDV" at bounding box center [1191, 397] width 239 height 60
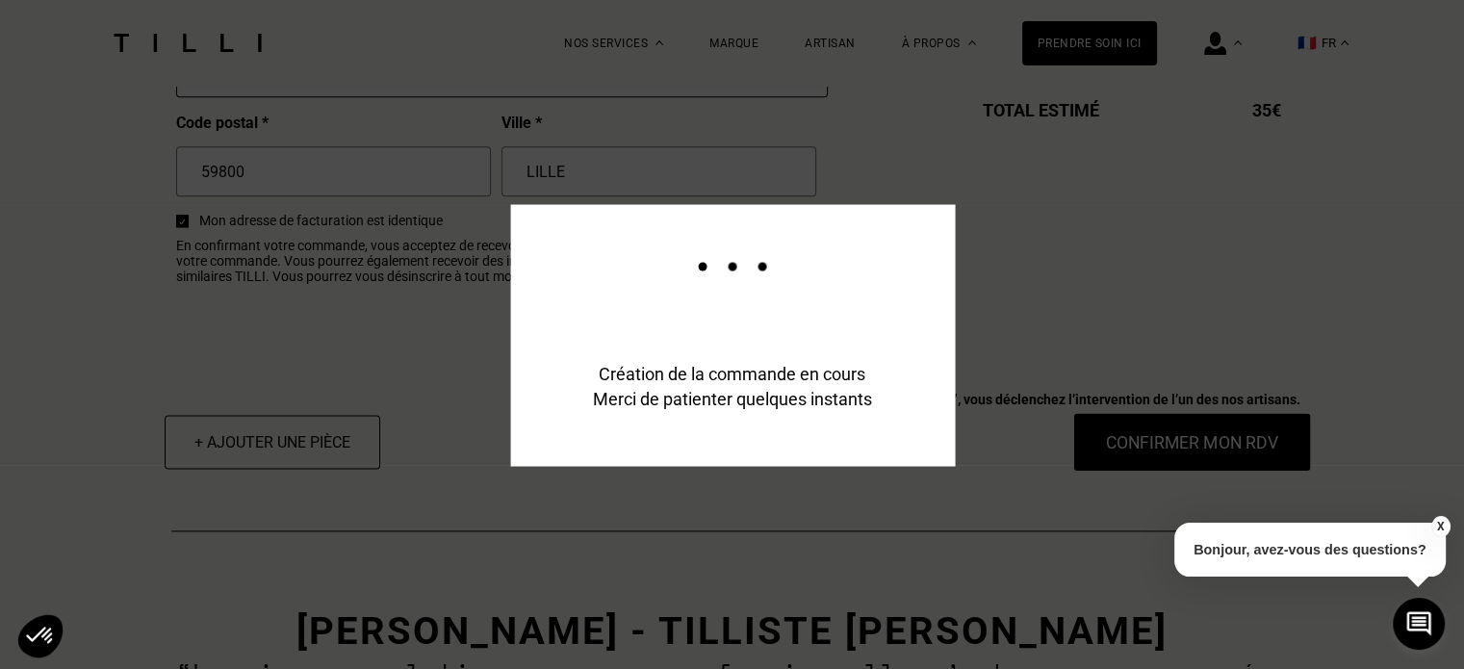
scroll to position [2518, 0]
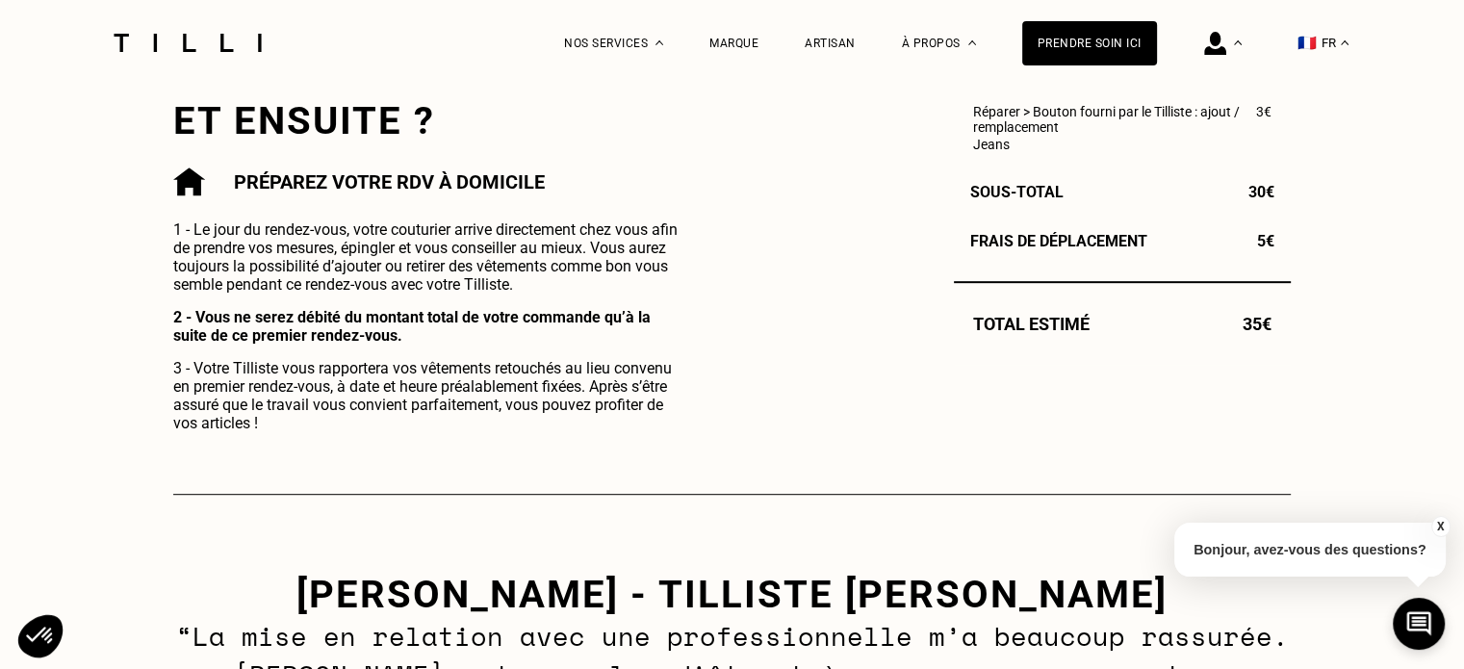
scroll to position [545, 0]
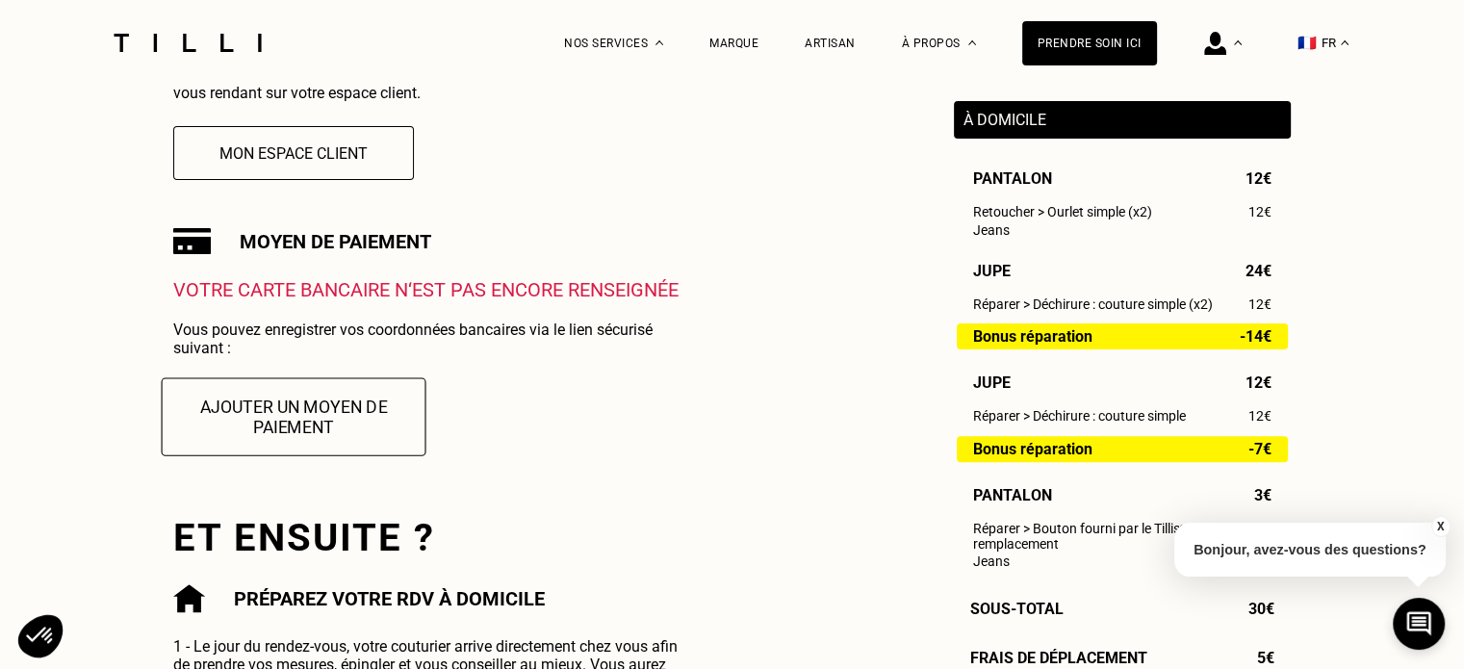
click at [274, 415] on button "Ajouter un moyen de paiement" at bounding box center [294, 416] width 265 height 78
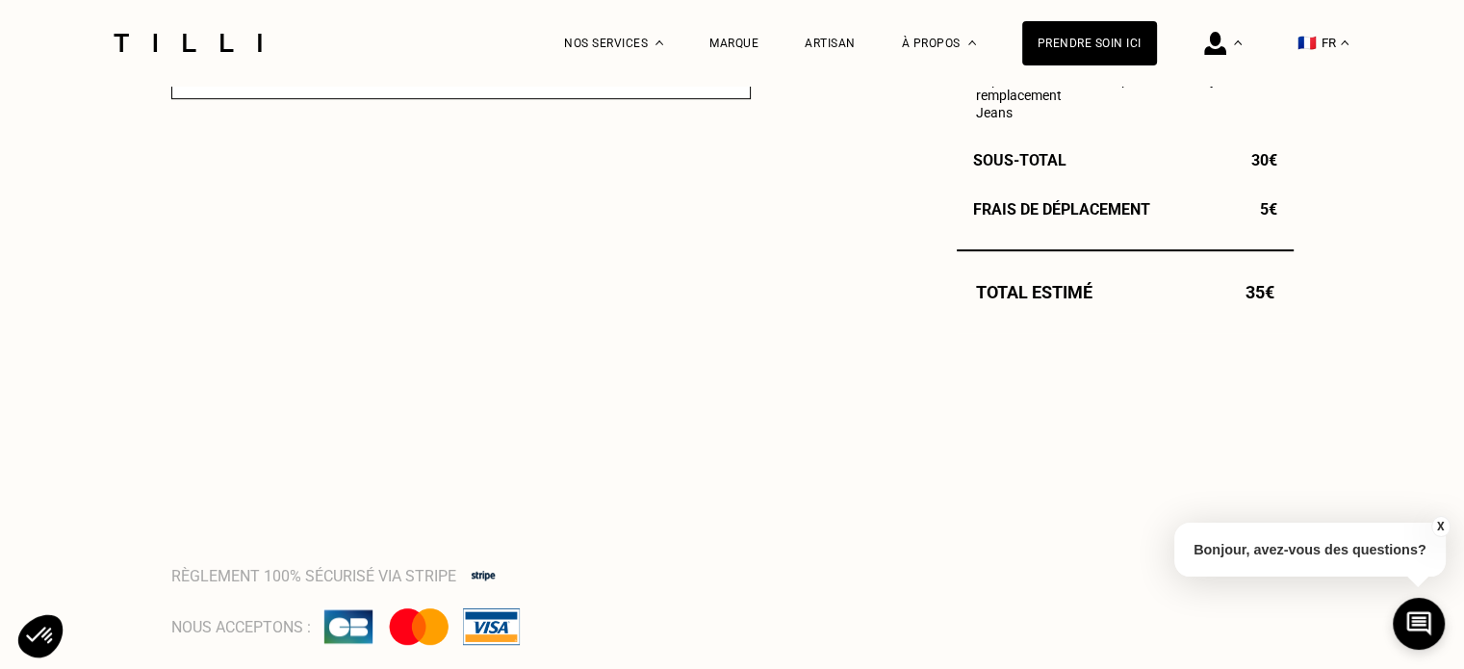
scroll to position [935, 0]
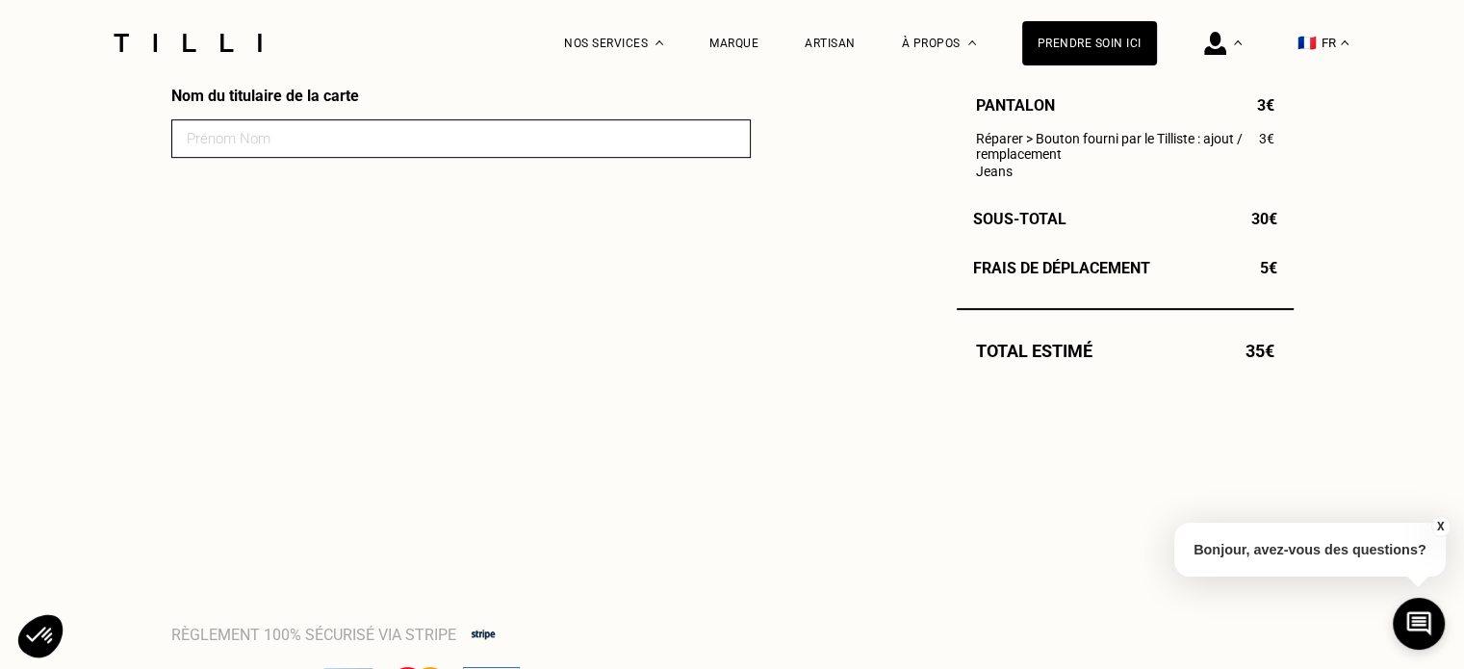
click at [323, 143] on input at bounding box center [461, 138] width 580 height 39
type input "c"
type input "[PERSON_NAME]"
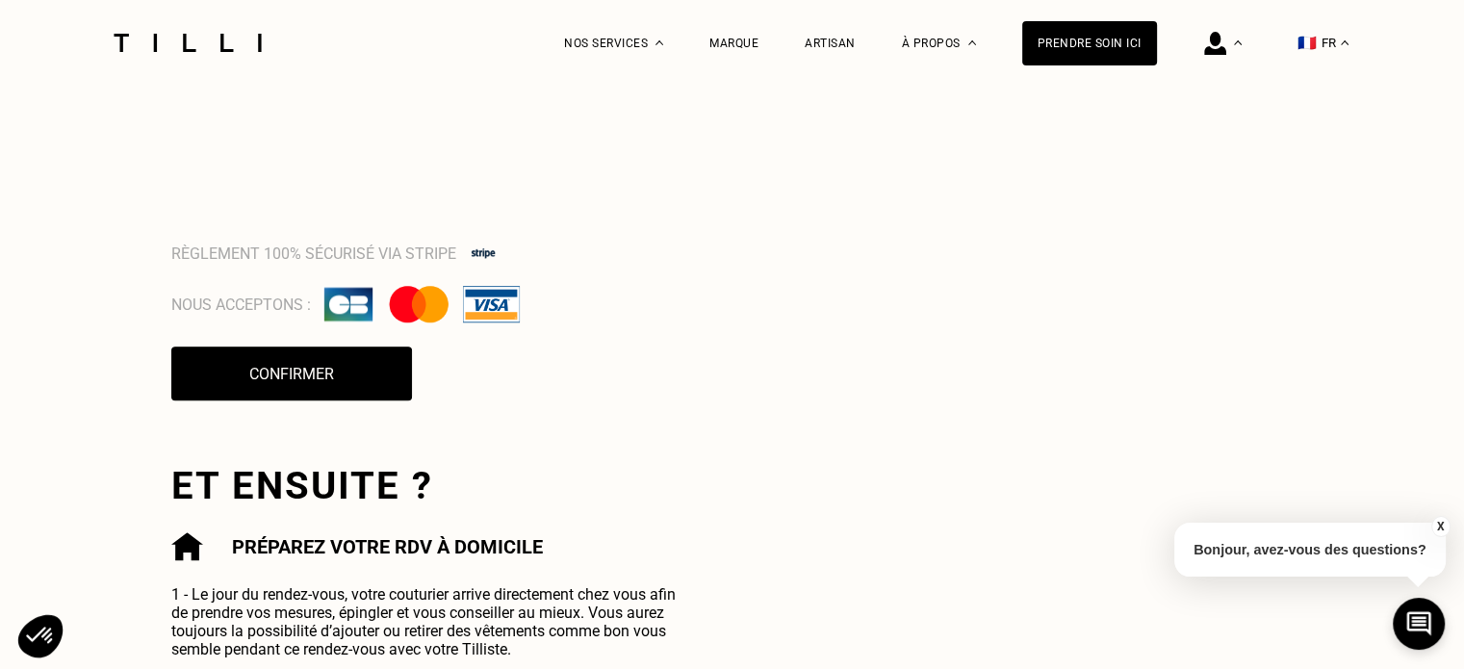
scroll to position [1644, 0]
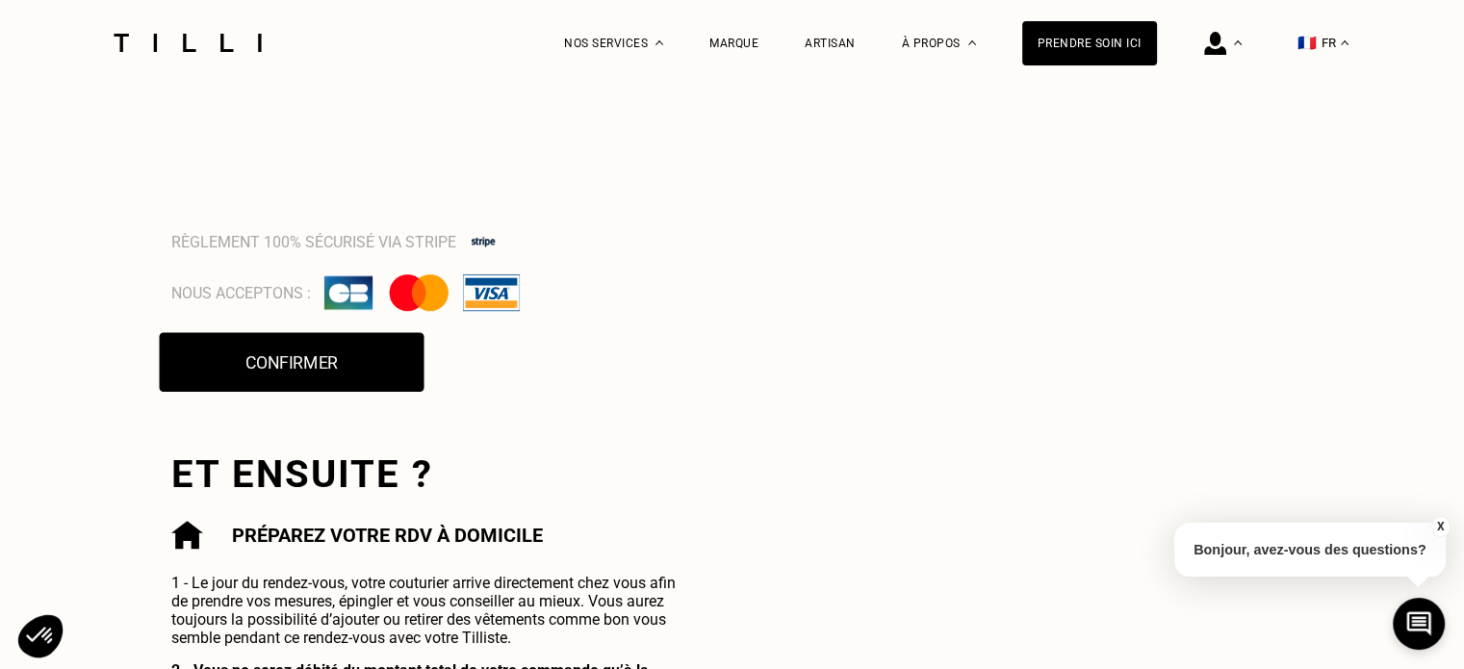
click at [335, 372] on button "Confirmer" at bounding box center [291, 362] width 265 height 60
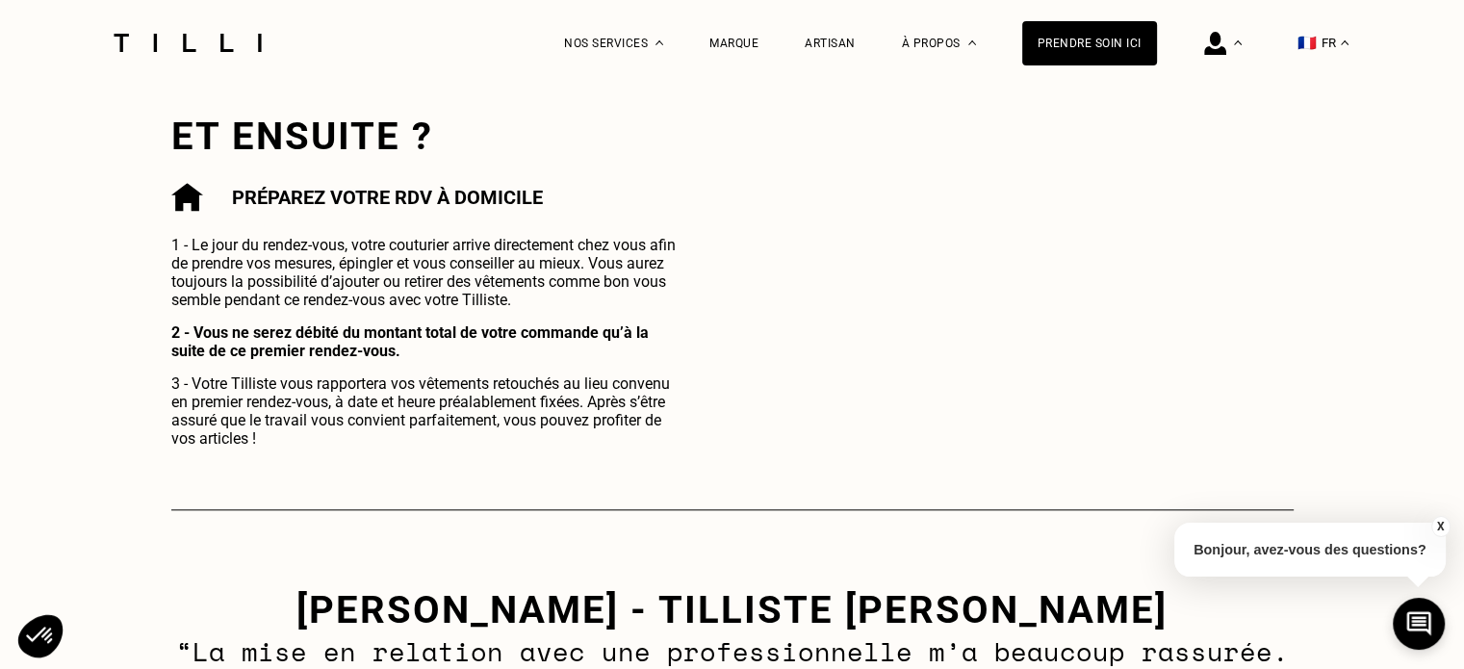
scroll to position [1983, 0]
